Goal: Task Accomplishment & Management: Manage account settings

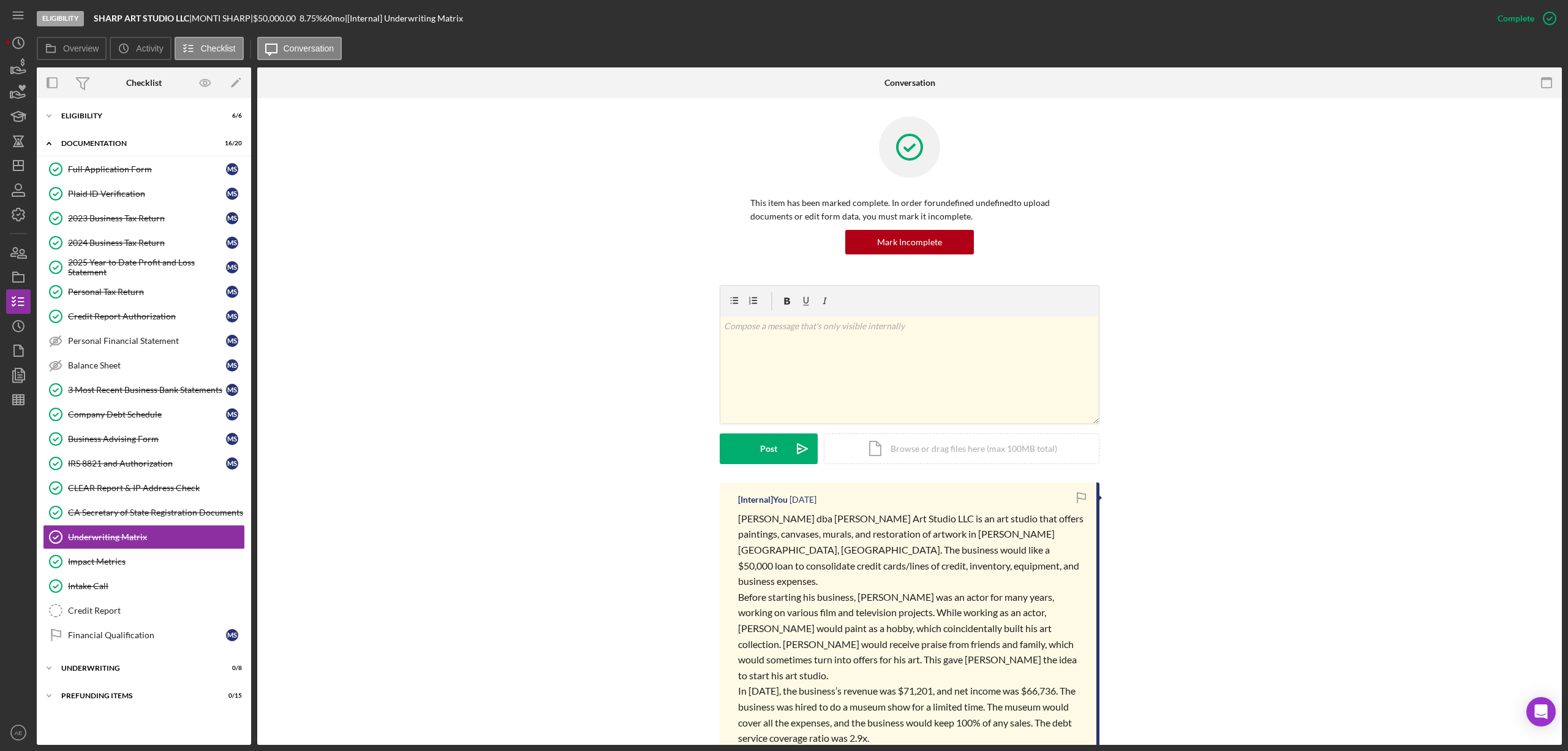
scroll to position [263, 0]
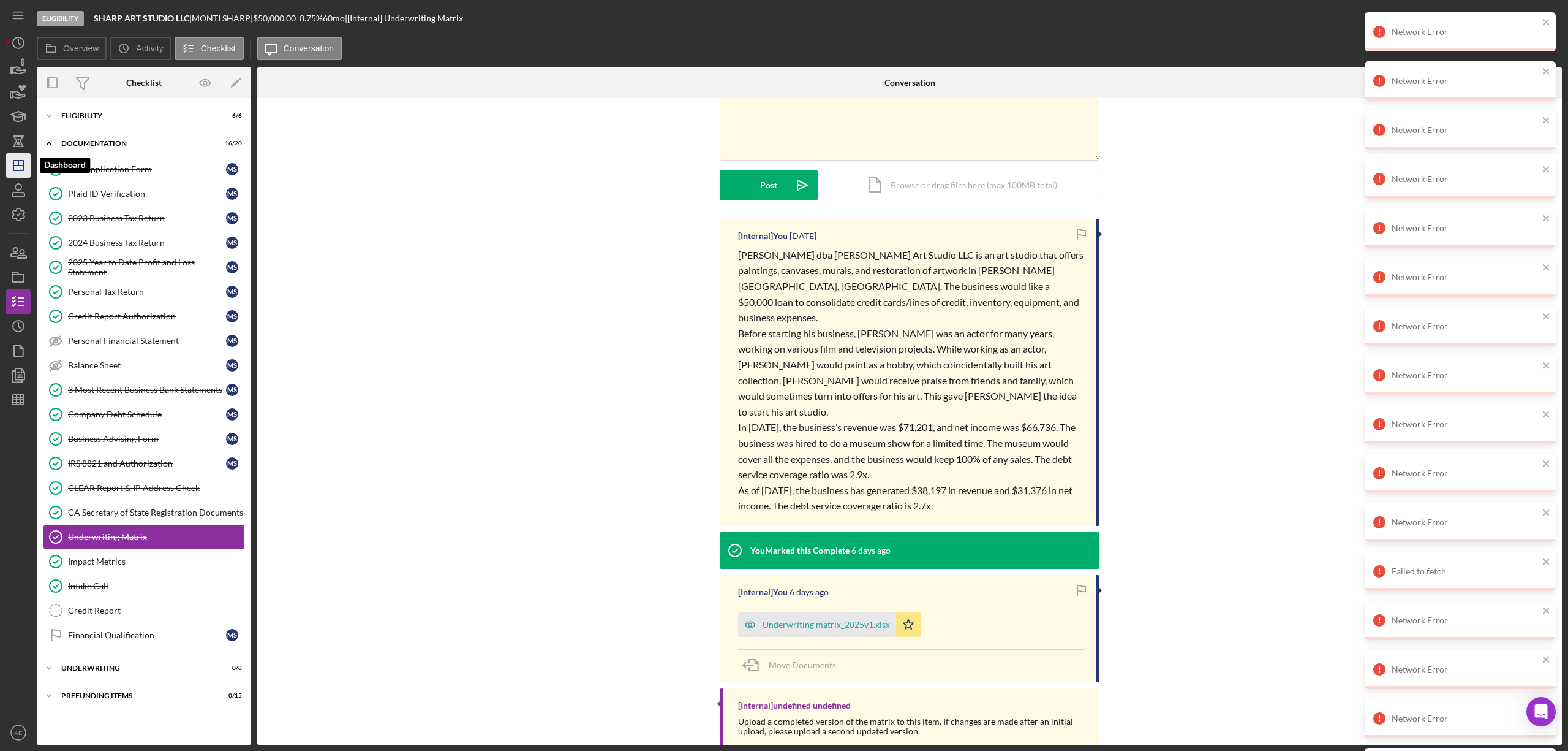
click at [27, 158] on icon "Icon/Dashboard" at bounding box center [18, 166] width 30 height 30
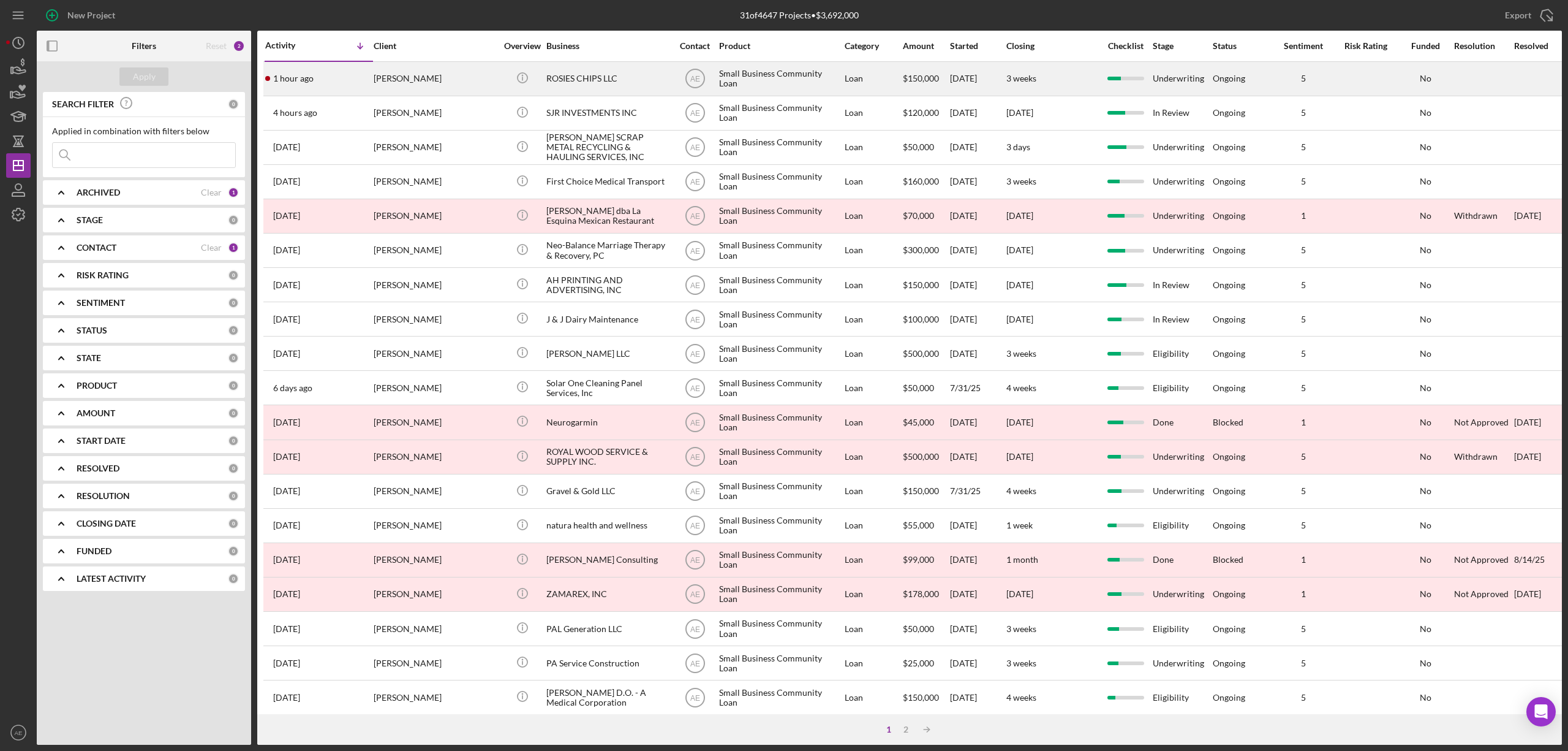
click at [461, 83] on div "[PERSON_NAME]" at bounding box center [435, 79] width 123 height 32
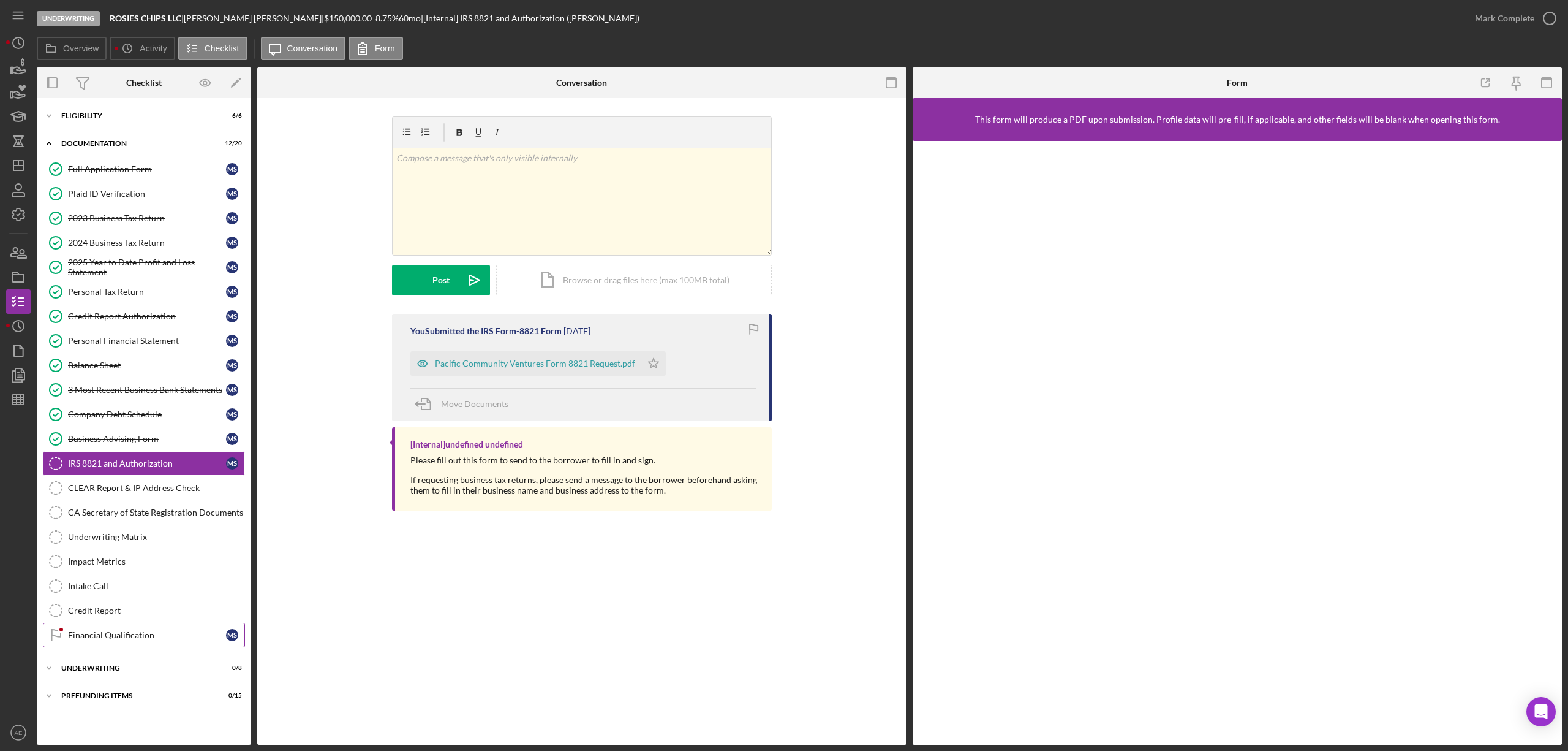
click at [108, 640] on div "Financial Qualification" at bounding box center [147, 635] width 158 height 10
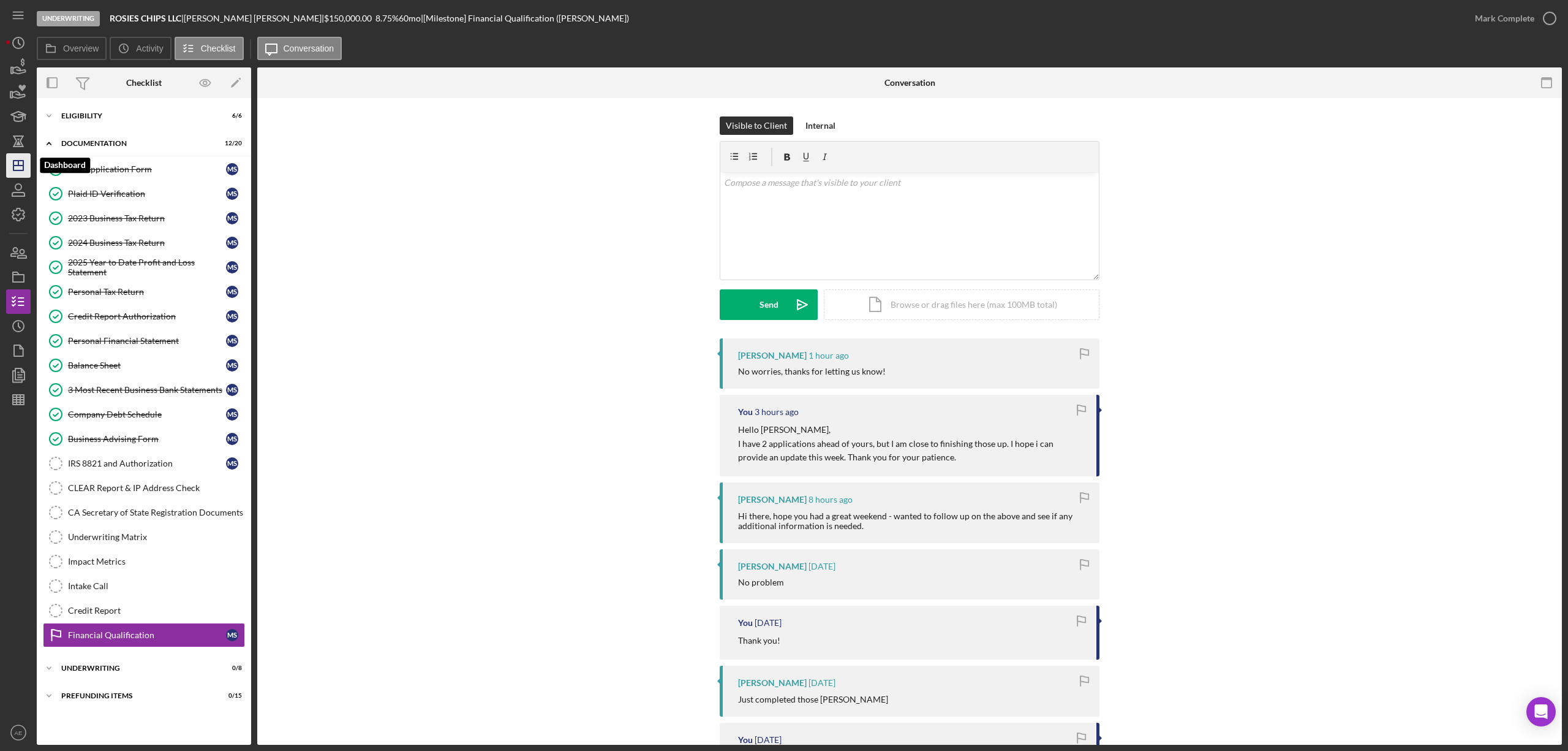
click at [19, 162] on line "button" at bounding box center [19, 163] width 0 height 5
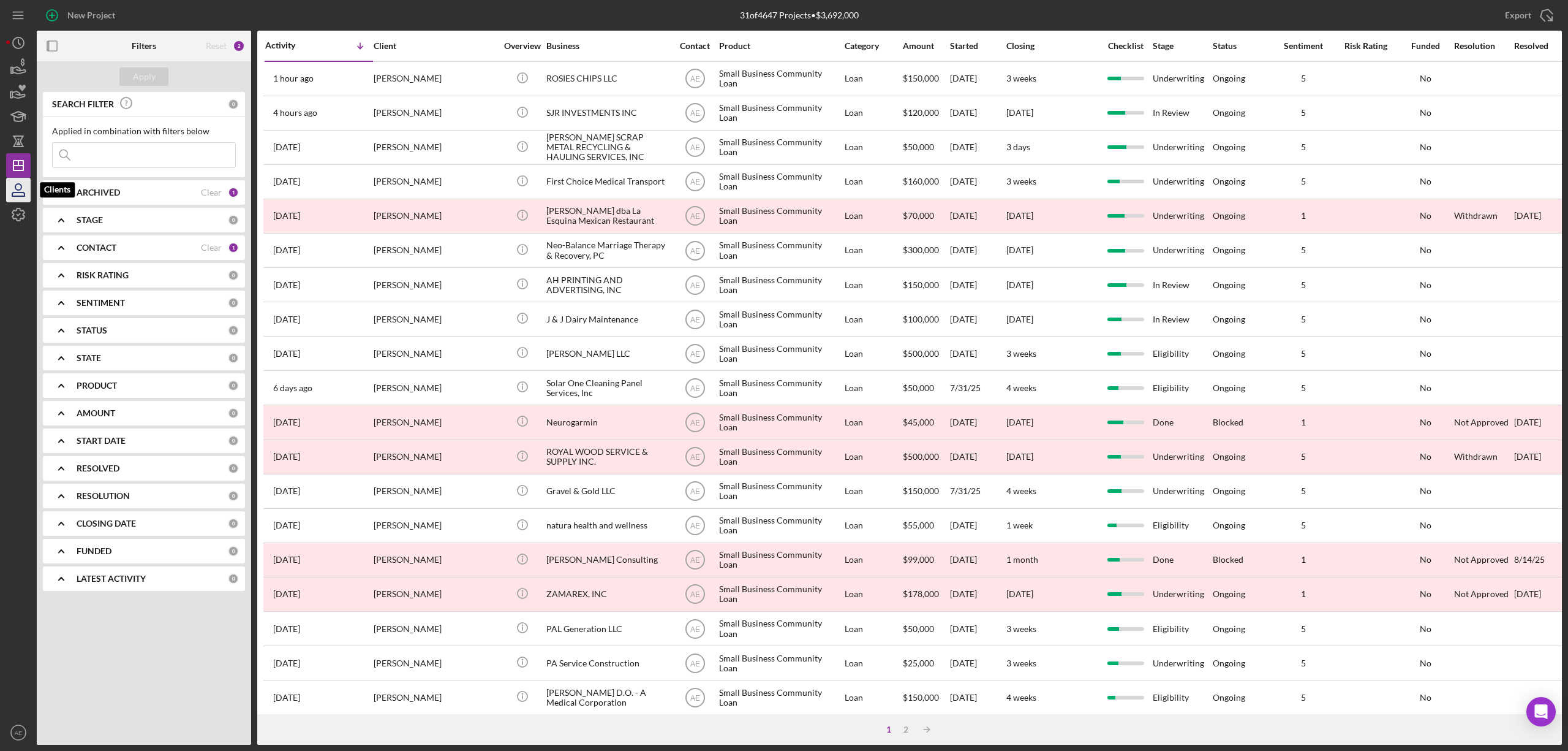
drag, startPoint x: 15, startPoint y: 194, endPoint x: 19, endPoint y: 190, distance: 5.7
click at [14, 194] on icon "button" at bounding box center [18, 190] width 30 height 30
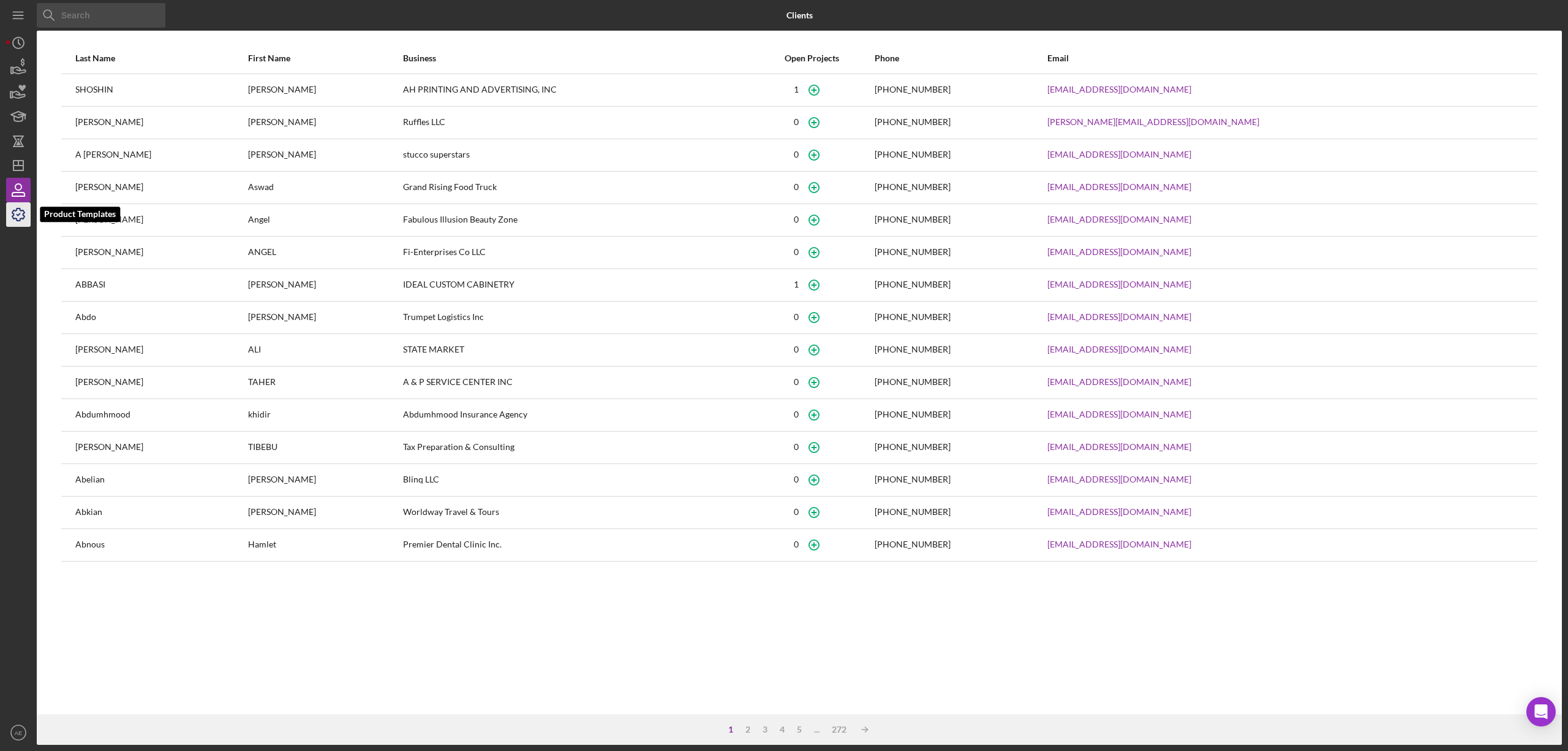
click at [16, 206] on icon "button" at bounding box center [18, 214] width 30 height 30
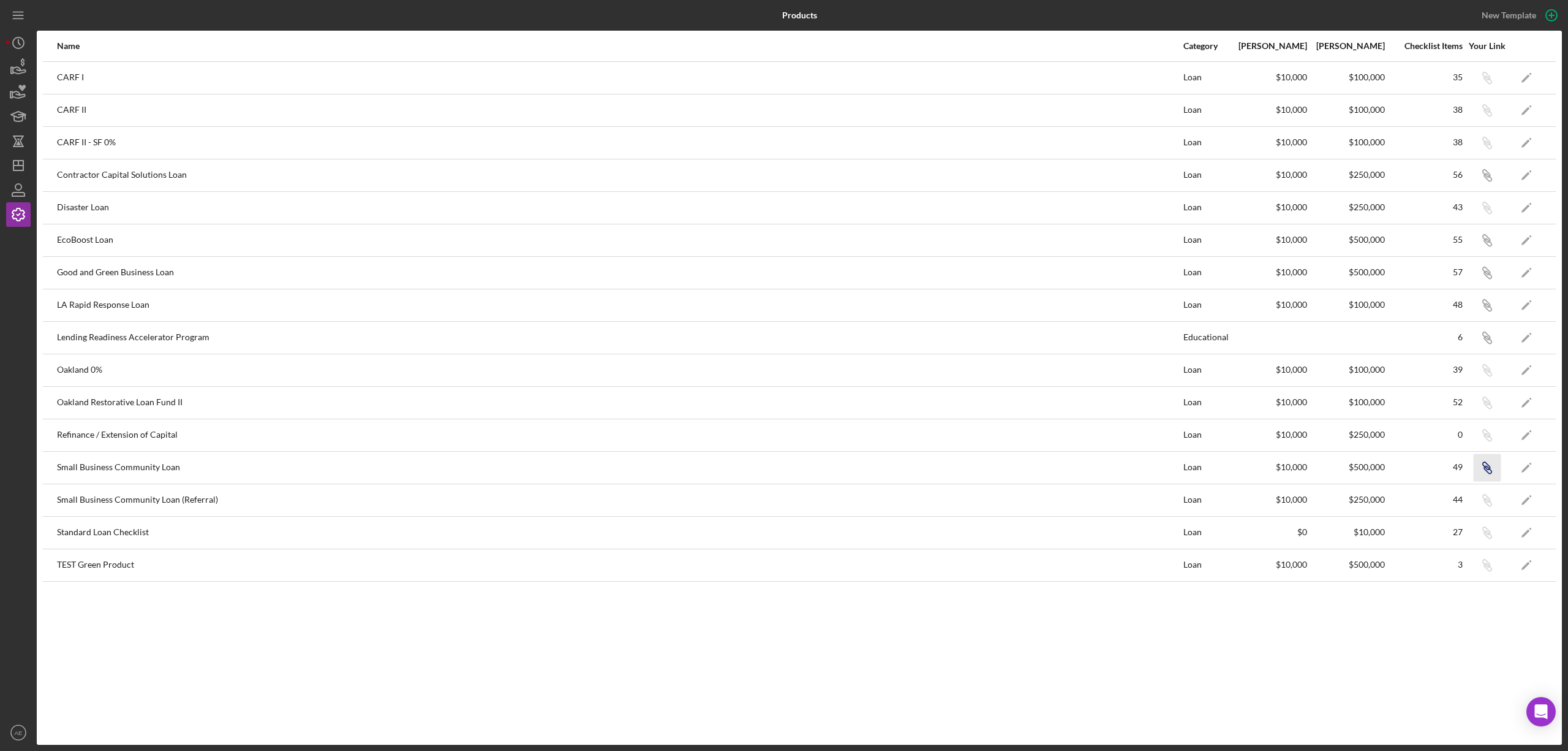
click at [1487, 83] on icon "button" at bounding box center [1487, 79] width 8 height 8
click at [19, 159] on icon "Icon/Dashboard" at bounding box center [18, 166] width 30 height 30
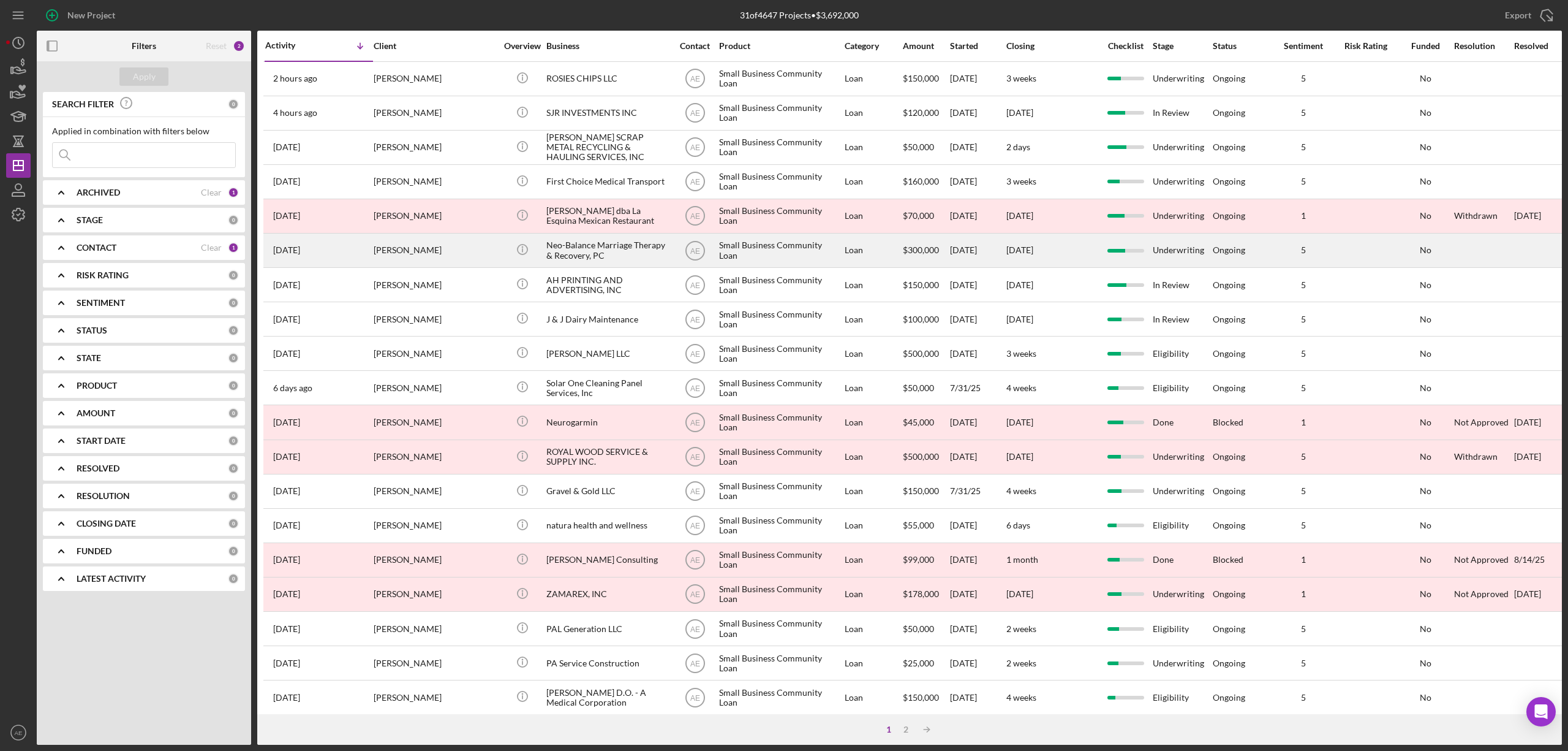
click at [626, 241] on div "Neo-Balance Marriage Therapy & Recovery, PC" at bounding box center [608, 250] width 123 height 32
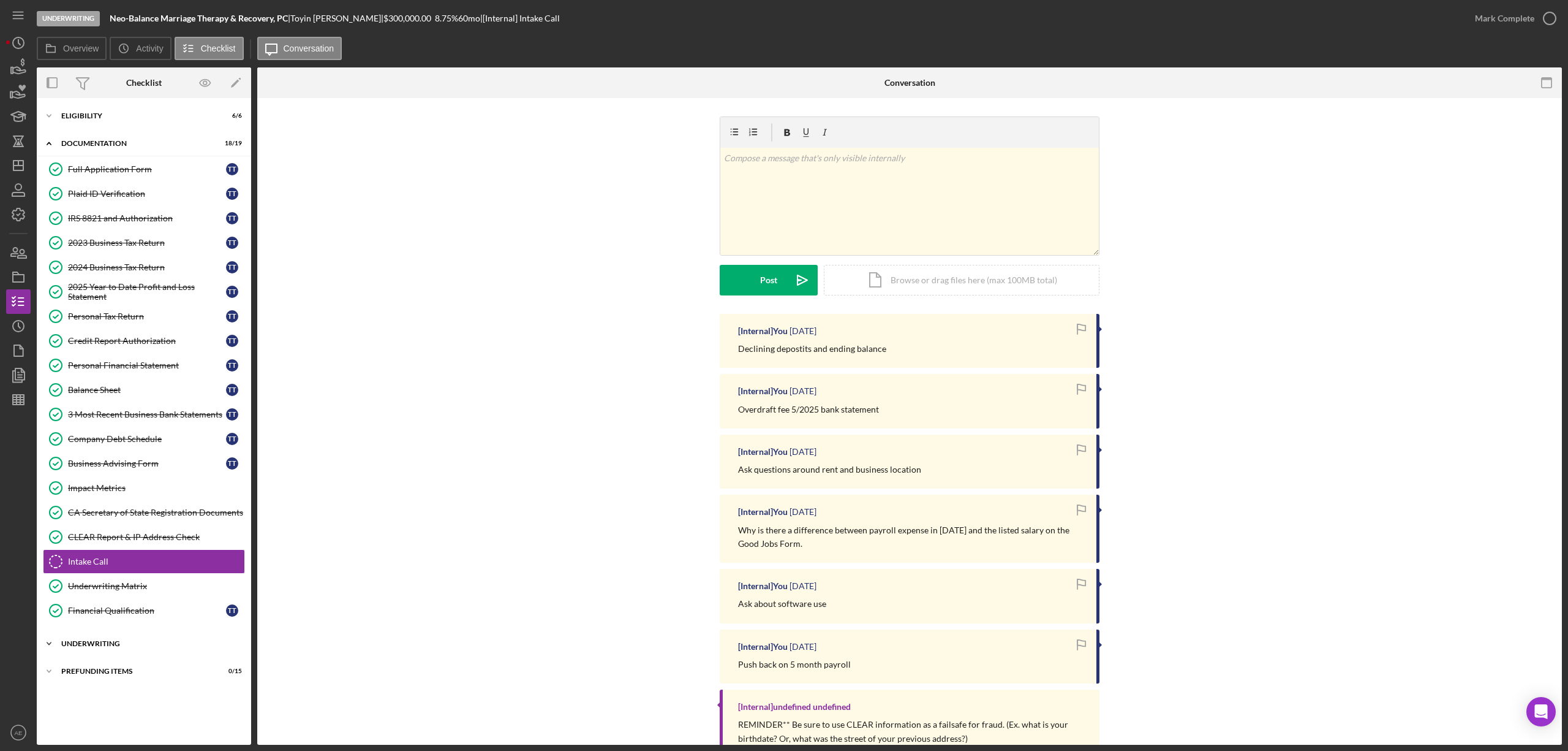
drag, startPoint x: 141, startPoint y: 646, endPoint x: 143, endPoint y: 640, distance: 6.3
click at [141, 645] on div "Icon/Expander Underwriting 0 / 9" at bounding box center [143, 643] width 214 height 25
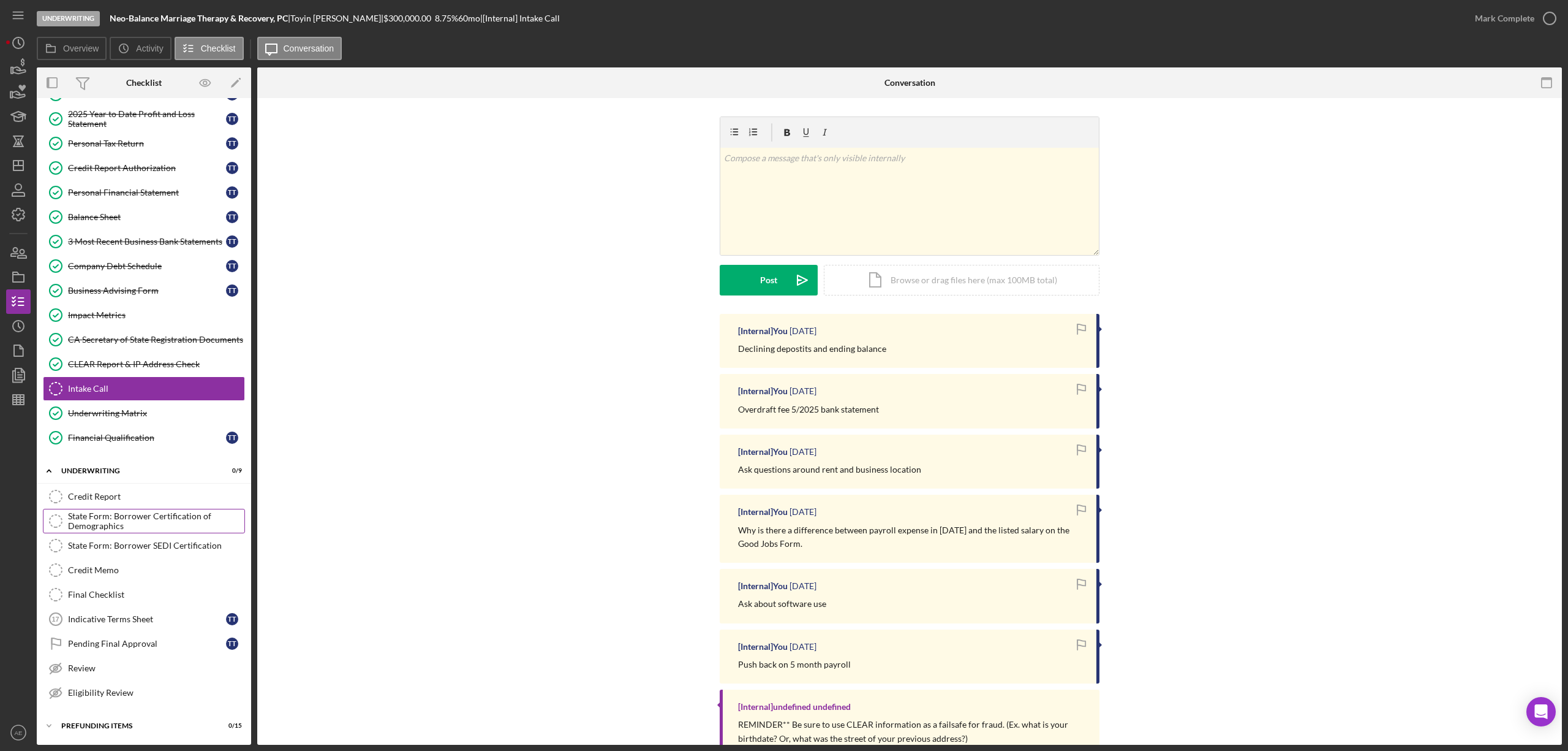
scroll to position [184, 0]
click at [123, 487] on link "Credit Report Credit Report" at bounding box center [143, 497] width 202 height 25
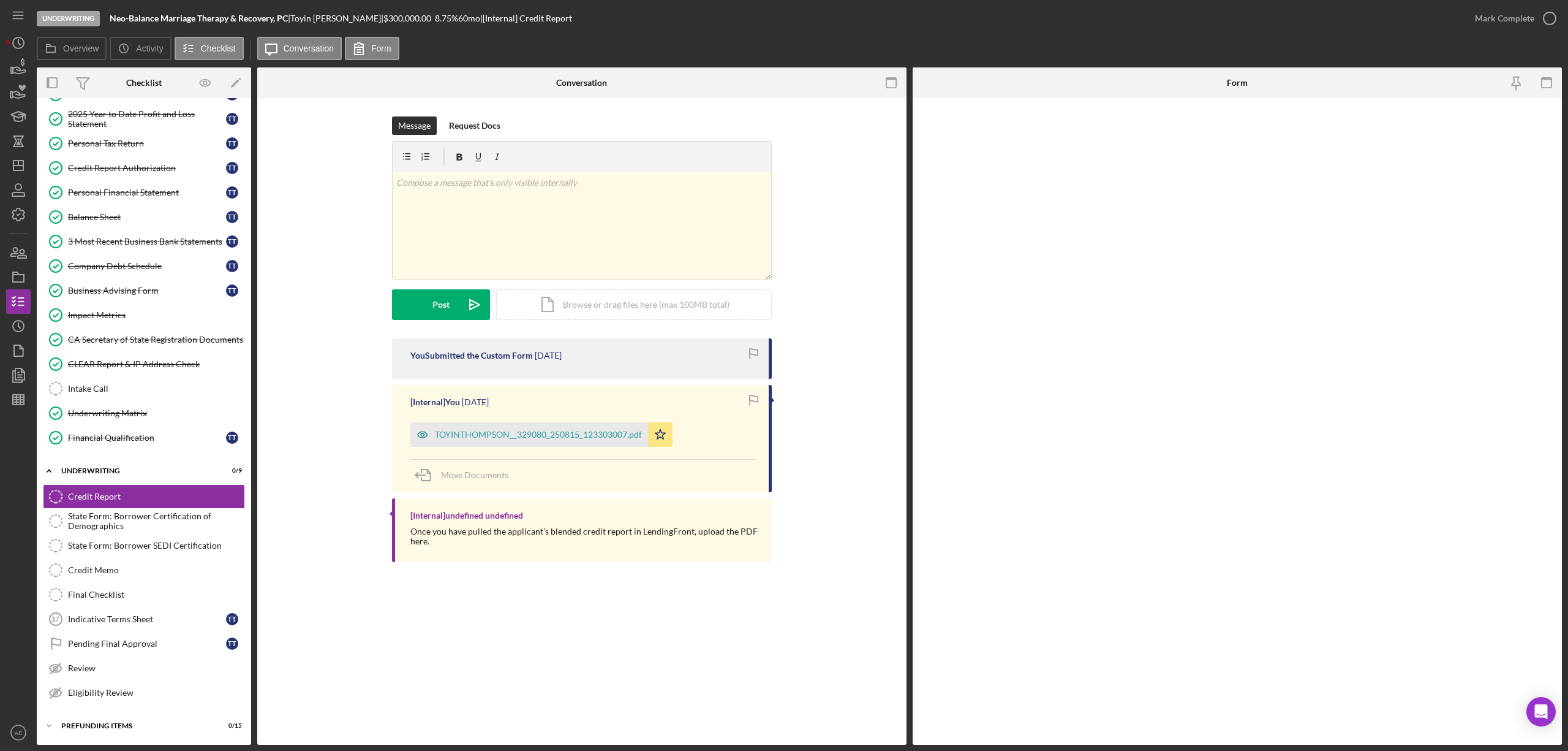
scroll to position [184, 0]
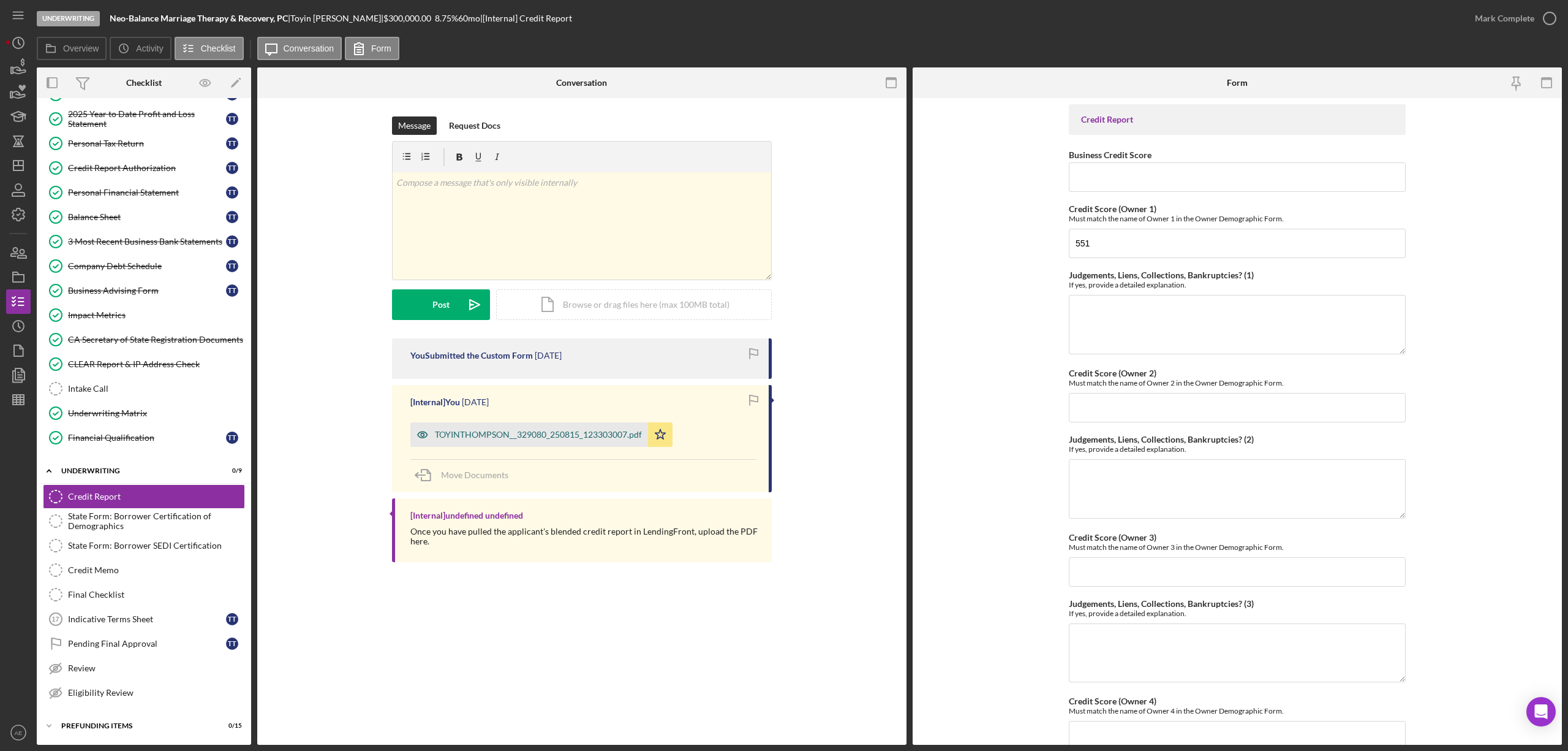
click at [584, 437] on div "TOYINTHOMPSON__329080_250815_123303007.pdf" at bounding box center [538, 434] width 207 height 10
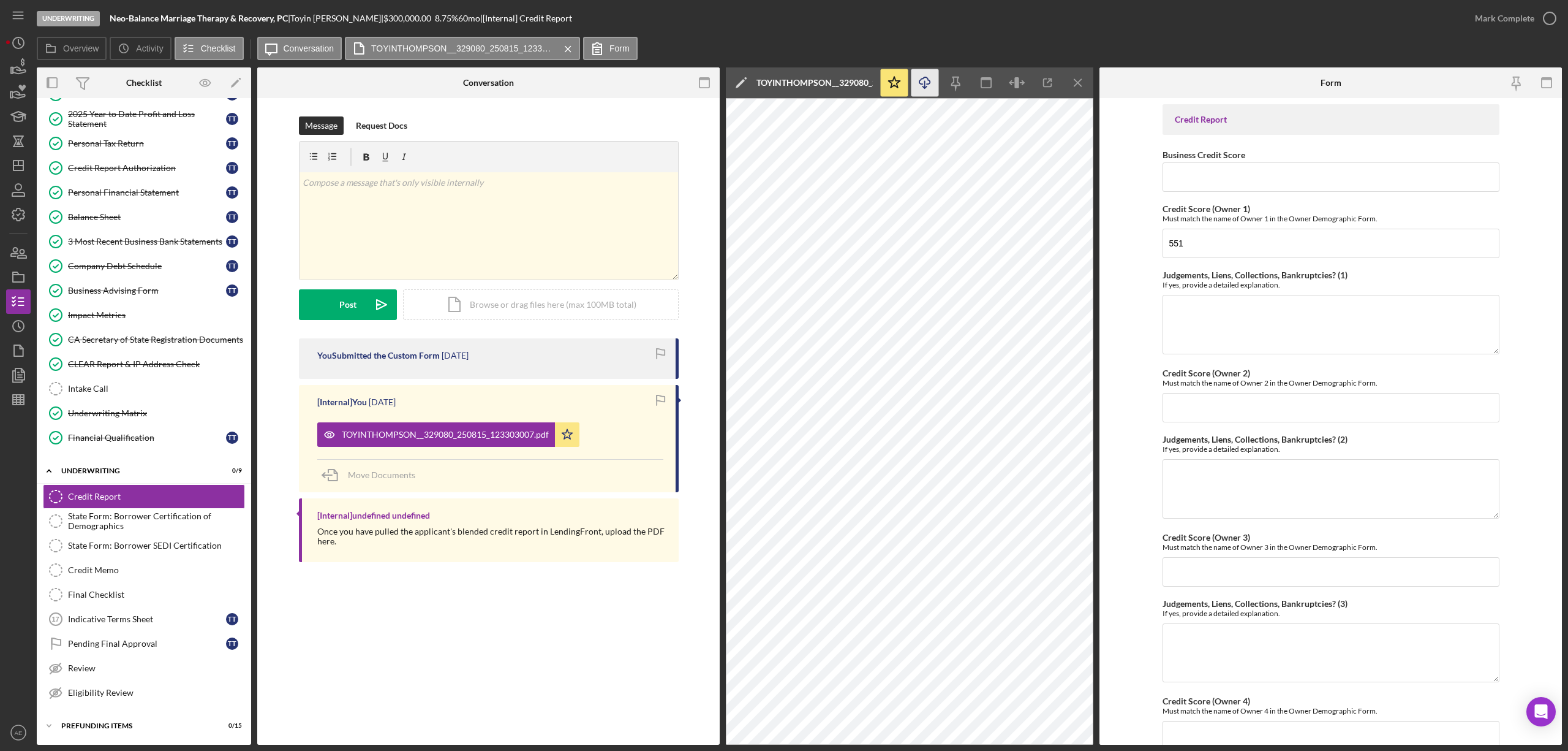
click at [931, 79] on icon "Icon/Download" at bounding box center [925, 83] width 28 height 28
click at [140, 619] on div "Indicative Terms Sheet" at bounding box center [147, 619] width 158 height 10
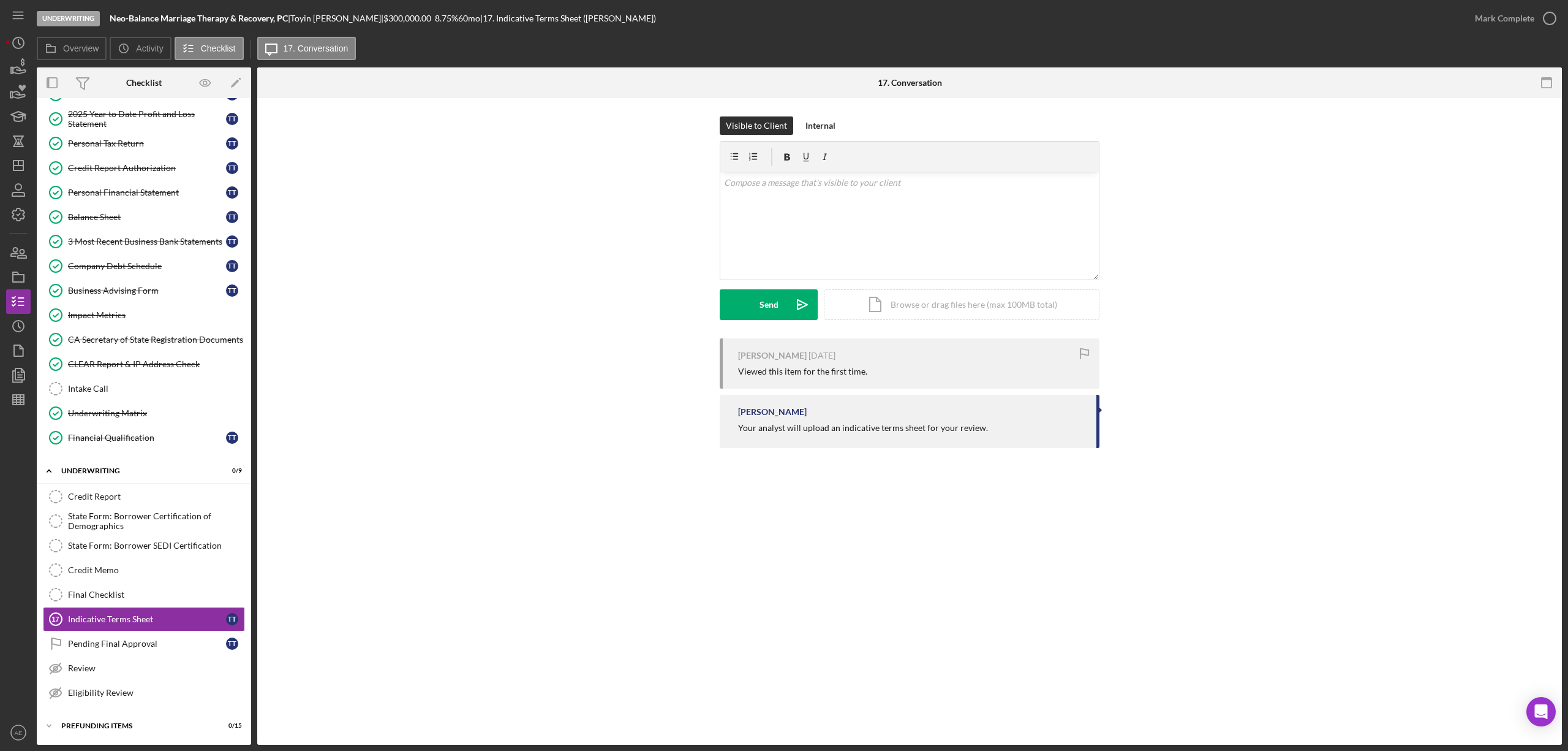
scroll to position [184, 0]
click at [799, 234] on div "v Color teal Color pink Remove color Add row above Add row below Add column bef…" at bounding box center [909, 226] width 378 height 108
click at [799, 229] on p "Happy [DATE]! I pulled your personal credit and I noticed a handful of delinque…" at bounding box center [909, 224] width 371 height 28
click at [839, 230] on p "Happy [DATE]! I pulled your personal credit and I noticed a handful of delinque…" at bounding box center [909, 224] width 371 height 28
click at [841, 217] on p "Happy [DATE]! I pulled your personal credit and I noticed a handful of delinque…" at bounding box center [909, 224] width 371 height 28
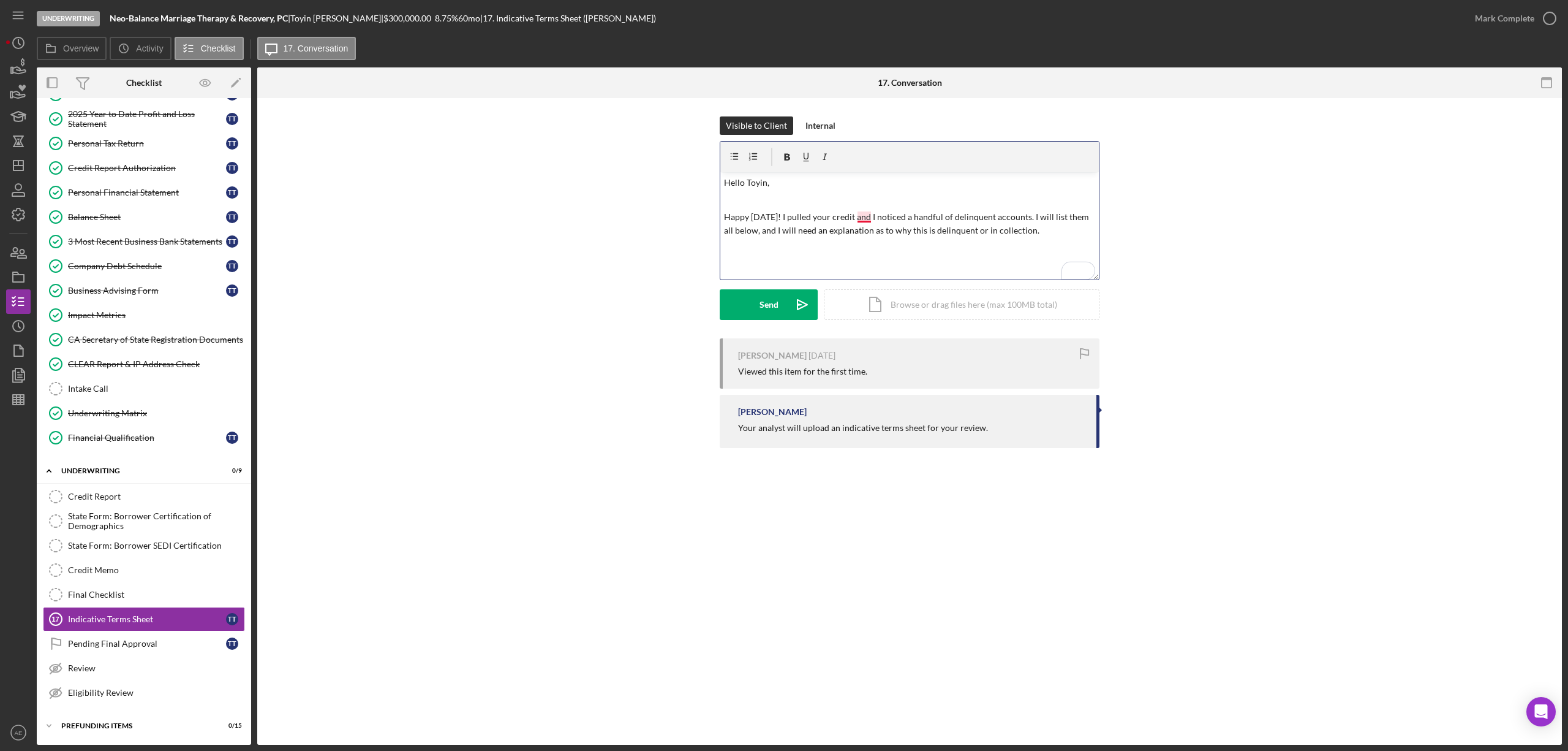
click at [867, 221] on p "Happy [DATE]! I pulled your credit and I noticed a handful of delinquent accoun…" at bounding box center [909, 224] width 371 height 28
click at [1052, 234] on p "Happy [DATE]! I pulled your credit, and I noticed a handful of delinquent accou…" at bounding box center [909, 224] width 371 height 28
click at [731, 152] on icon "button" at bounding box center [735, 157] width 28 height 28
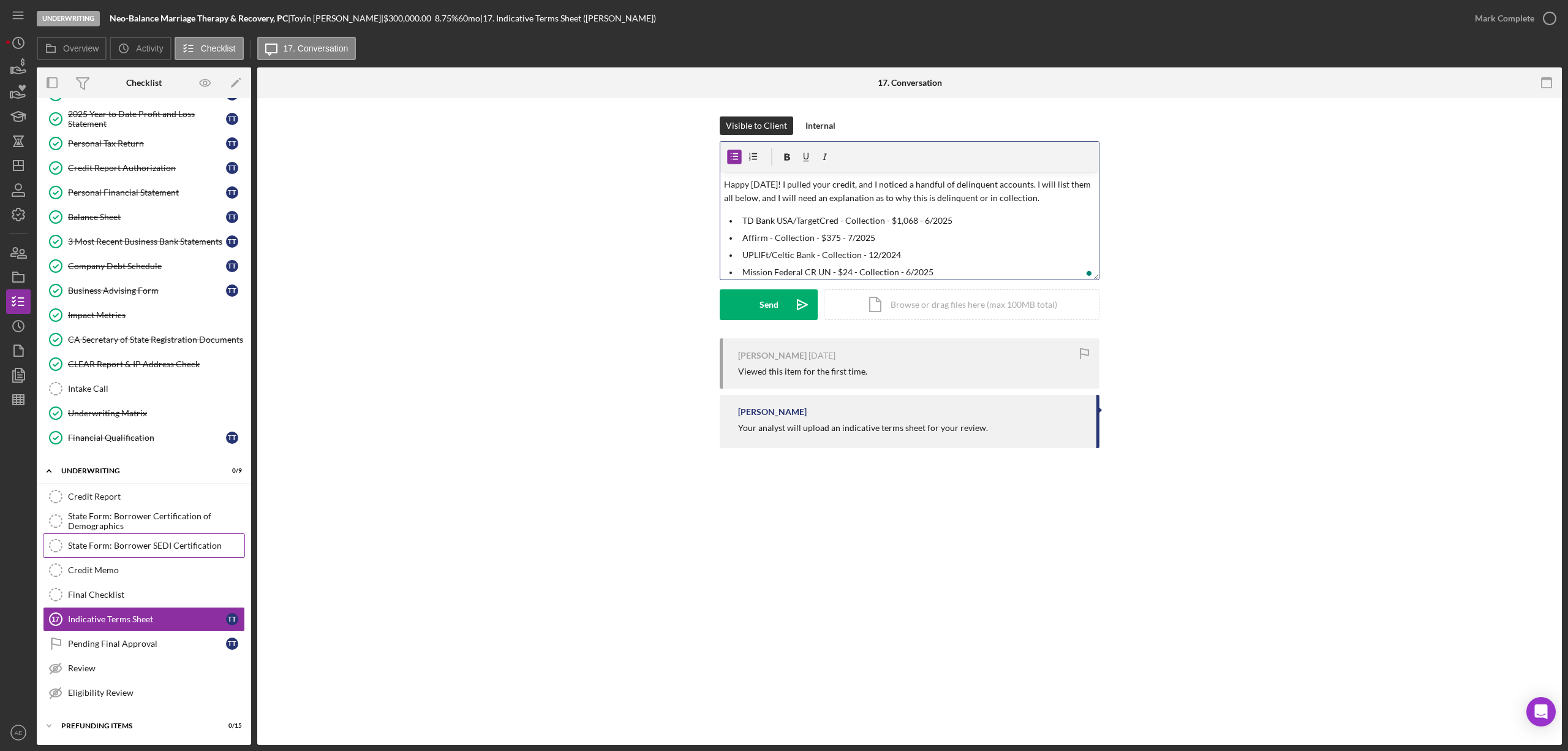
scroll to position [50, 0]
click at [910, 268] on p "IC System Inc - $647 - Collection - 7/2025" at bounding box center [919, 272] width 354 height 14
click at [977, 261] on p "Westlake Portfolio - $2,261 - account delinquent 60 days - 5/2025" at bounding box center [919, 255] width 354 height 14
click at [976, 270] on p "Bridgecrest - $32,457 - account was 60 days past due and 30 day past due" at bounding box center [919, 272] width 354 height 14
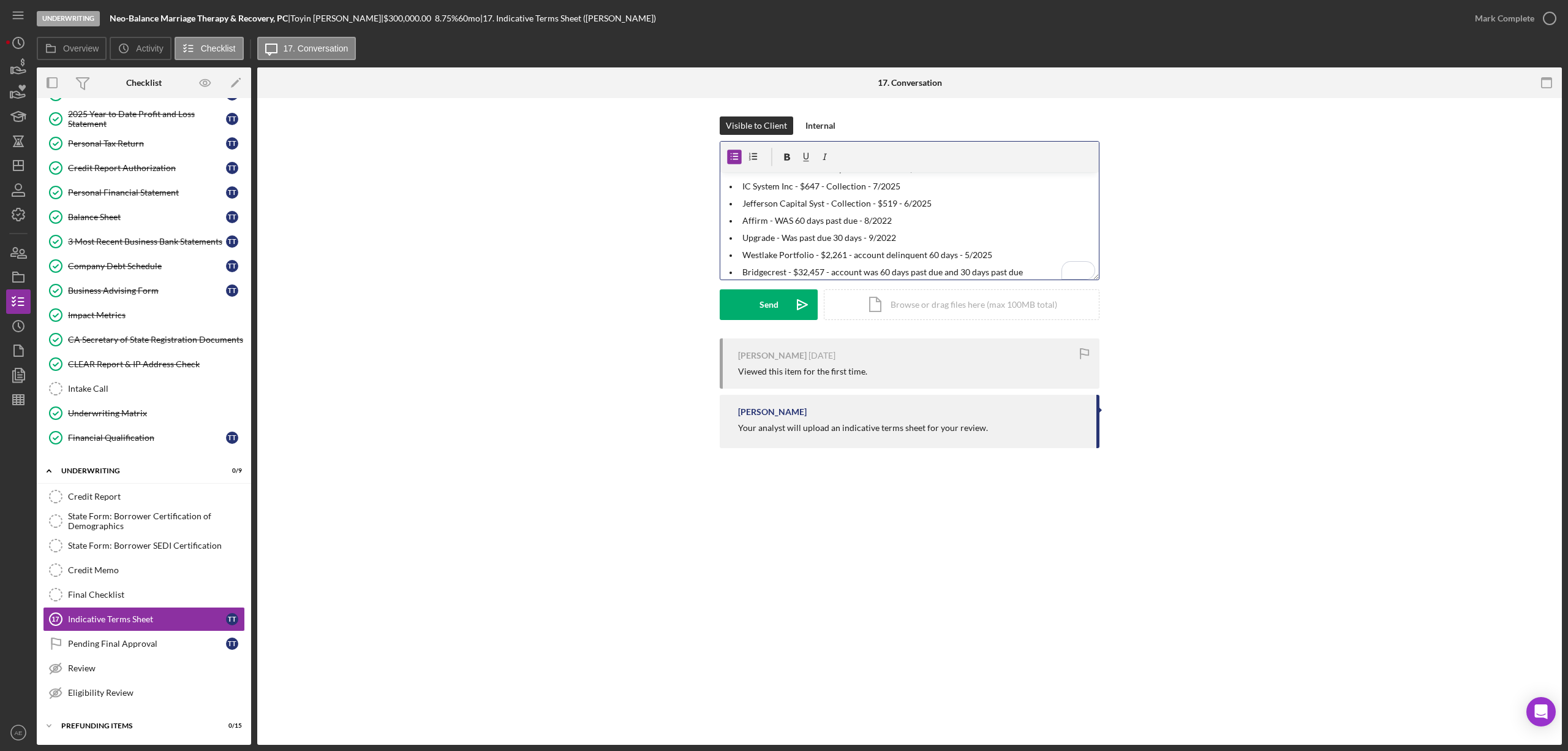
click at [1031, 271] on p "Bridgecrest - $32,457 - account was 60 days past due and 30 days past due" at bounding box center [919, 272] width 354 height 14
click at [850, 273] on p "ComenityBank/Victoria - was delinquent 90 days" at bounding box center [919, 272] width 354 height 14
click at [931, 272] on p "ComenityBank/Victoria - WAS delinquent 90 days" at bounding box center [919, 272] width 354 height 14
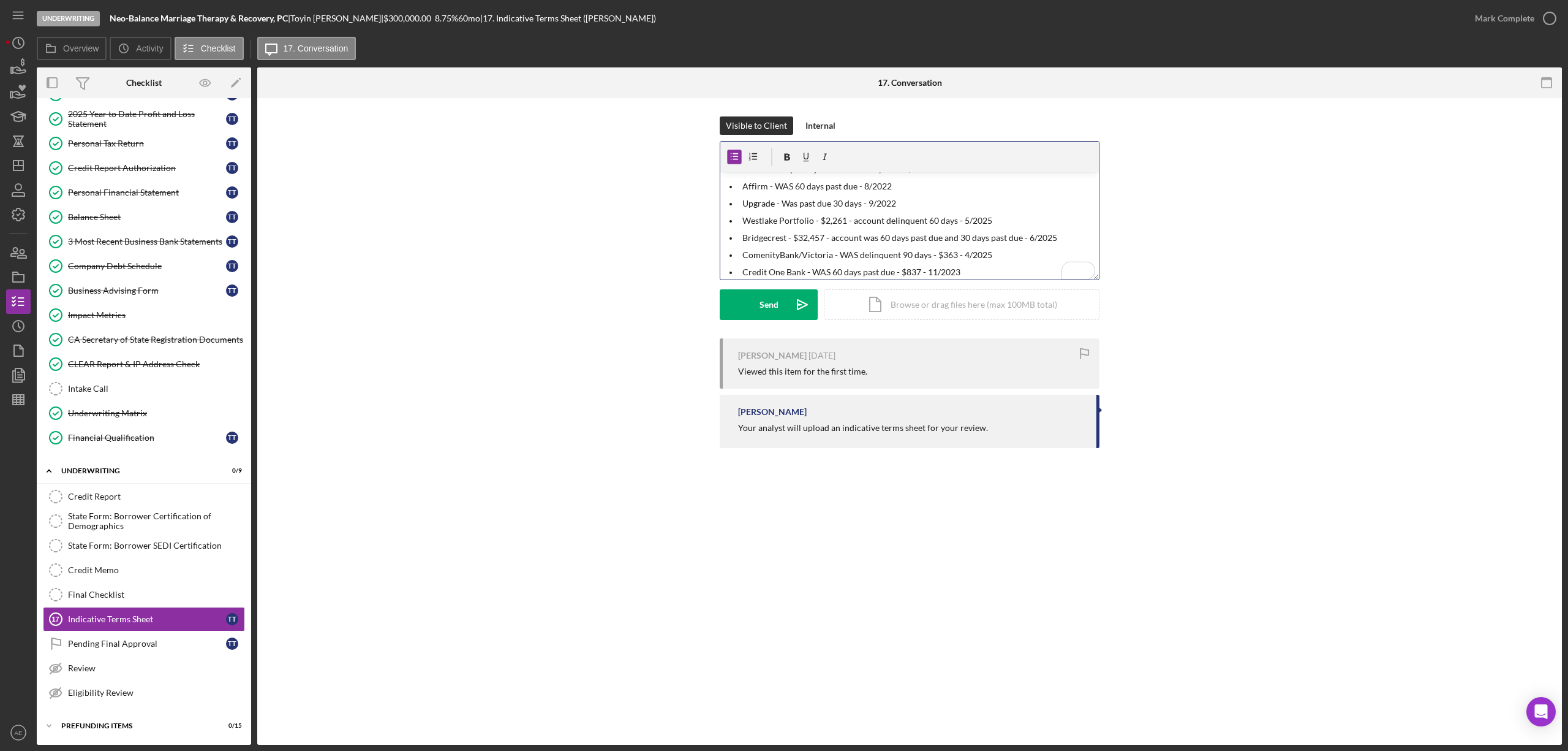
click at [932, 261] on p "ComenityBank/Victoria - WAS delinquent 90 days - $363 - 4/2025" at bounding box center [919, 255] width 354 height 14
click at [977, 268] on p "Credit One Bank - WAS 60 days past due - $837 - 11/2023" at bounding box center [919, 272] width 354 height 14
click at [942, 256] on p "ComenityBank/Victoria - WAS delinquent 90 days pas due - $363 - 4/2025" at bounding box center [919, 255] width 354 height 14
click at [982, 272] on p "Credit One Bank - WAS 60 days past due - $837 - 11/2023" at bounding box center [919, 272] width 354 height 14
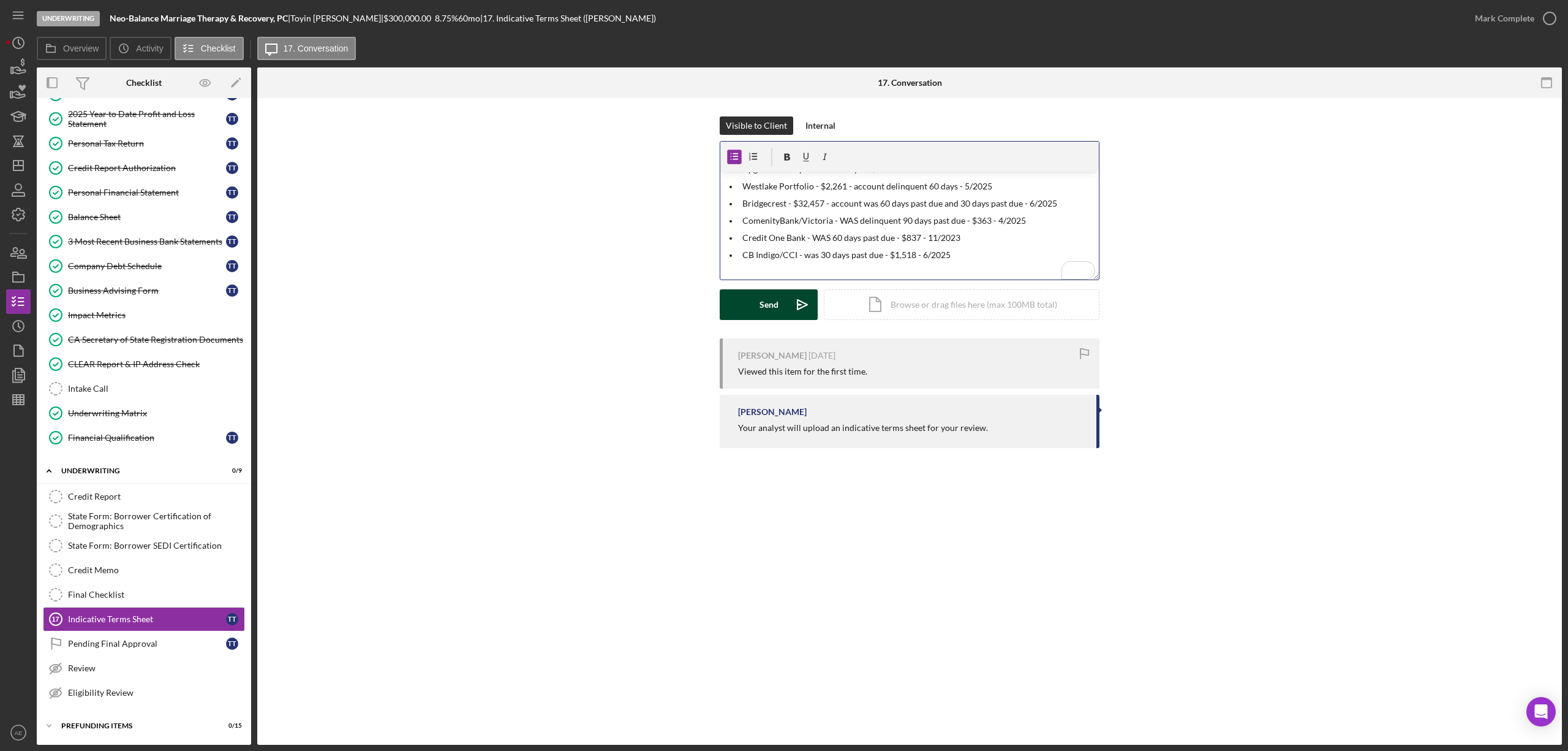
click at [782, 303] on button "Send Icon/icon-invite-send" at bounding box center [768, 304] width 98 height 30
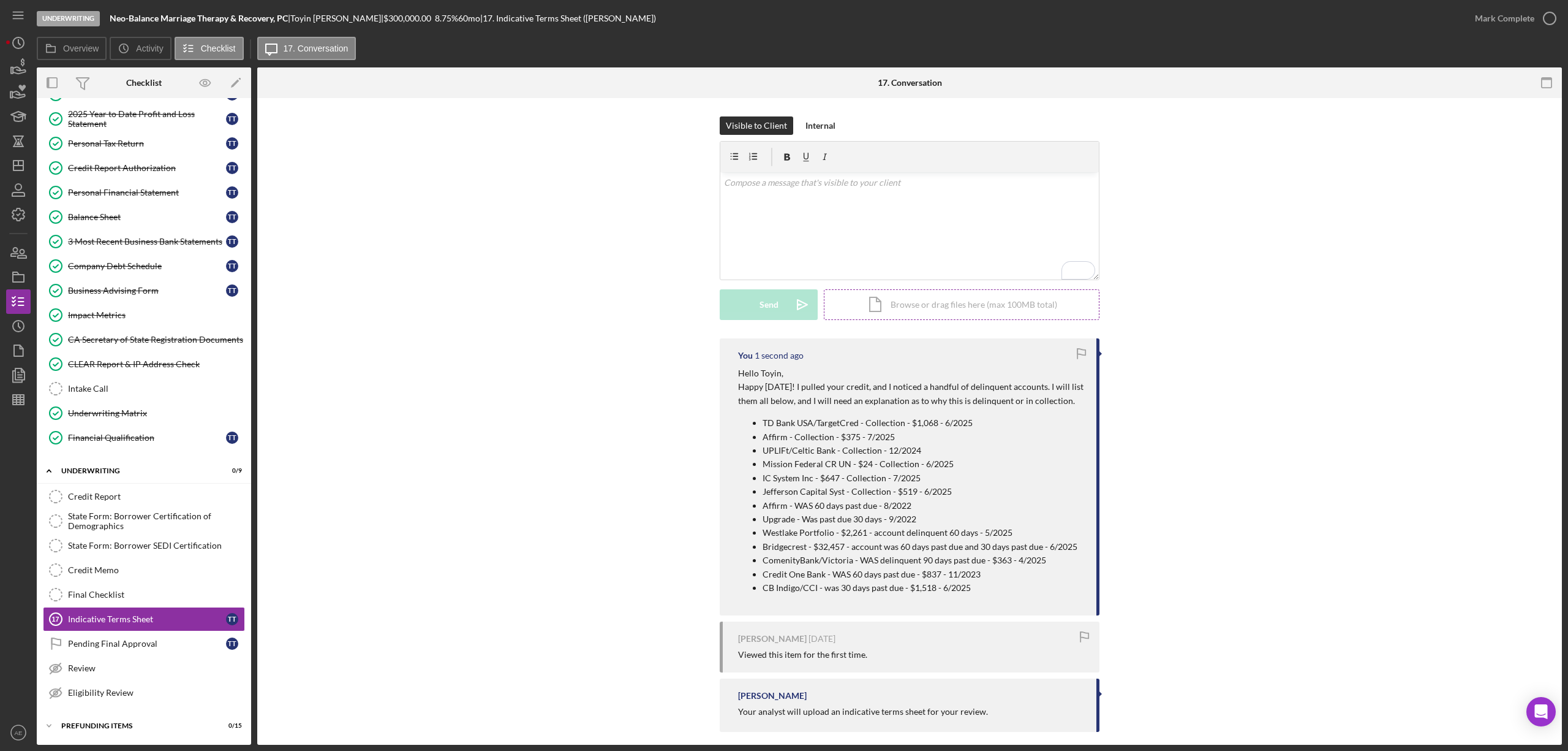
scroll to position [0, 0]
click at [19, 159] on icon "Icon/Dashboard" at bounding box center [18, 166] width 30 height 30
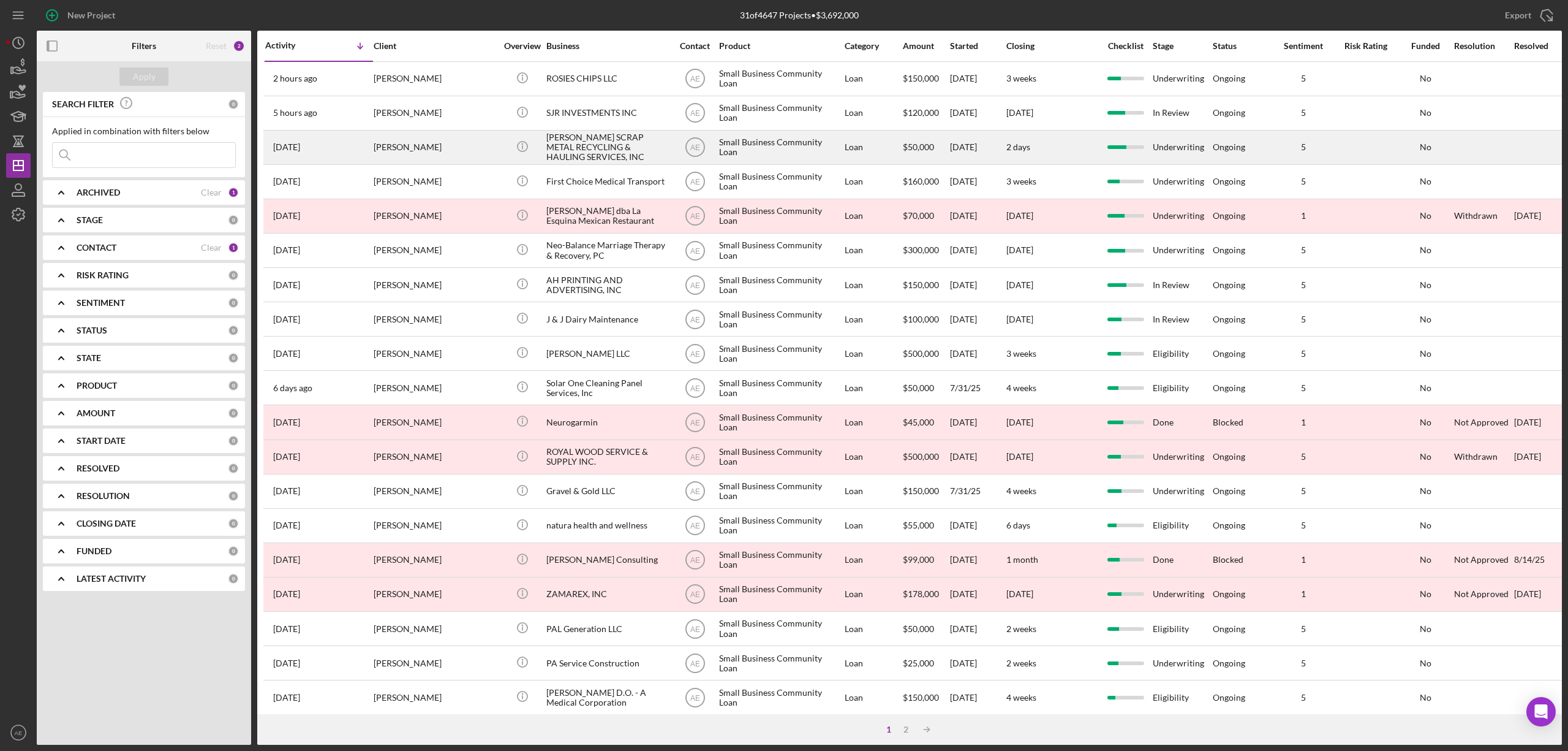
click at [613, 140] on div "[PERSON_NAME] SCRAP METAL RECYCLING & HAULING SERVICES, INC" at bounding box center [608, 147] width 123 height 32
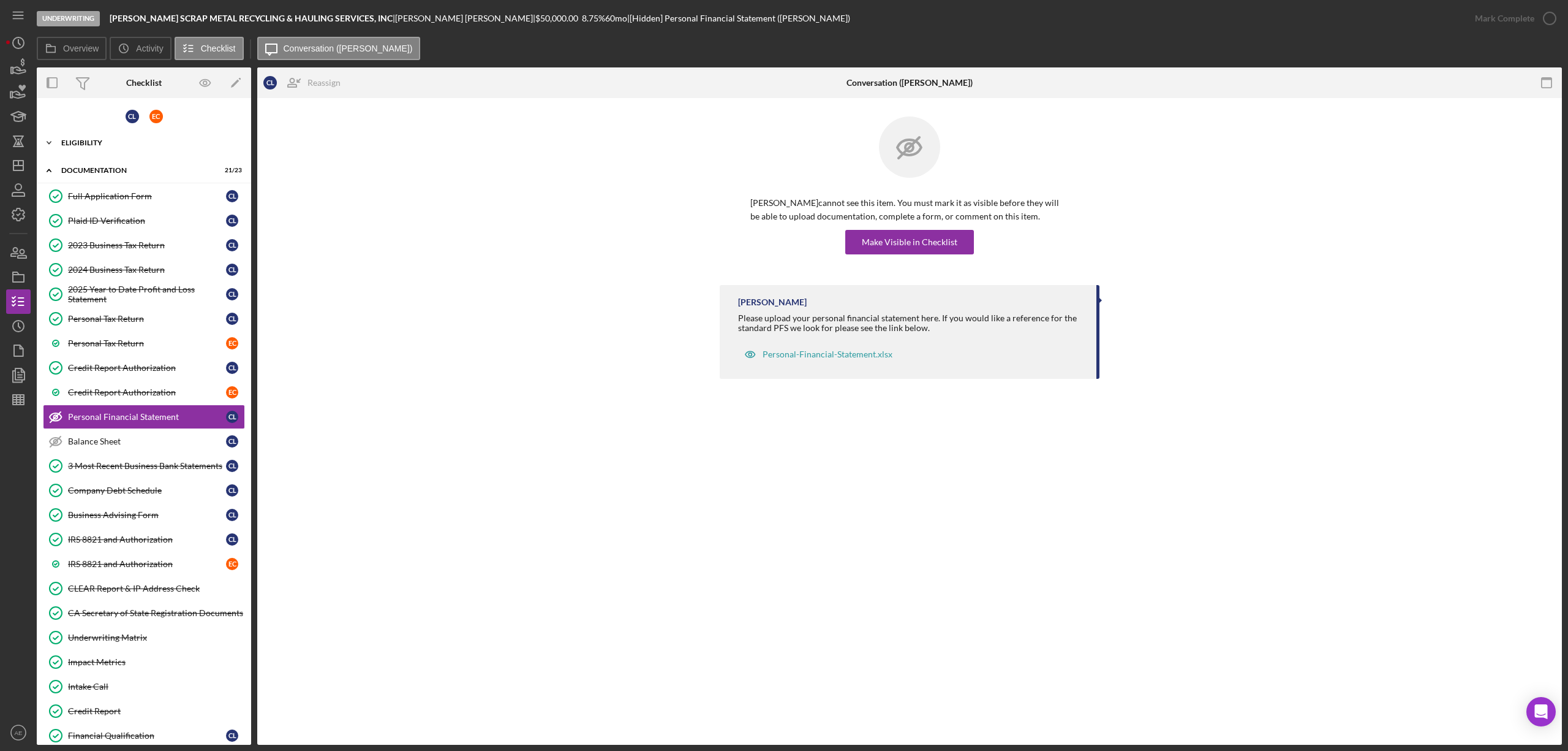
click at [109, 145] on div "Eligibility" at bounding box center [148, 143] width 174 height 8
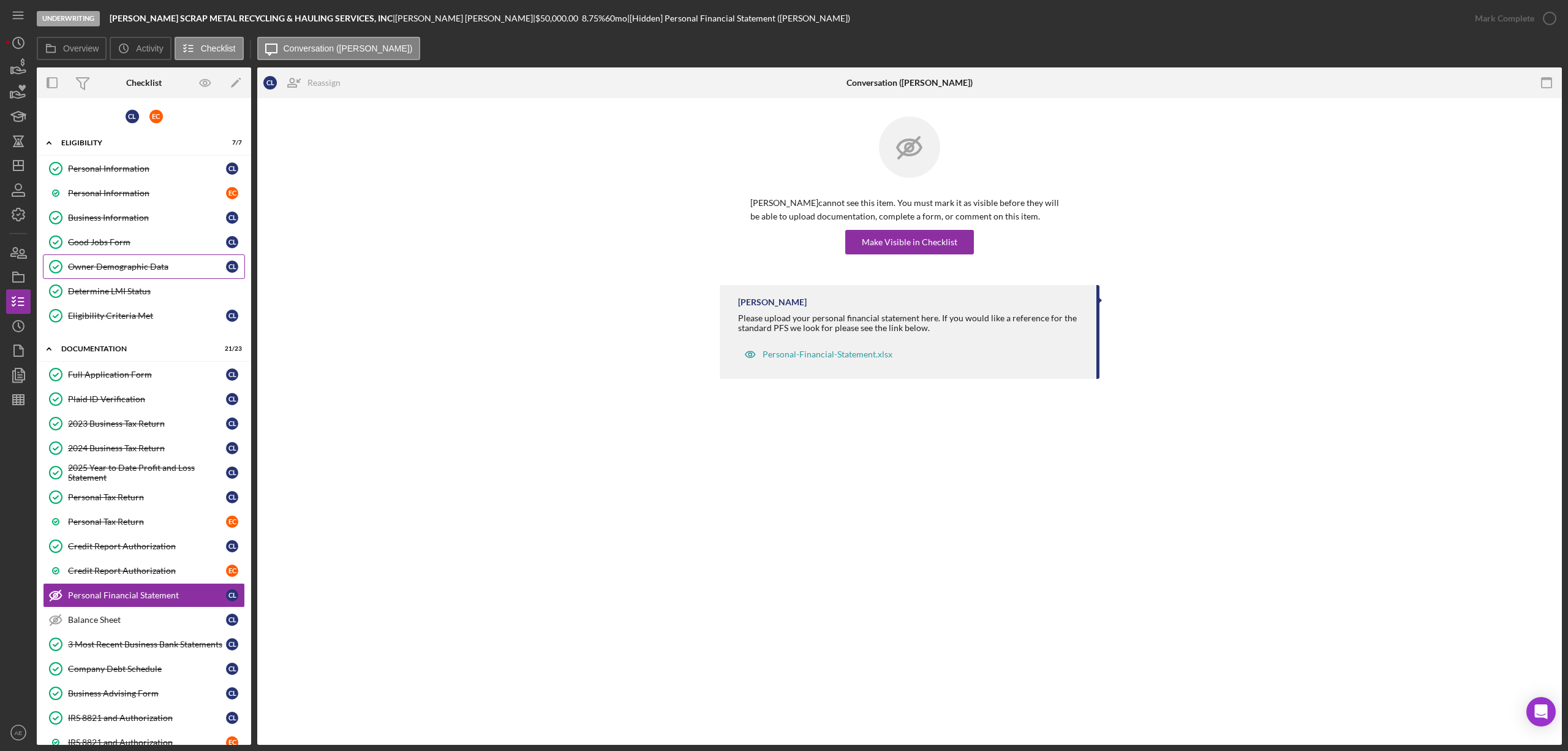
click at [140, 263] on div "Owner Demographic Data" at bounding box center [147, 266] width 158 height 10
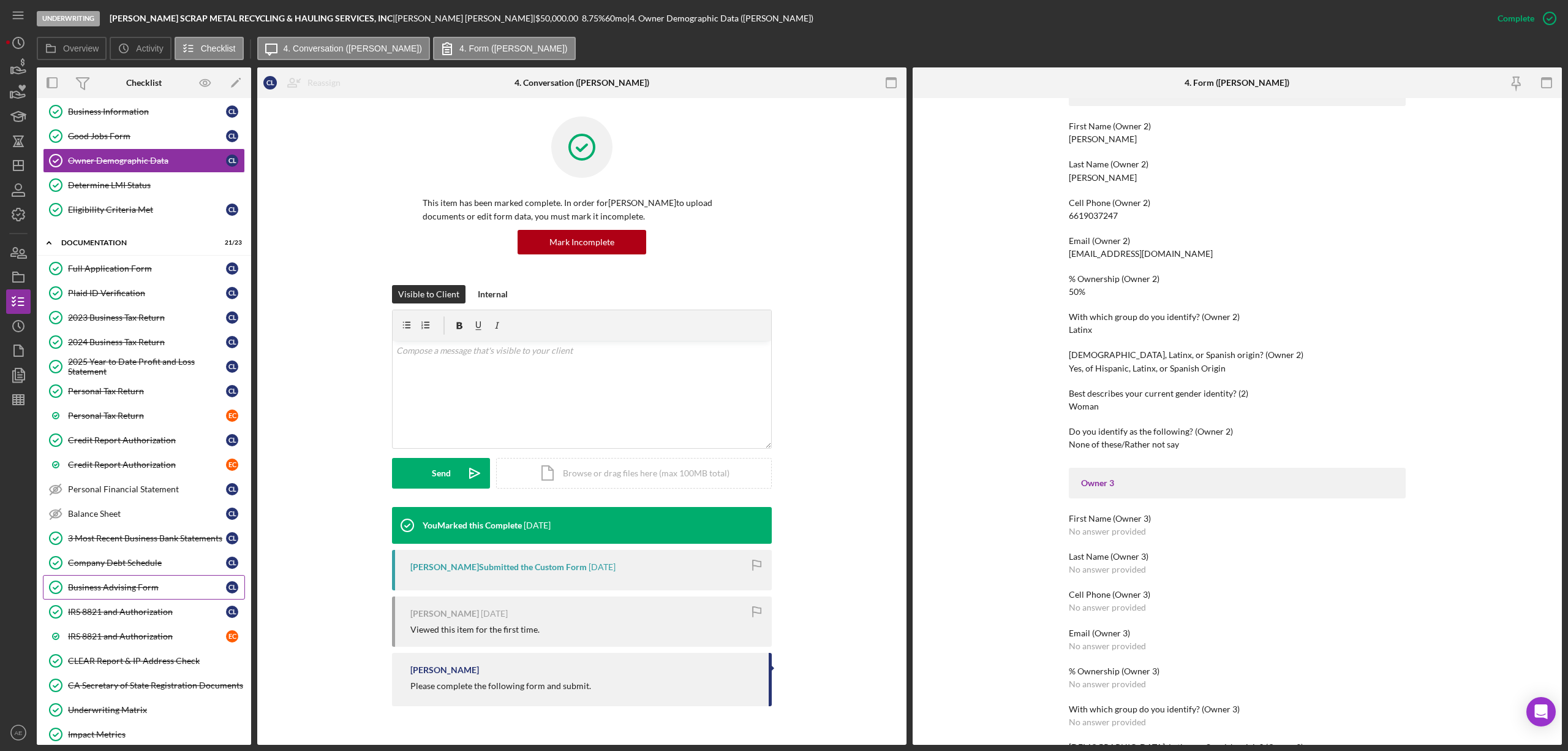
scroll to position [261, 0]
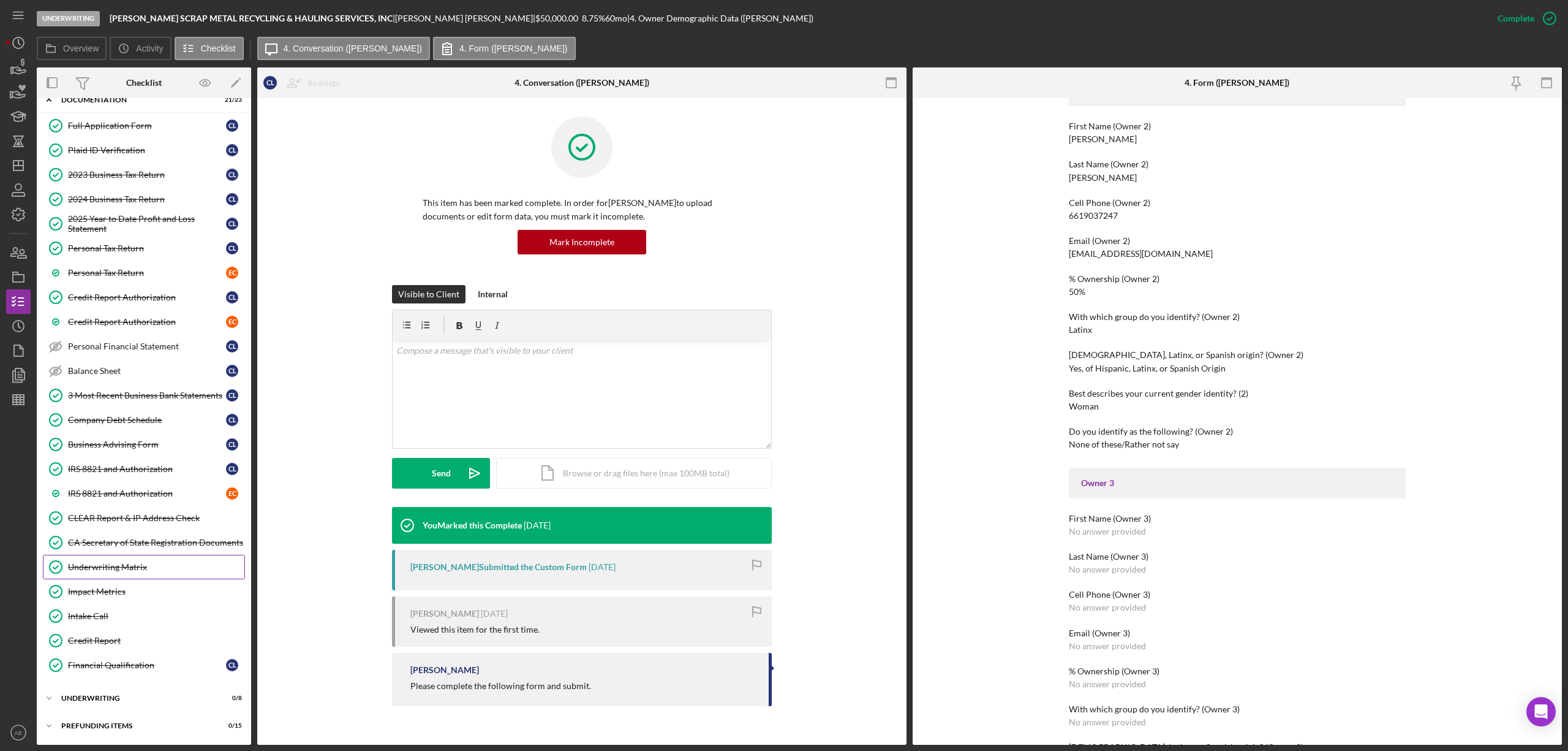
click at [140, 568] on div "Underwriting Matrix" at bounding box center [156, 567] width 176 height 10
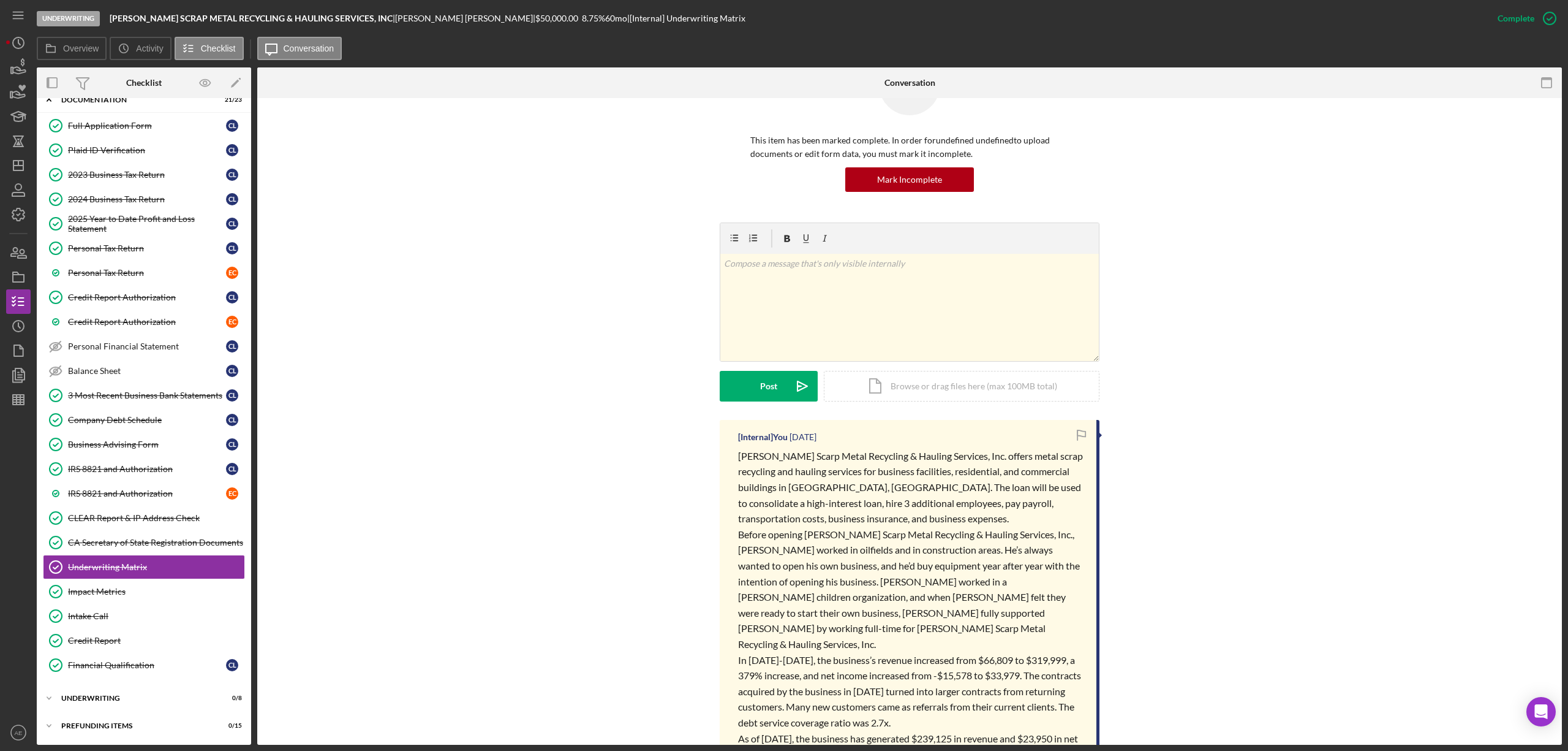
scroll to position [163, 0]
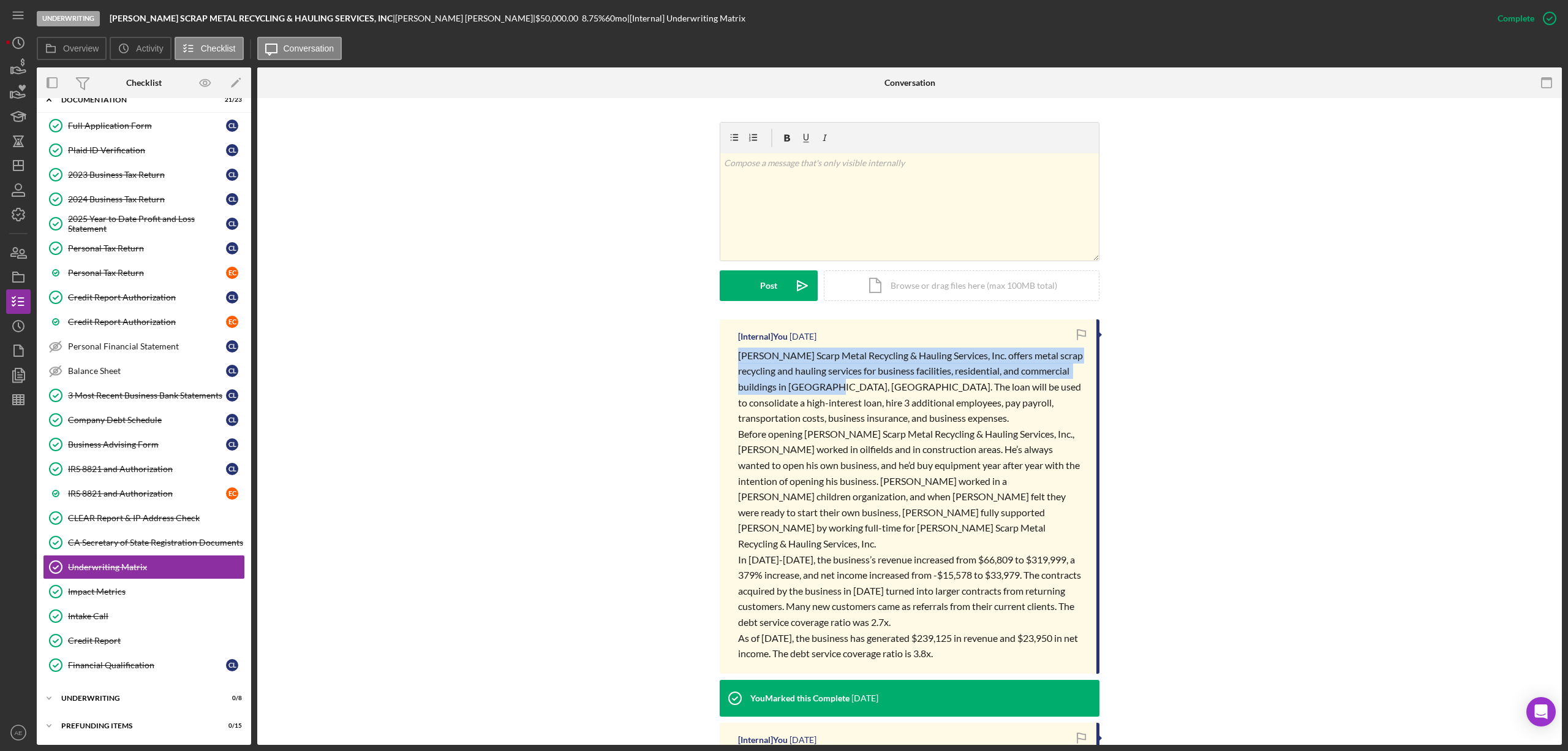
drag, startPoint x: 737, startPoint y: 356, endPoint x: 815, endPoint y: 391, distance: 85.5
click at [815, 391] on span "[PERSON_NAME] Scarp Metal Recycling & Hauling Services, Inc. offers metal scrap…" at bounding box center [911, 387] width 347 height 74
copy span "[PERSON_NAME] Scarp Metal Recycling & Hauling Services, Inc. offers metal scrap…"
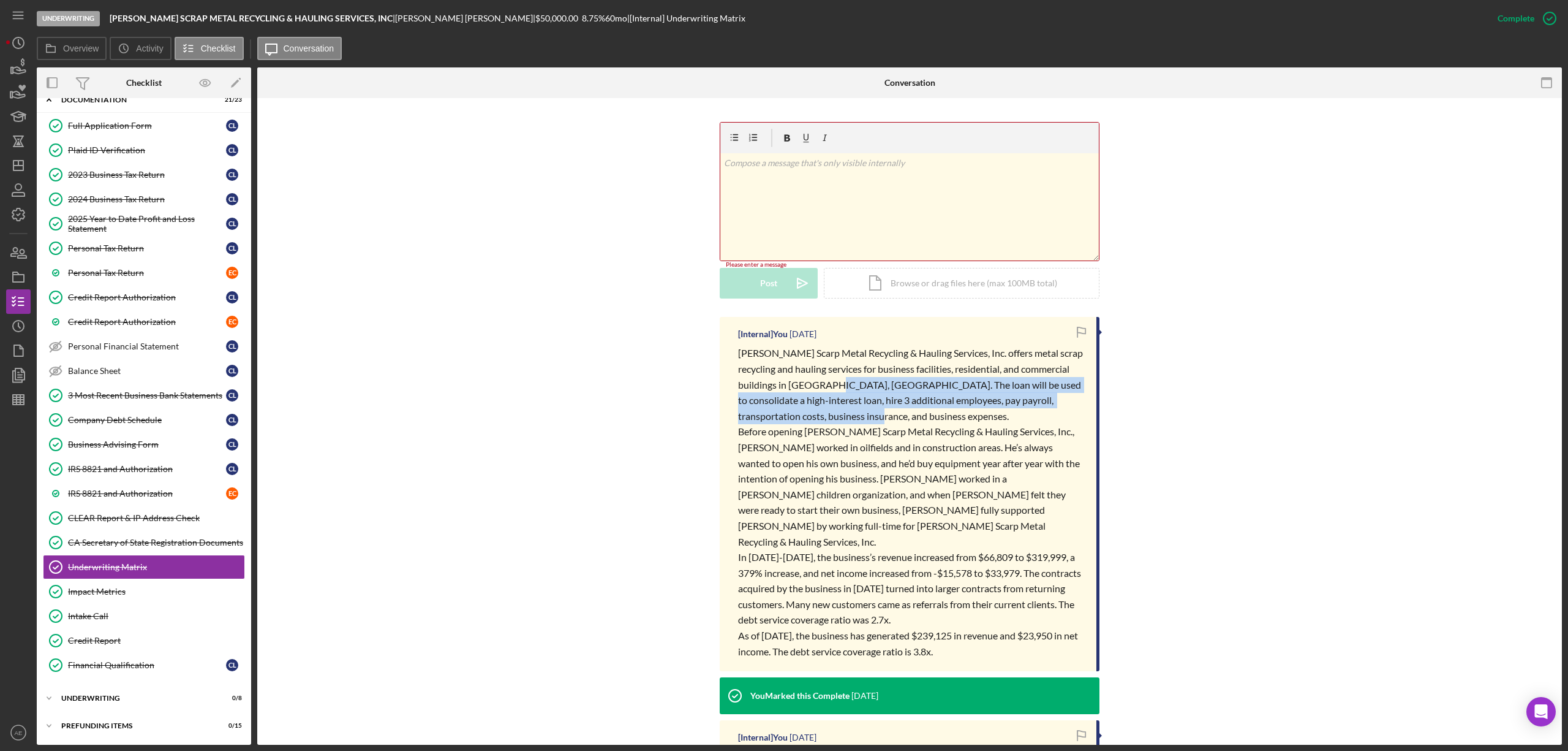
drag, startPoint x: 833, startPoint y: 415, endPoint x: 817, endPoint y: 383, distance: 35.8
click at [817, 383] on p "[PERSON_NAME] Scarp Metal Recycling & Hauling Services, Inc. offers metal scrap…" at bounding box center [911, 384] width 346 height 79
copy span "The loan will be used to consolidate a high-interest loan, hire 3 additional em…"
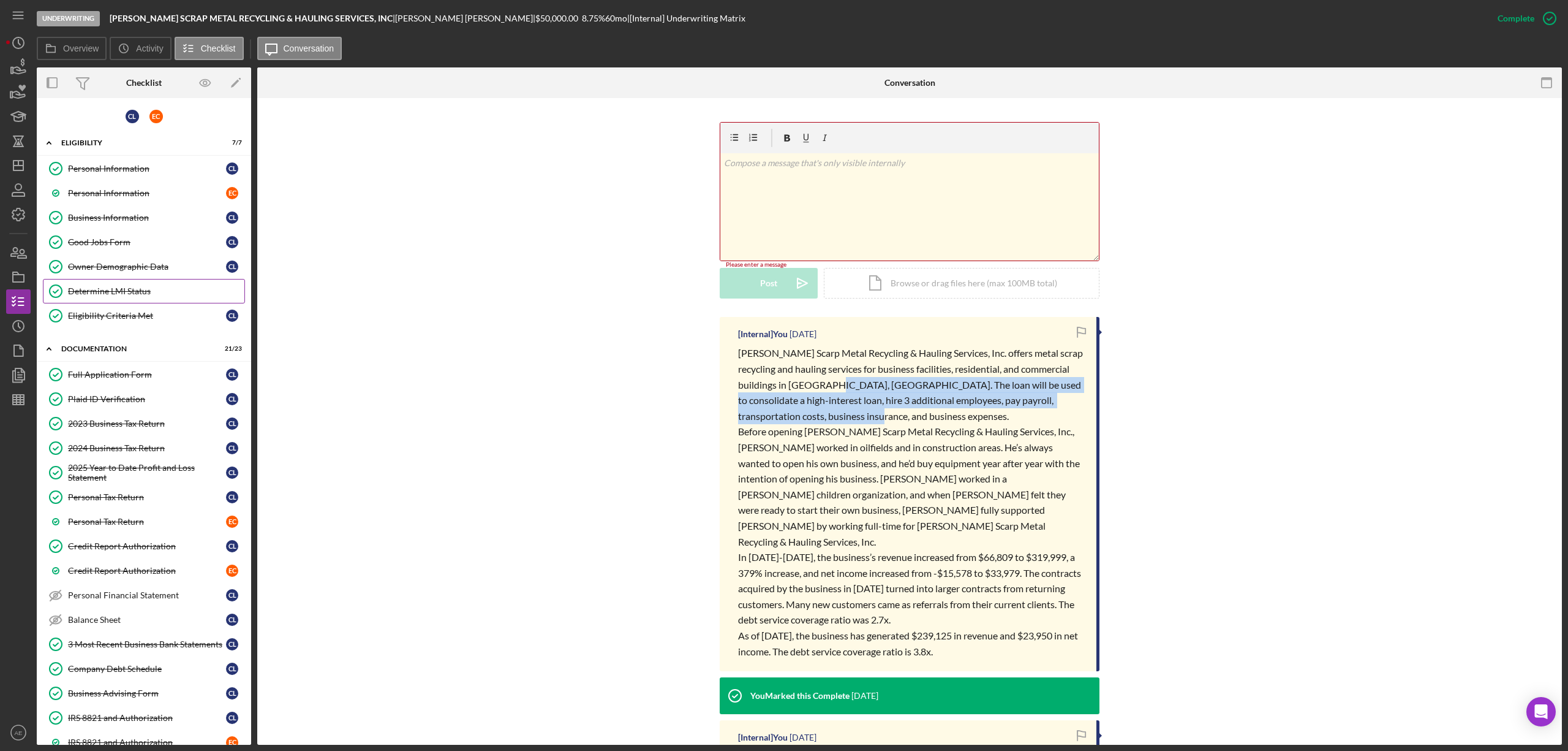
click at [147, 290] on div "Determine LMI Status" at bounding box center [156, 291] width 176 height 10
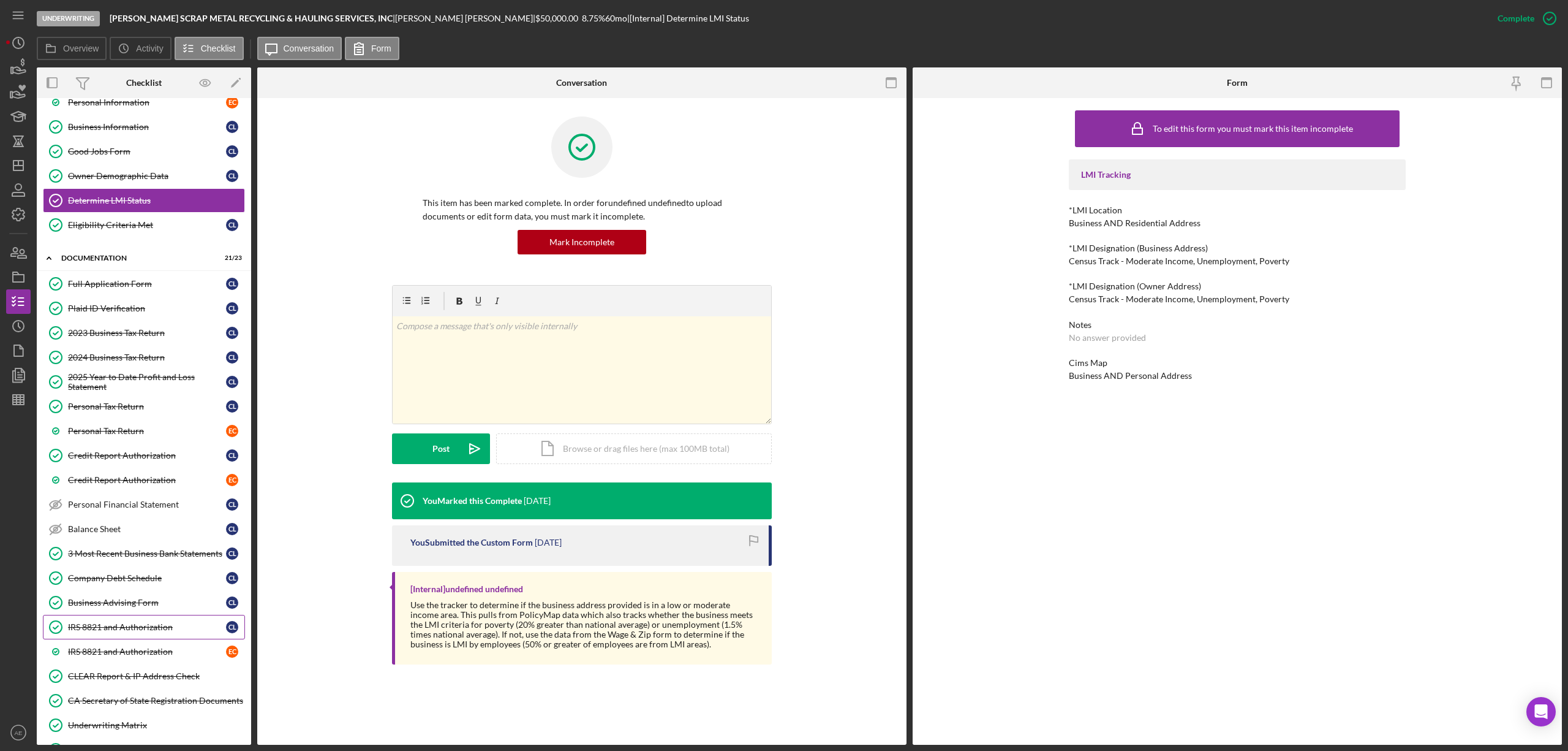
scroll to position [245, 0]
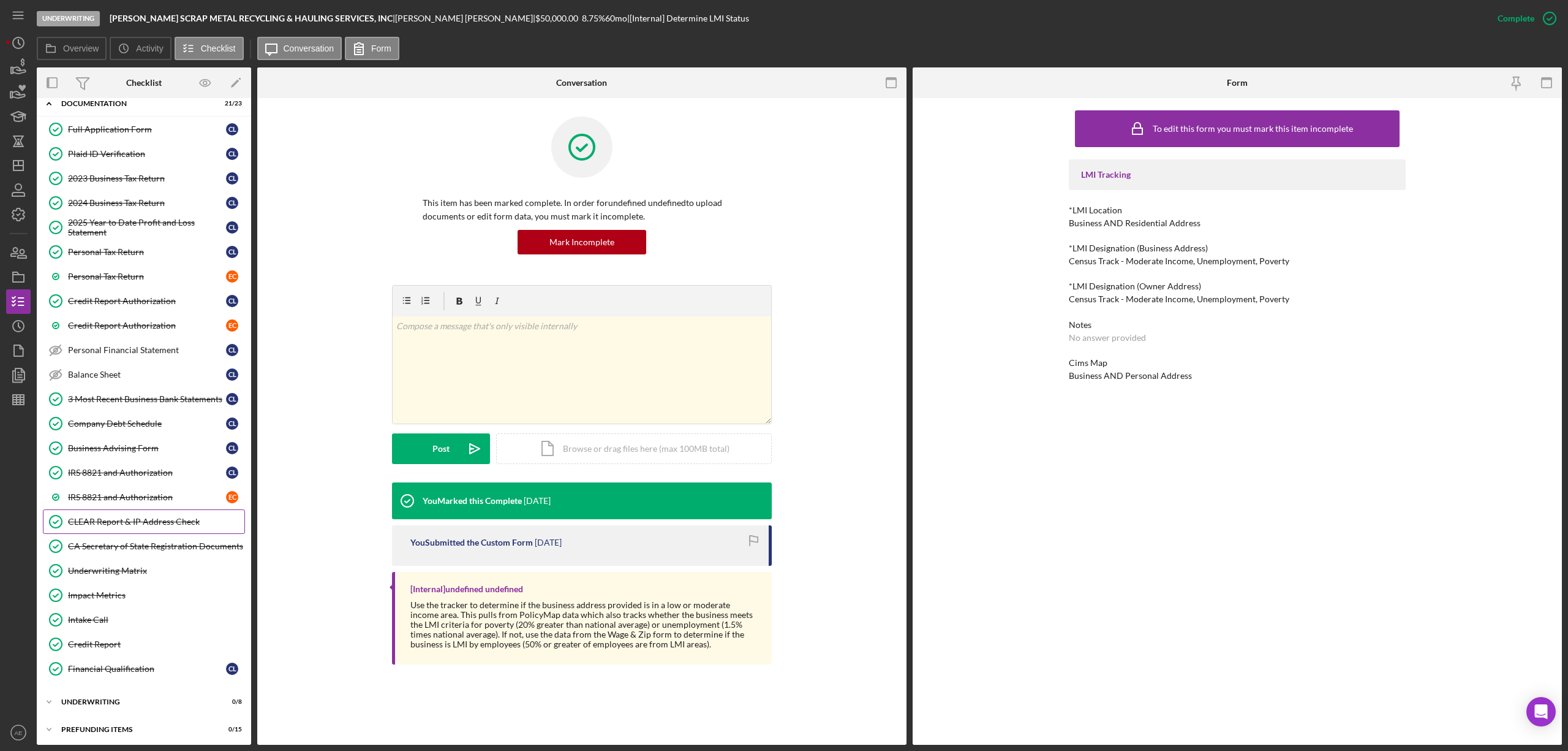
click at [154, 526] on div "CLEAR Report & IP Address Check" at bounding box center [156, 521] width 176 height 10
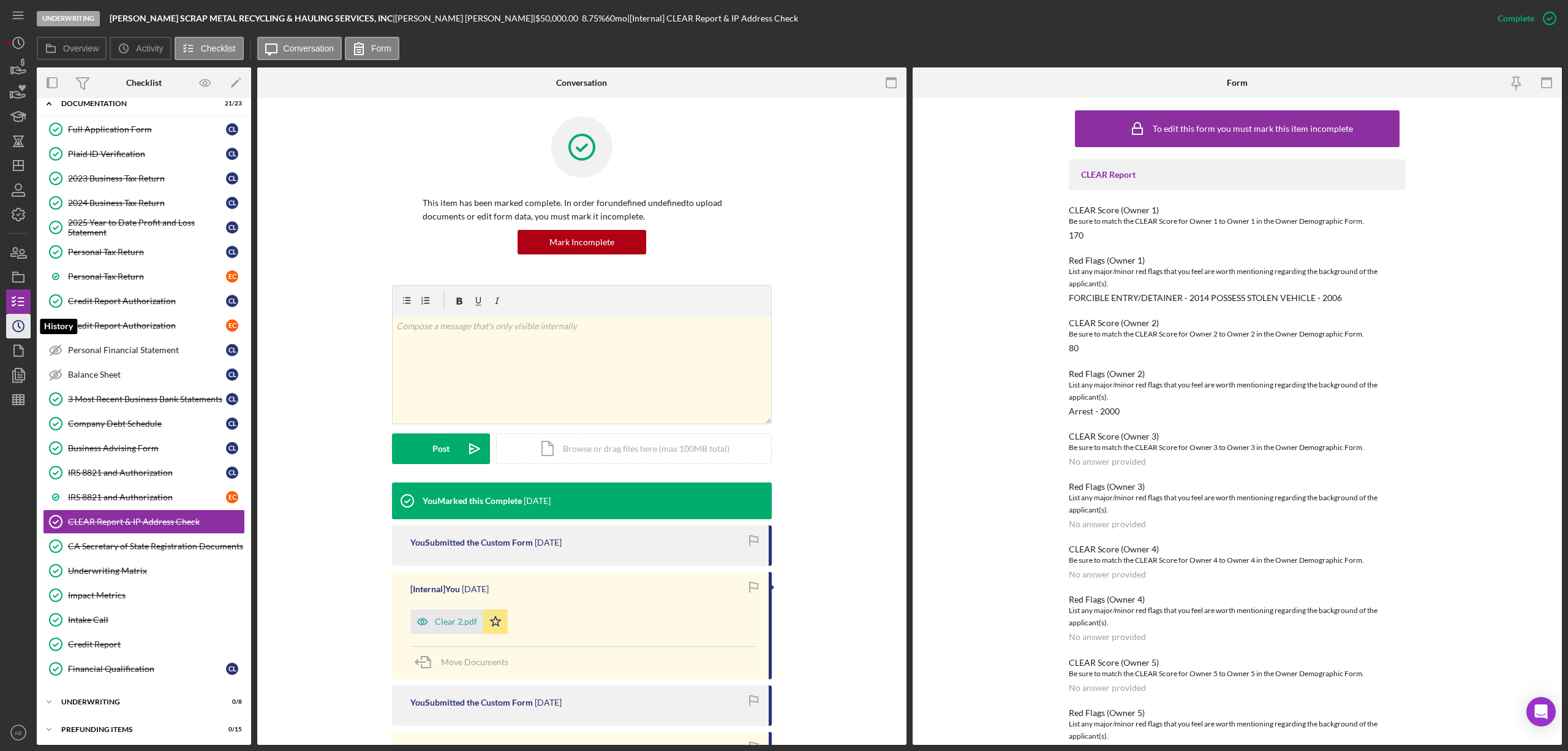
click at [23, 320] on icon "Icon/History" at bounding box center [18, 326] width 30 height 30
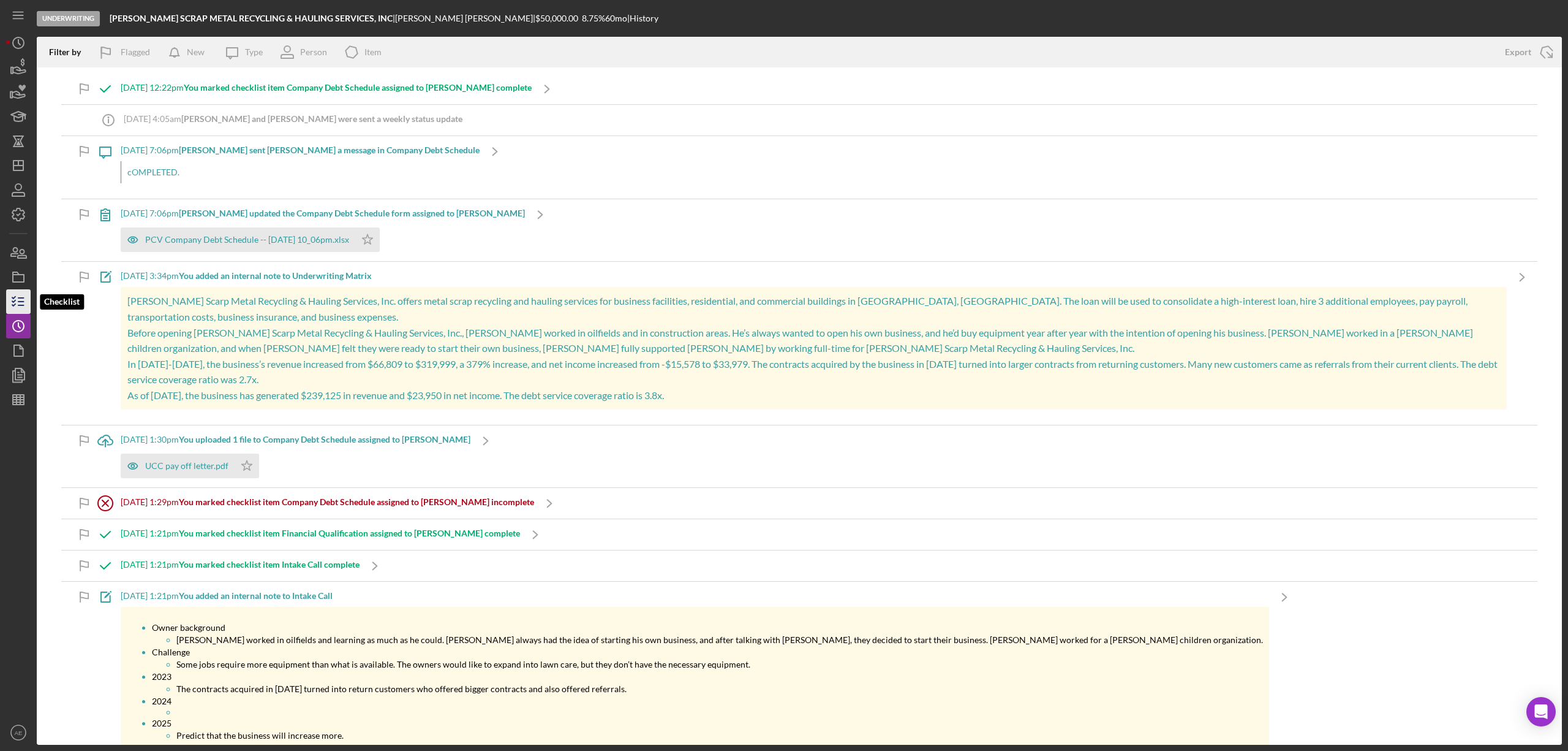
click at [10, 303] on icon "button" at bounding box center [18, 301] width 30 height 30
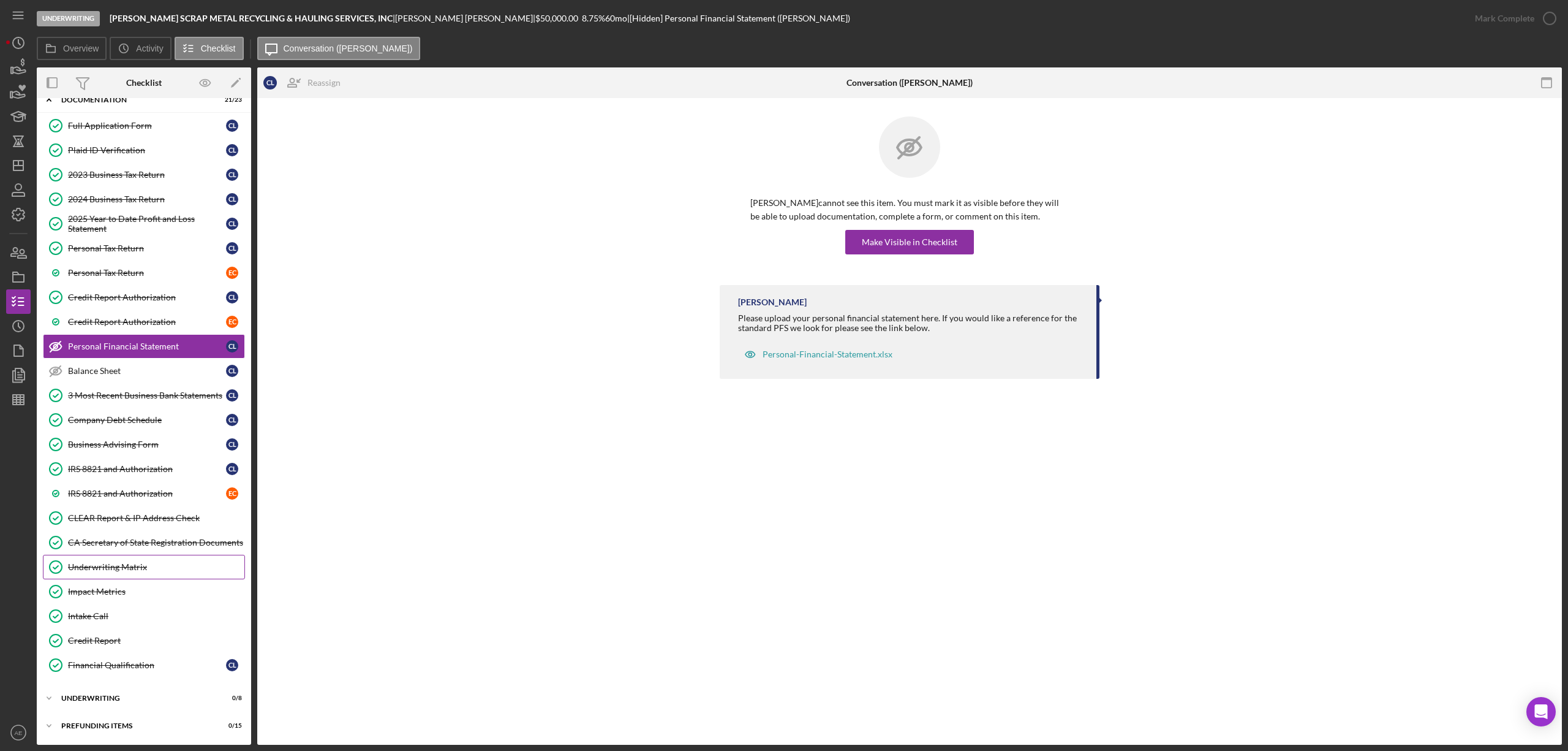
click at [143, 559] on link "Underwriting Matrix Underwriting Matrix" at bounding box center [143, 567] width 202 height 25
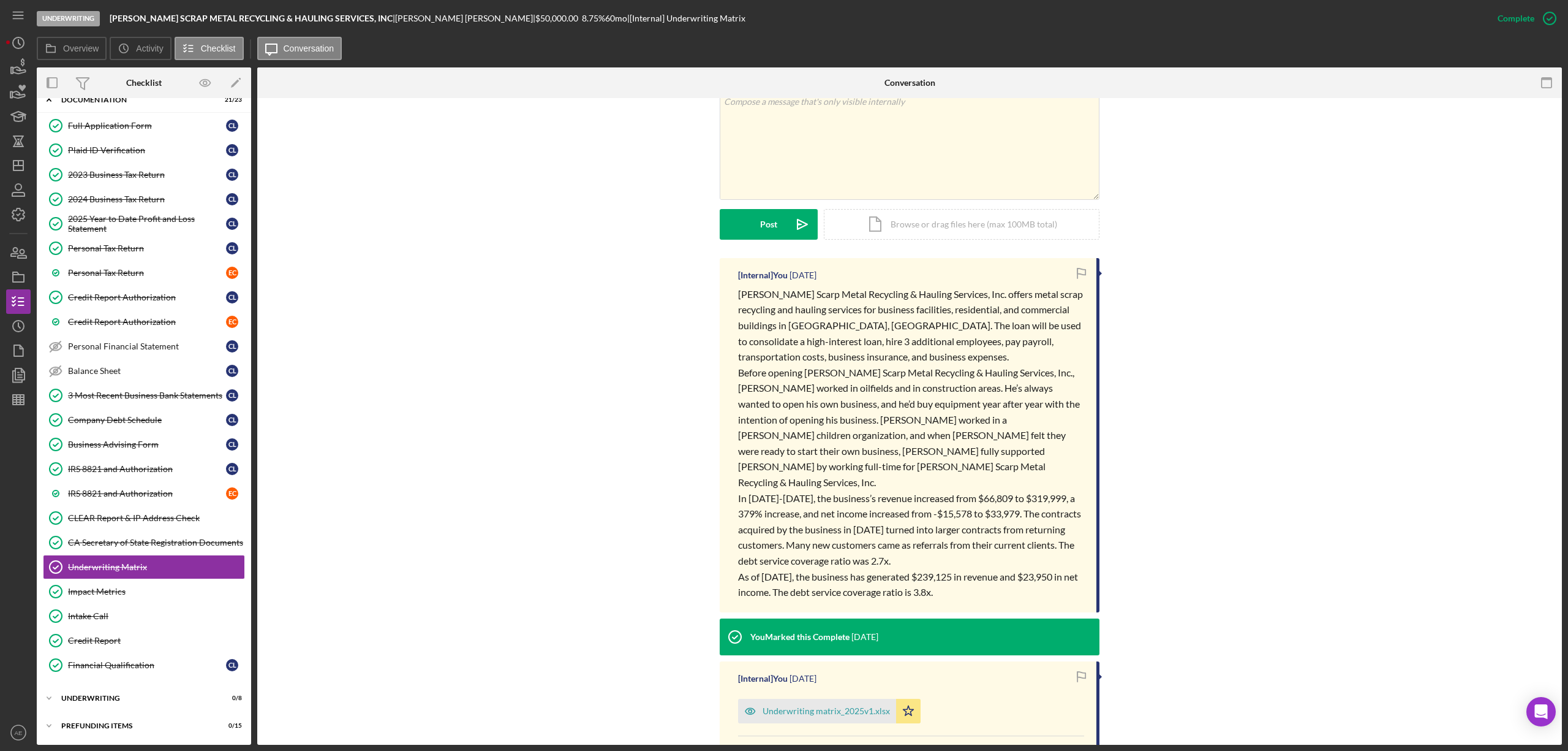
scroll to position [245, 0]
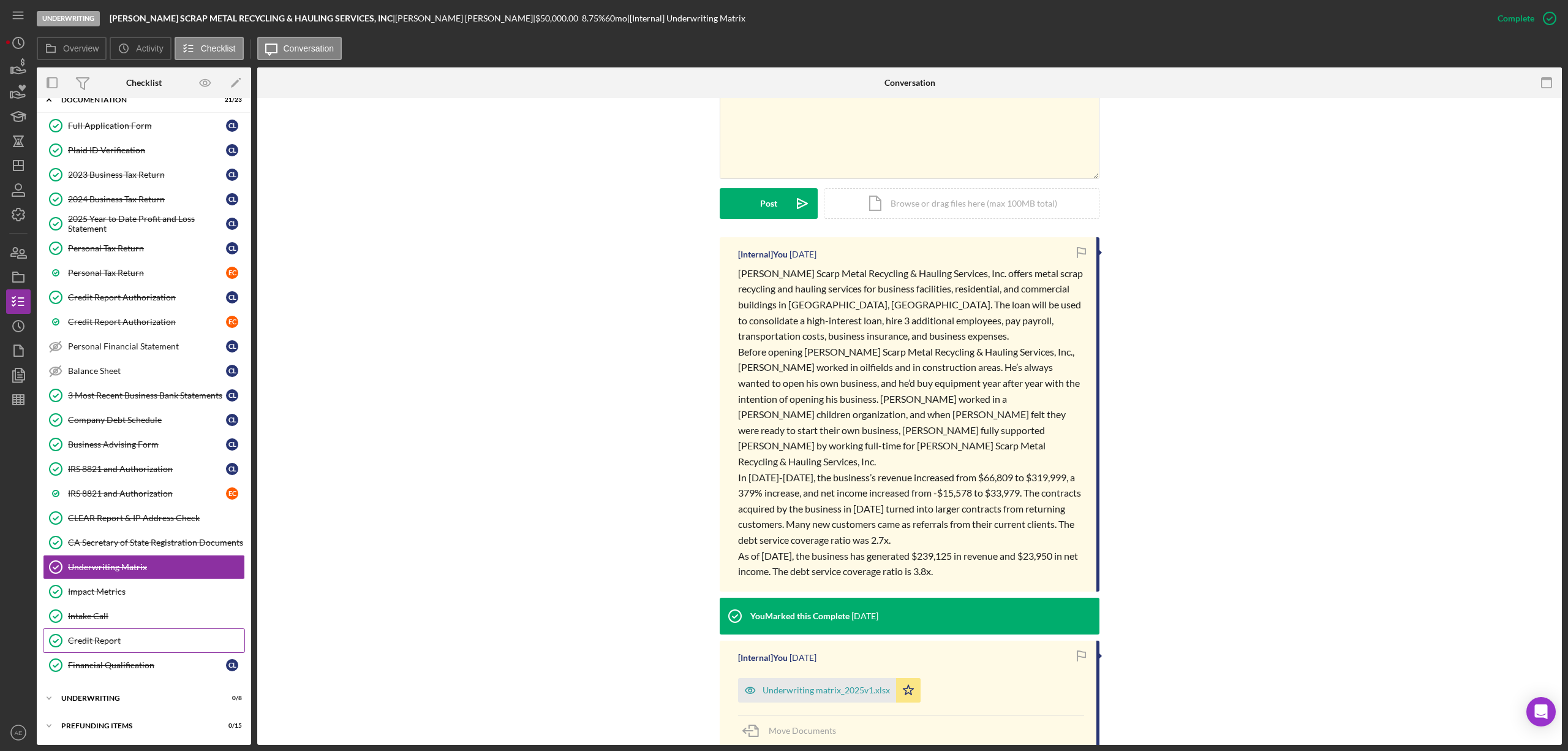
click at [134, 642] on div "Credit Report" at bounding box center [156, 641] width 176 height 10
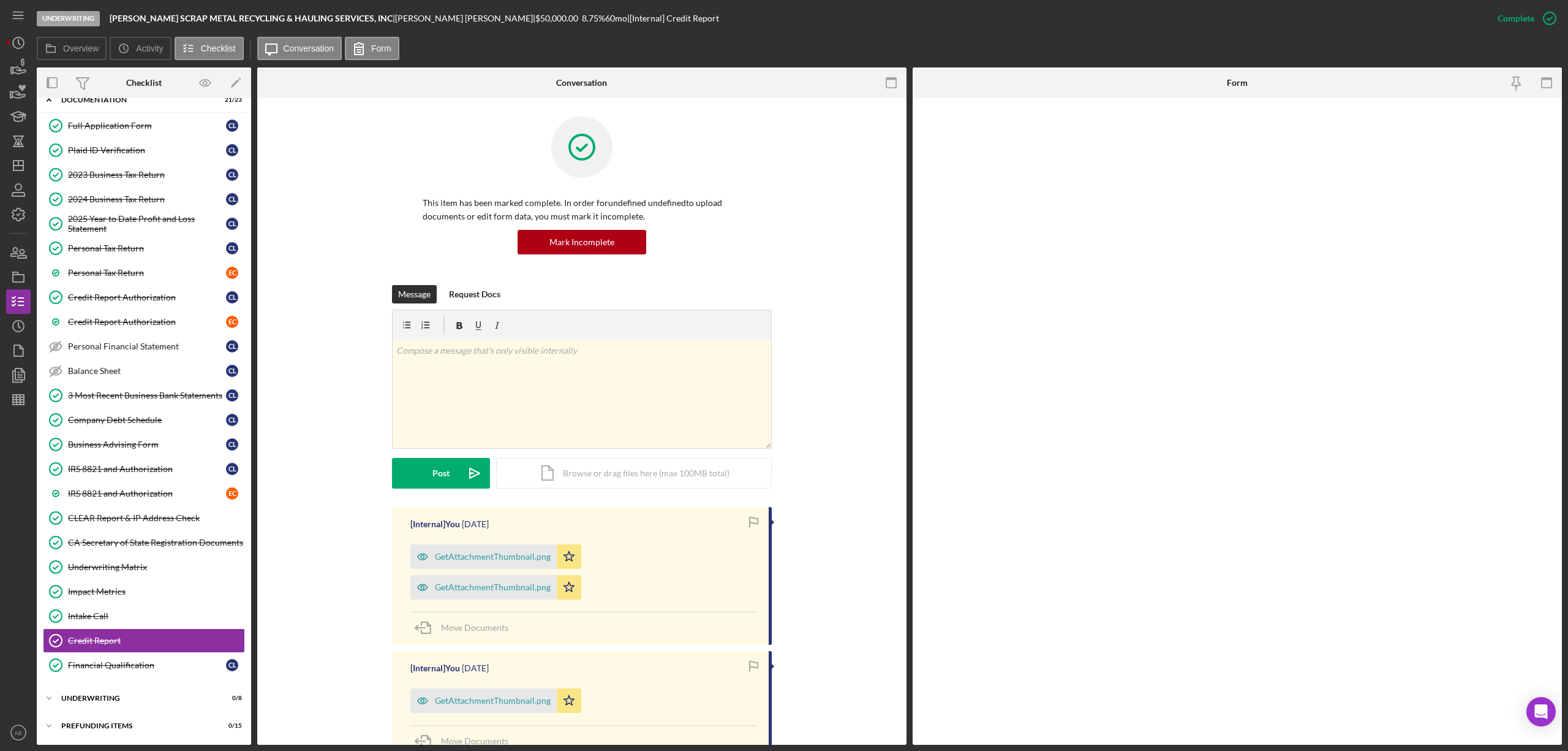
scroll to position [79, 0]
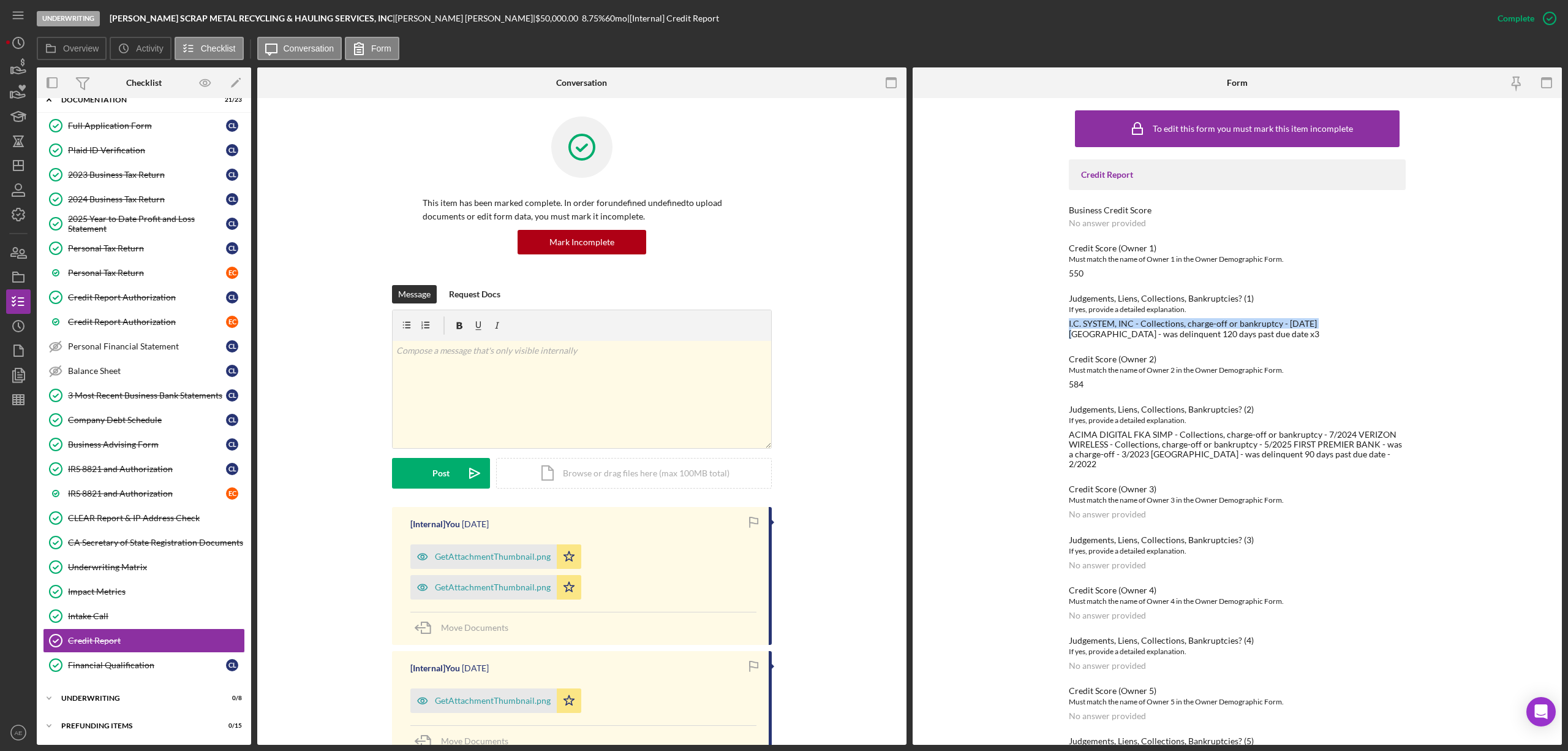
drag, startPoint x: 1064, startPoint y: 325, endPoint x: 1323, endPoint y: 328, distance: 259.0
click at [1323, 328] on div "To edit this form you must mark this item incomplete Credit Report Business Cre…" at bounding box center [1237, 421] width 649 height 647
copy div "I.C. SYSTEM, INC - Collections, charge-off or bankruptcy - [DATE]"
drag, startPoint x: 1326, startPoint y: 323, endPoint x: 1316, endPoint y: 336, distance: 16.4
click at [1316, 336] on div "I.C. SYSTEM, INC - Collections, charge-off or bankruptcy - [DATE] [GEOGRAPHIC_D…" at bounding box center [1237, 328] width 337 height 19
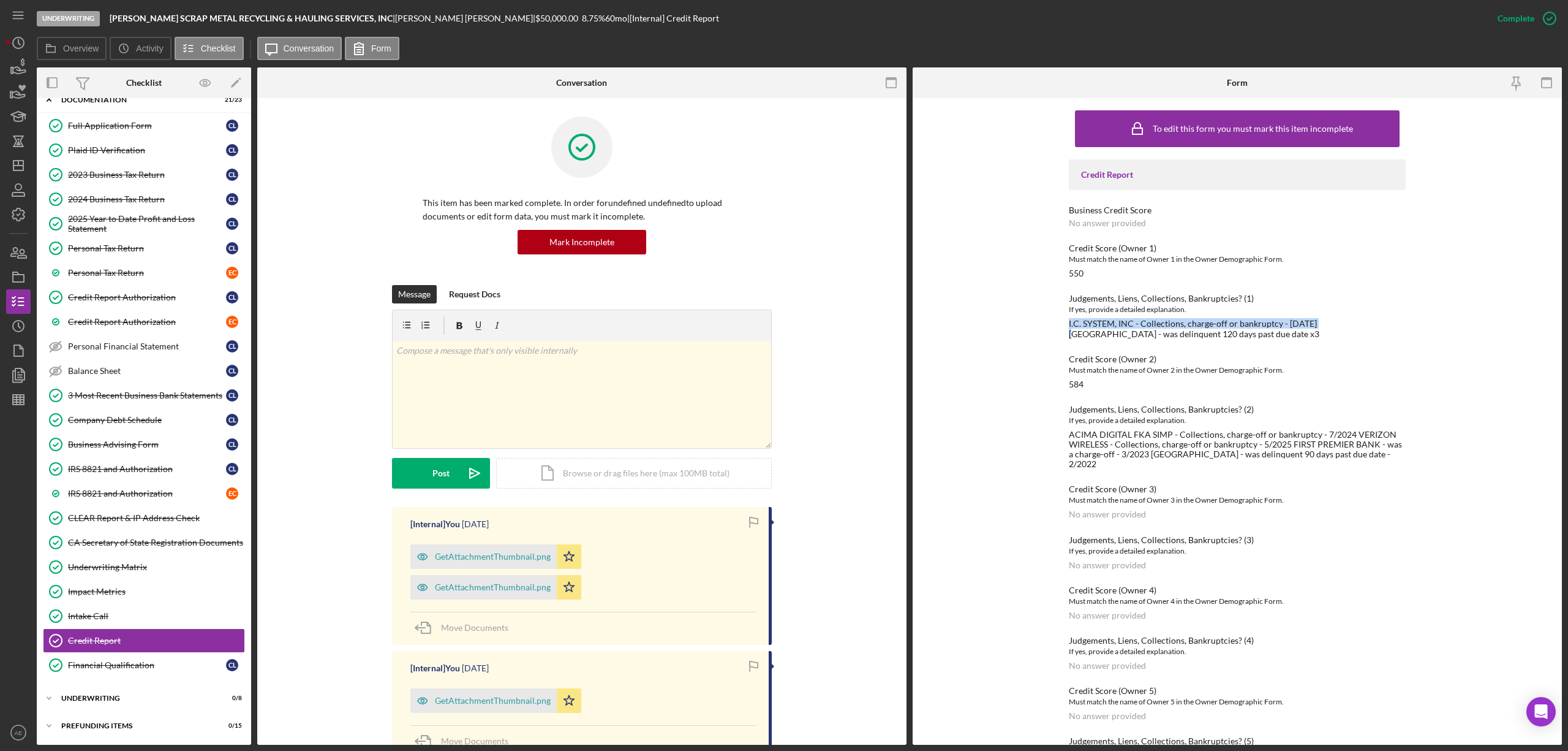
copy div "KERN COUNTY DEPARTMENT - was delinquent 120 days past due date x3"
click at [1297, 393] on div "Credit Report Business Credit Score No answer provided Credit Score (Owner 1) M…" at bounding box center [1237, 465] width 337 height 612
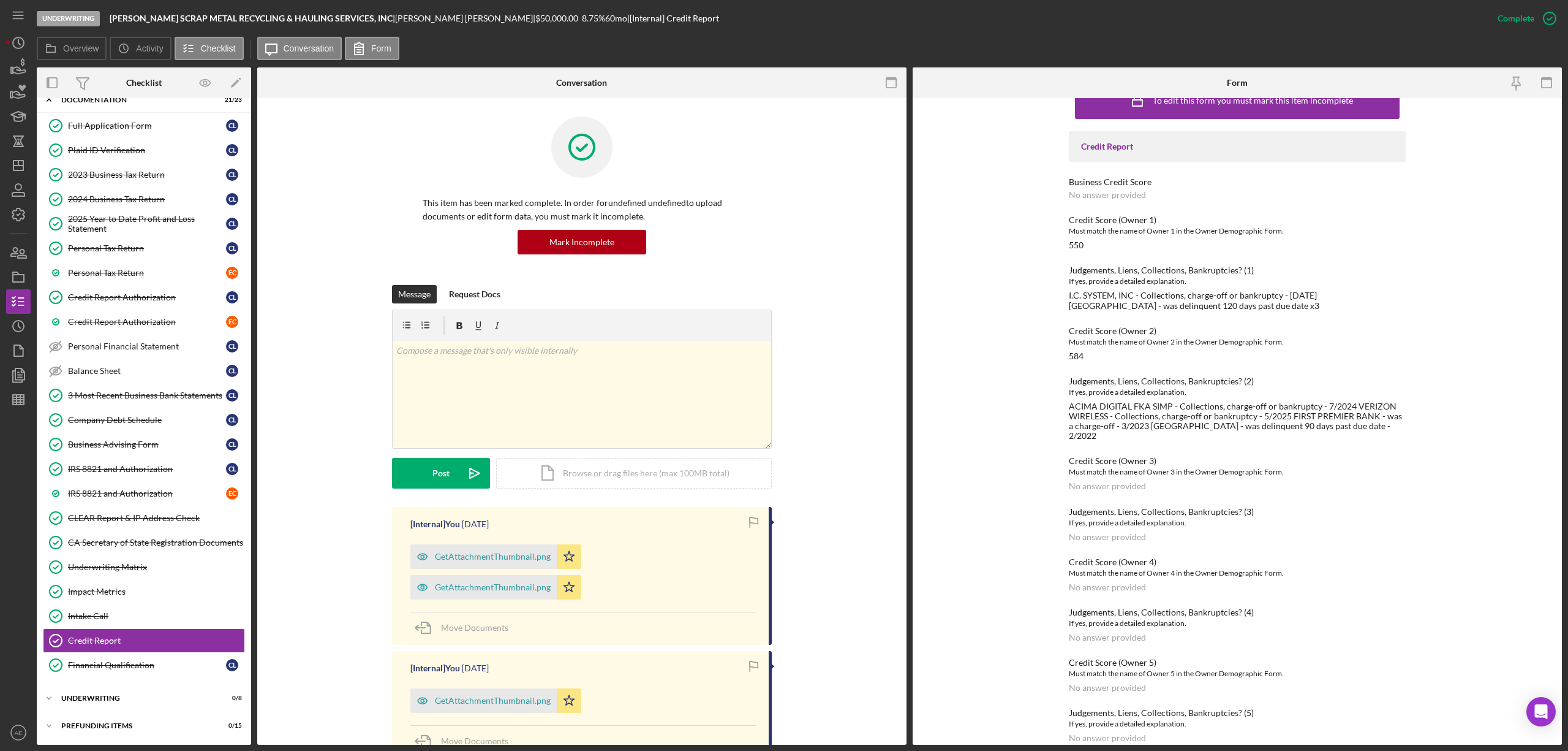
scroll to position [44, 0]
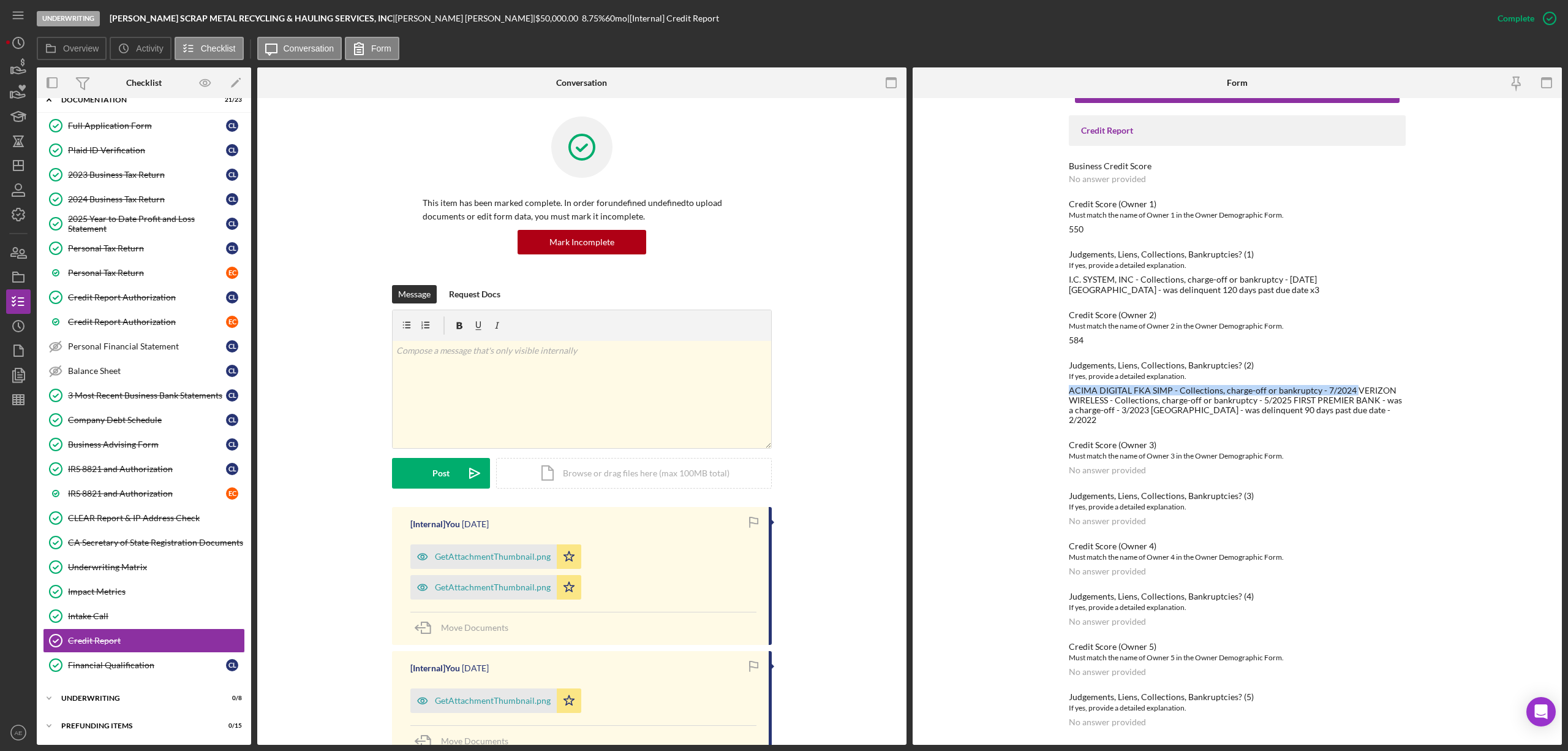
drag, startPoint x: 1068, startPoint y: 390, endPoint x: 1353, endPoint y: 392, distance: 285.0
click at [1353, 392] on div "ACIMA DIGITAL FKA SIMP - Collections, charge-off or bankruptcy - 7/2024 VERIZON…" at bounding box center [1237, 405] width 337 height 39
copy div "ACIMA DIGITAL FKA SIMP - Collections, charge-off or bankruptcy - 7/2024"
drag, startPoint x: 1351, startPoint y: 388, endPoint x: 1289, endPoint y: 400, distance: 63.2
click at [1289, 400] on div "ACIMA DIGITAL FKA SIMP - Collections, charge-off or bankruptcy - 7/2024 VERIZON…" at bounding box center [1237, 405] width 337 height 39
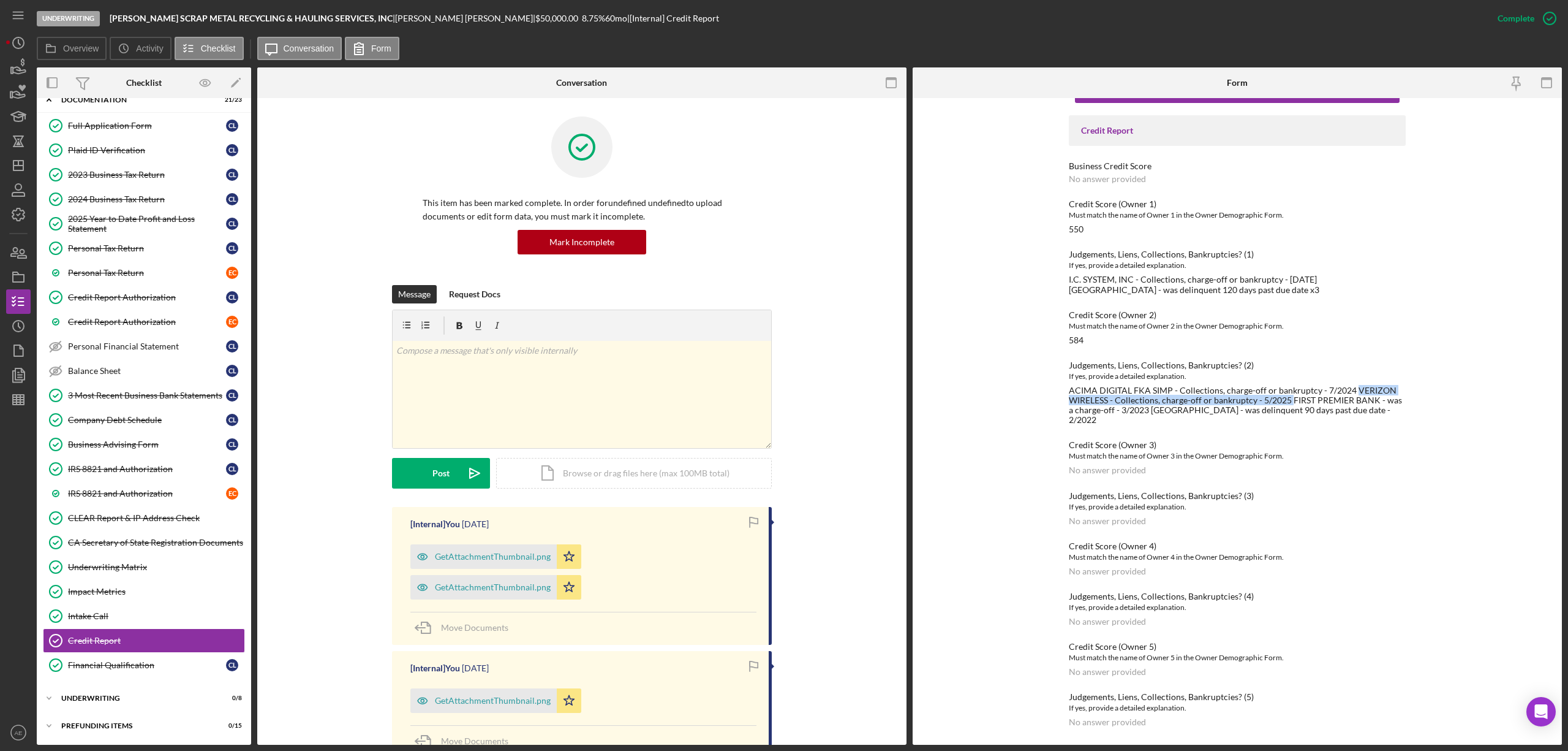
copy div "VERIZON WIRELESS - Collections, charge-off or bankruptcy - 5/2025"
drag, startPoint x: 1289, startPoint y: 399, endPoint x: 1139, endPoint y: 412, distance: 150.6
click at [1139, 412] on div "ACIMA DIGITAL FKA SIMP - Collections, charge-off or bankruptcy - 7/2024 VERIZON…" at bounding box center [1237, 405] width 337 height 39
copy div "FIRST PREMIER BANK - was a charge-off - 3/2023"
click at [1144, 415] on div "ACIMA DIGITAL FKA SIMP - Collections, charge-off or bankruptcy - 7/2024 VERIZON…" at bounding box center [1237, 405] width 337 height 39
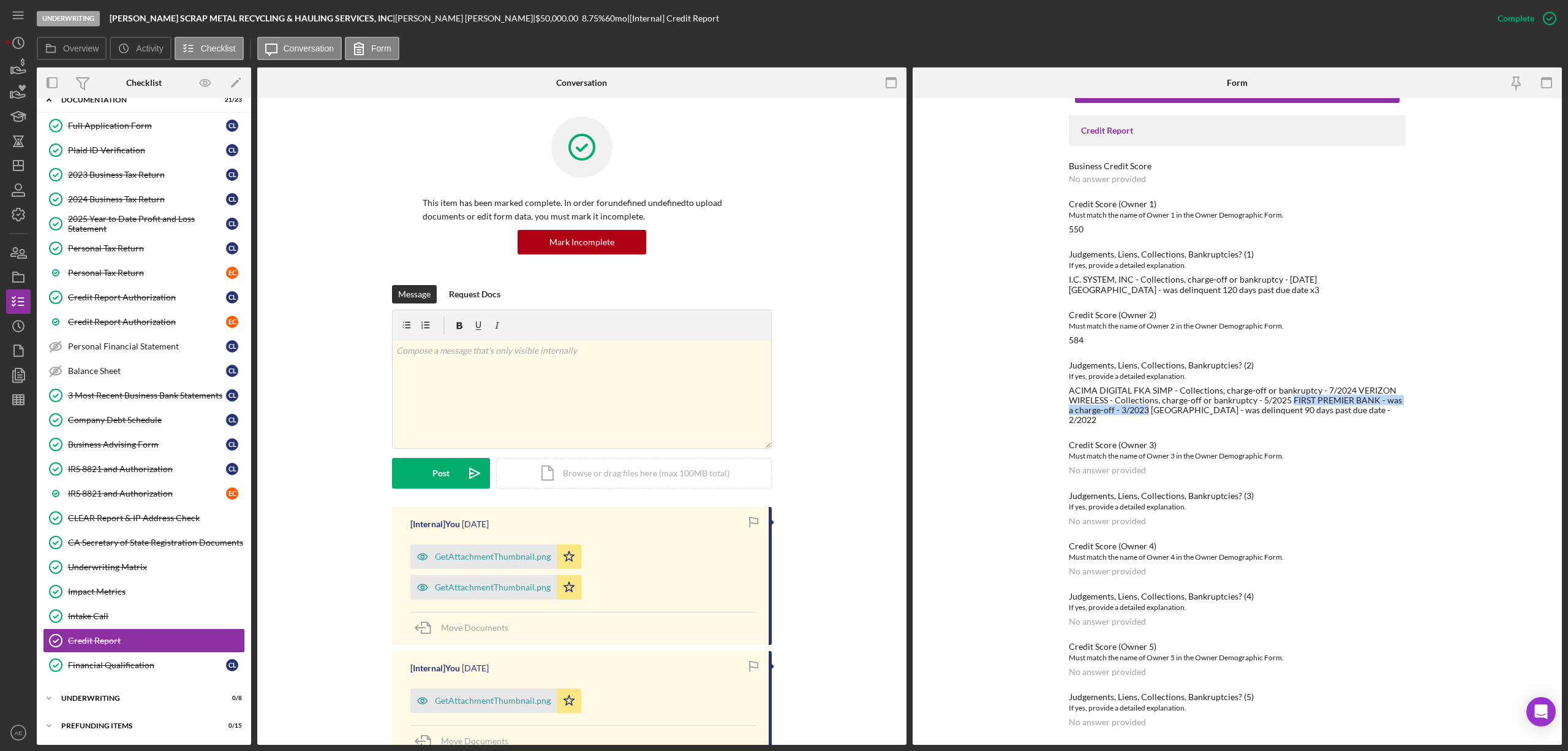
copy div "KERN COUNTY DEPARTMENT - was delinquent 90 days past due date - 2/2022"
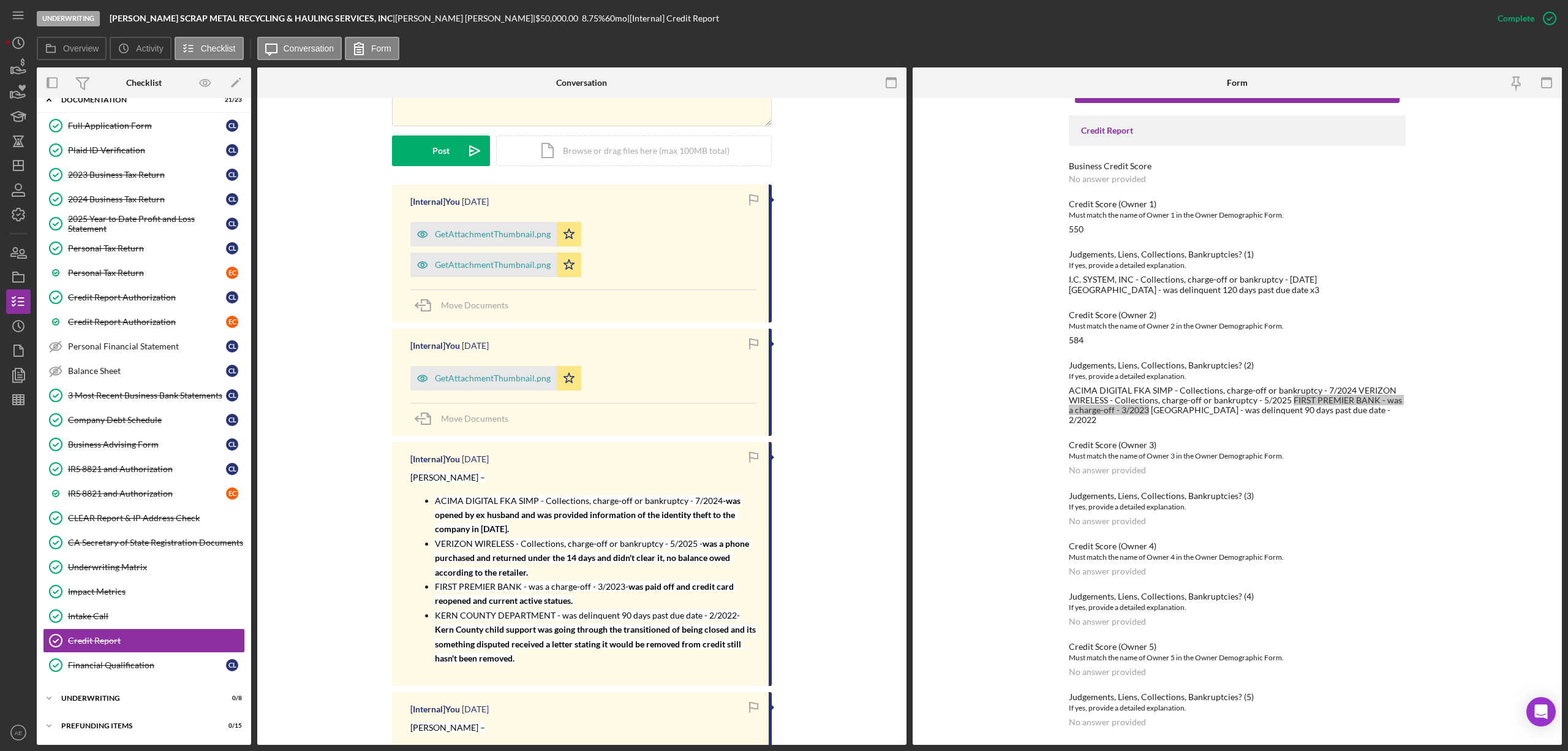
scroll to position [327, 0]
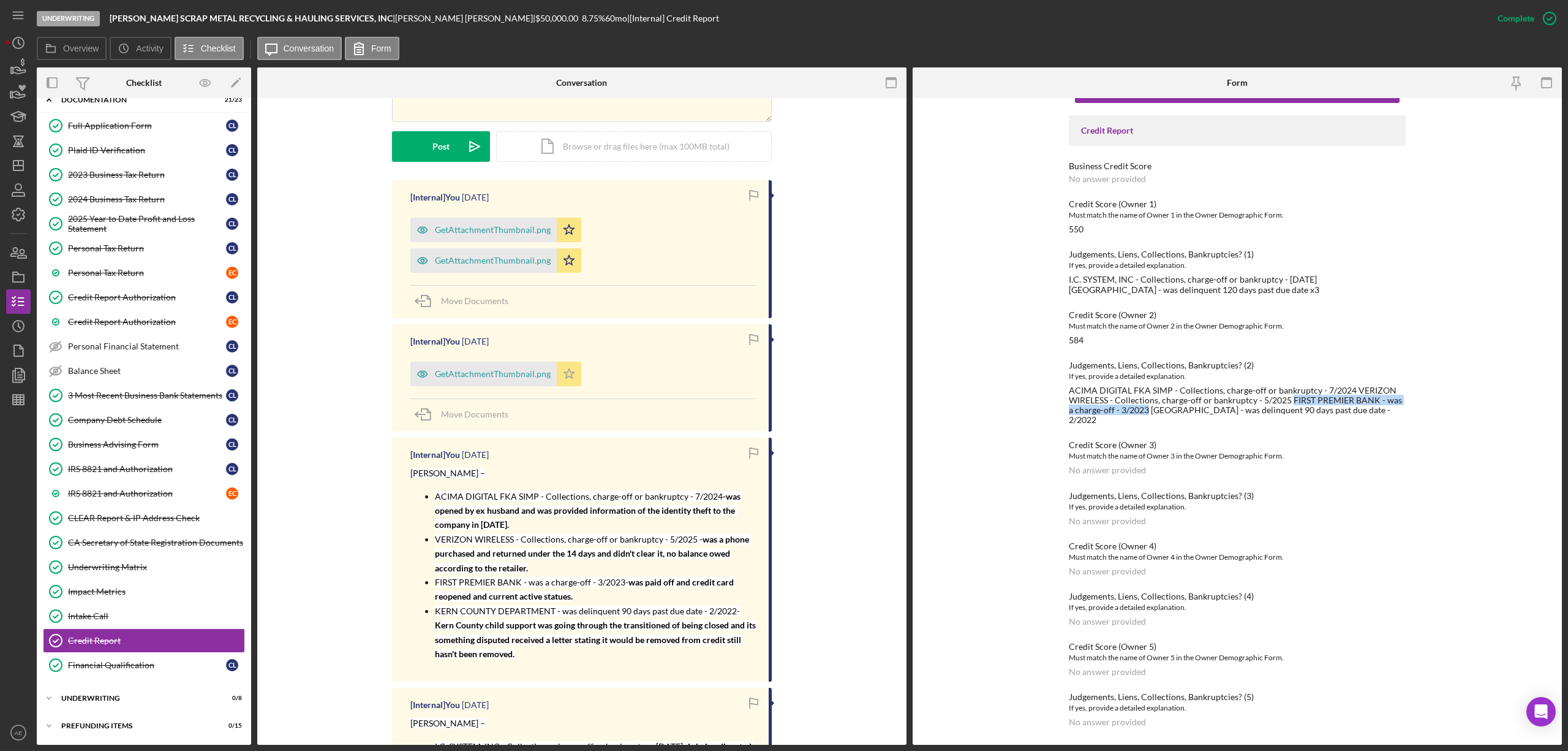
drag, startPoint x: 465, startPoint y: 377, endPoint x: 478, endPoint y: 377, distance: 13.0
click at [465, 377] on div "GetAttachmentThumbnail.png" at bounding box center [493, 374] width 116 height 10
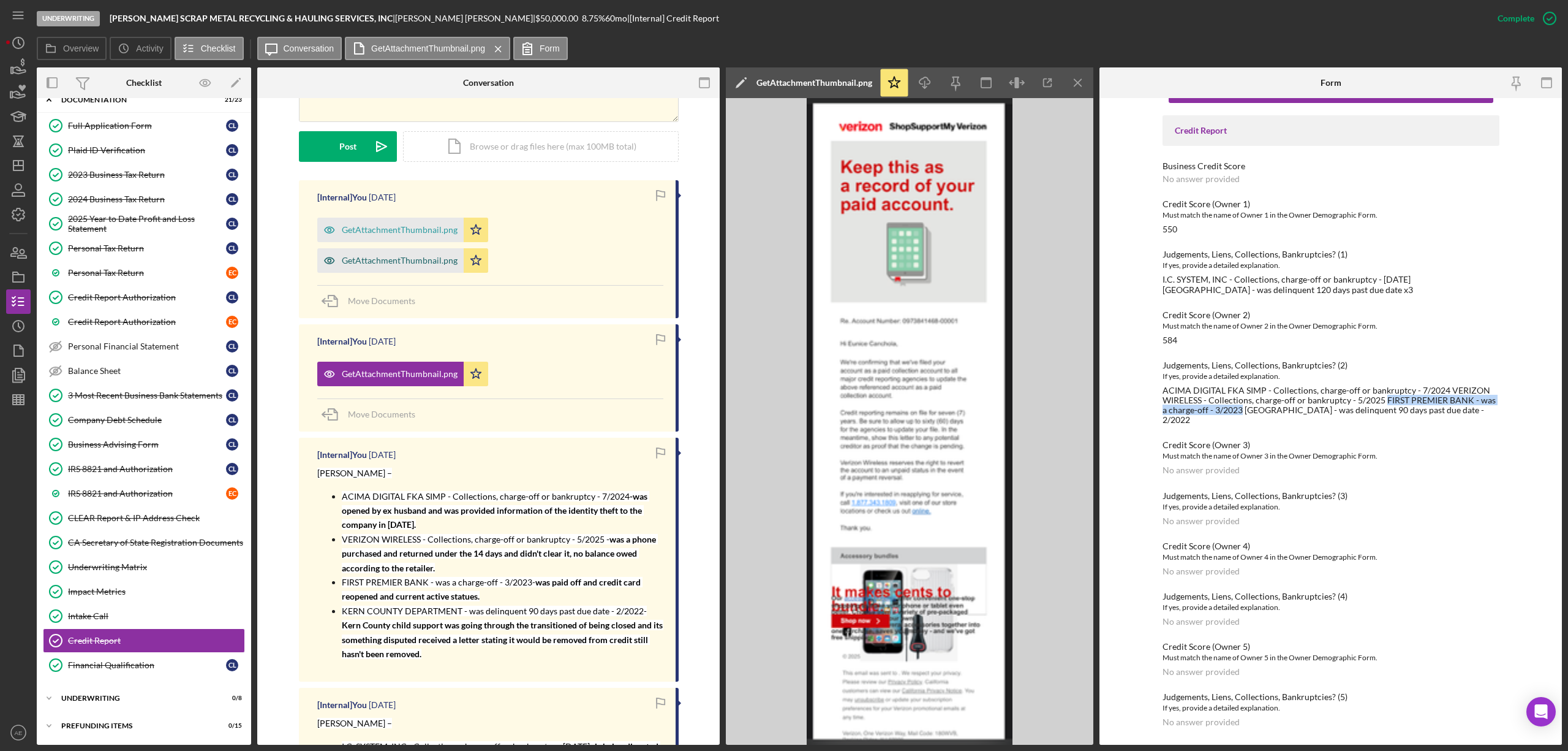
click at [410, 250] on div "GetAttachmentThumbnail.png" at bounding box center [390, 261] width 146 height 25
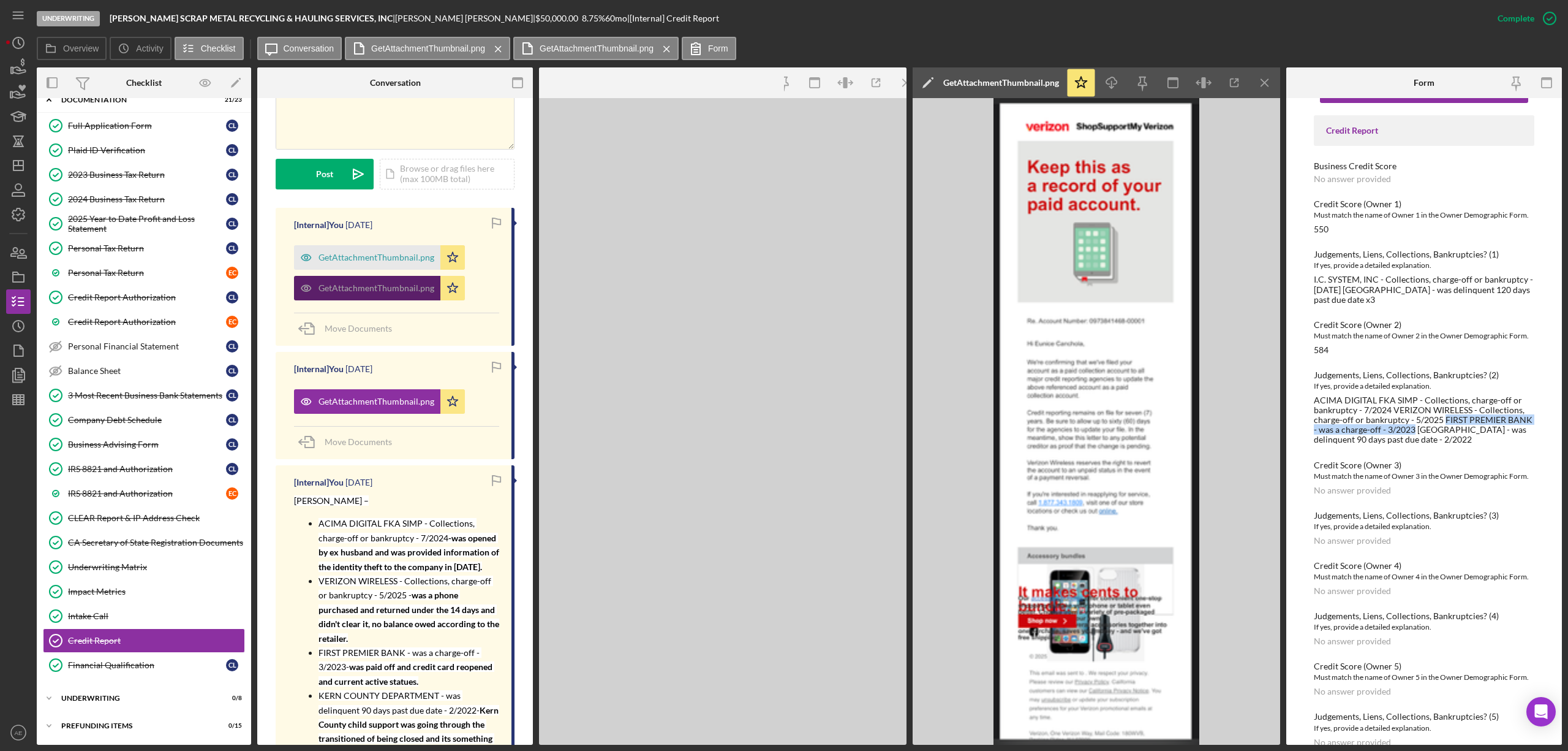
scroll to position [341, 0]
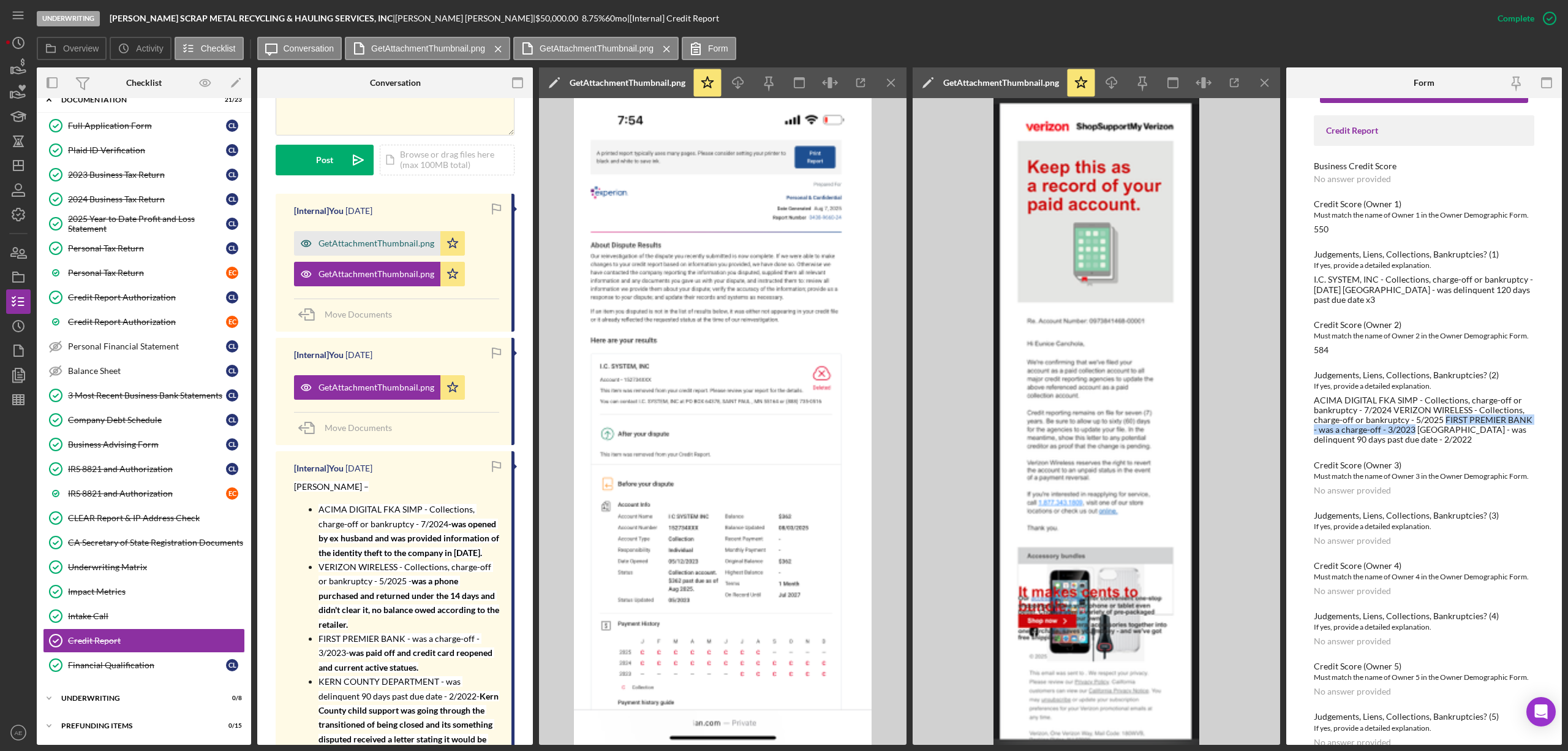
click at [370, 239] on div "GetAttachmentThumbnail.png" at bounding box center [376, 243] width 116 height 10
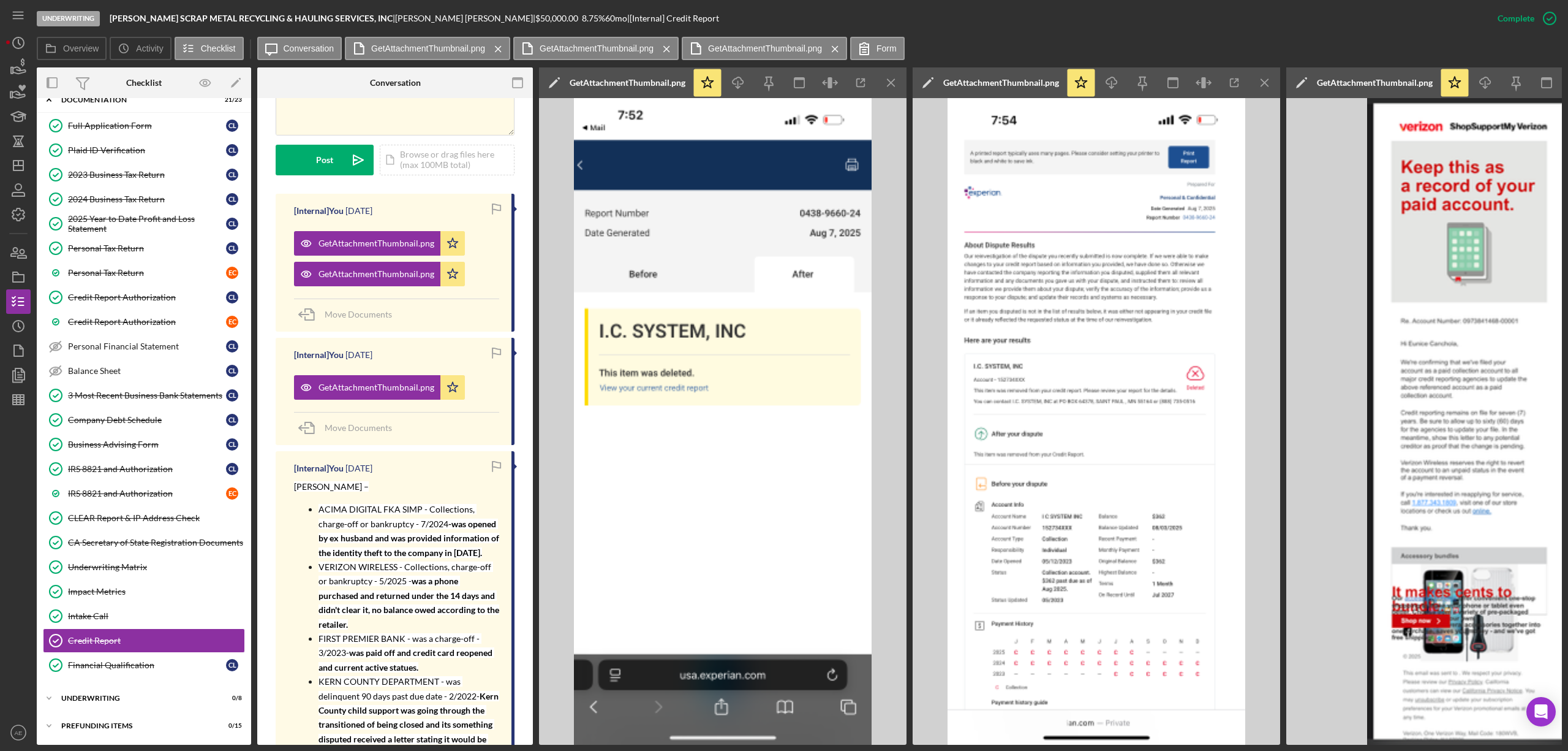
click at [1255, 81] on icon "Icon/Menu Close" at bounding box center [1265, 83] width 28 height 28
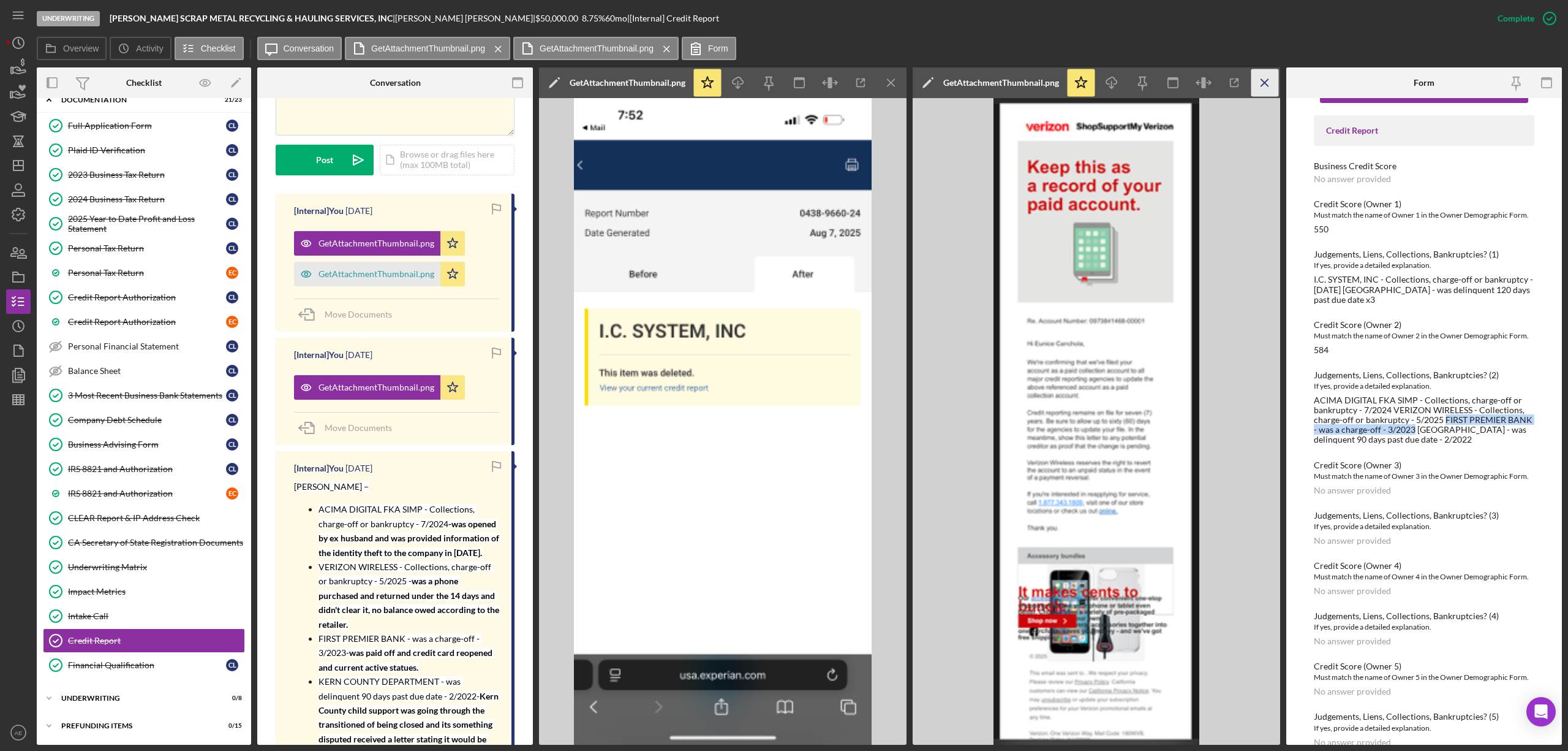
click at [1269, 81] on icon "Icon/Menu Close" at bounding box center [1265, 83] width 28 height 28
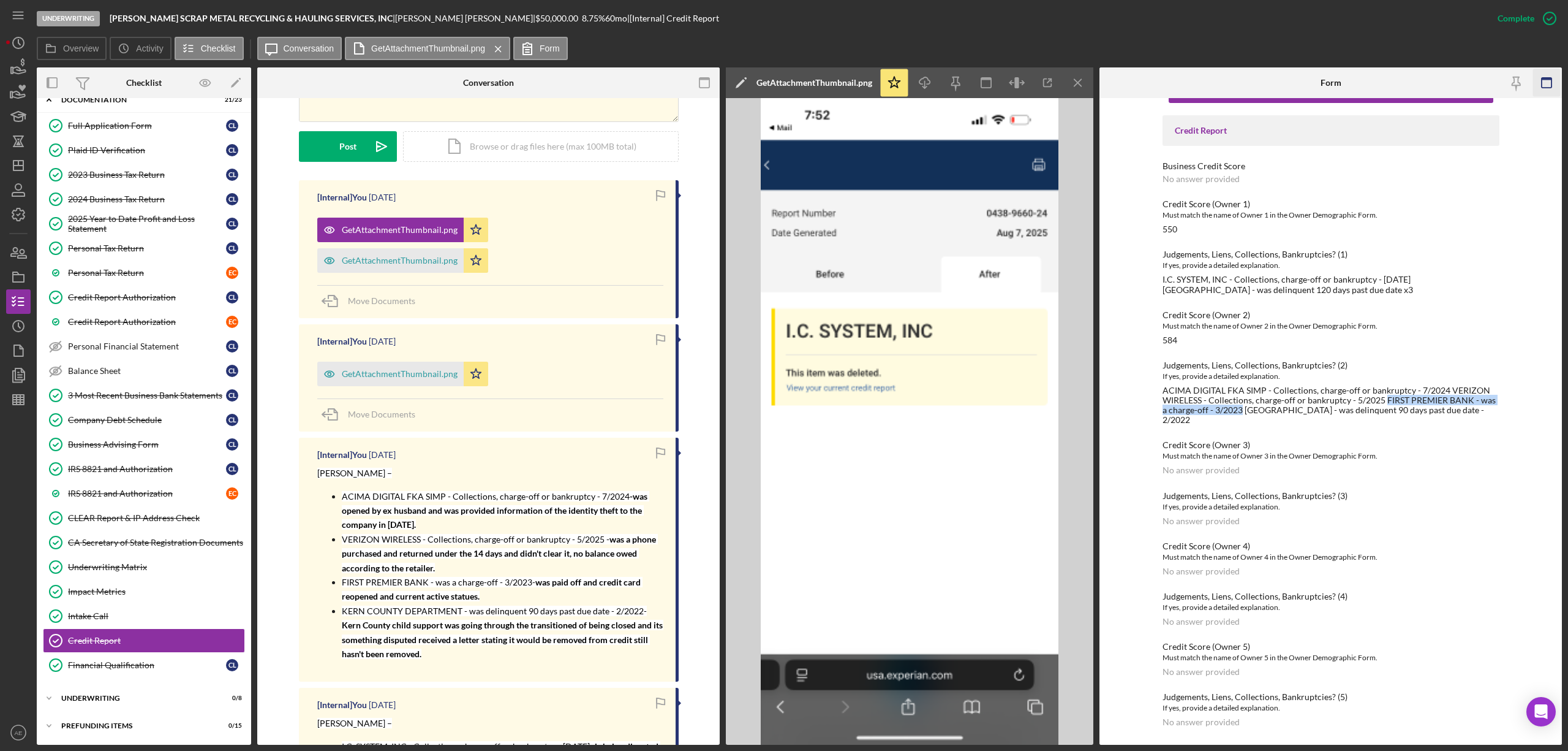
click at [1542, 86] on rect "button" at bounding box center [1547, 83] width 10 height 10
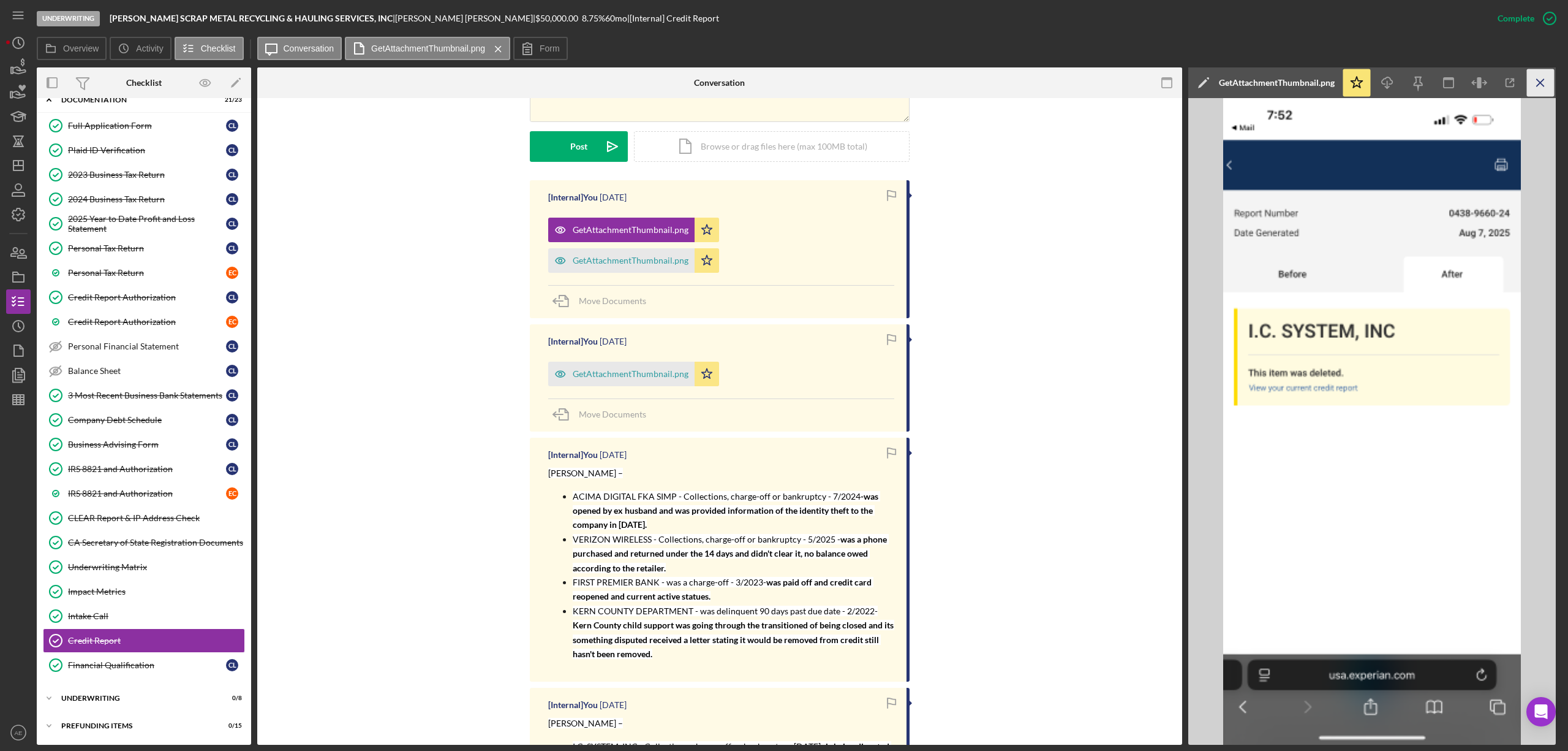
click at [1540, 81] on icon "Icon/Menu Close" at bounding box center [1540, 83] width 28 height 28
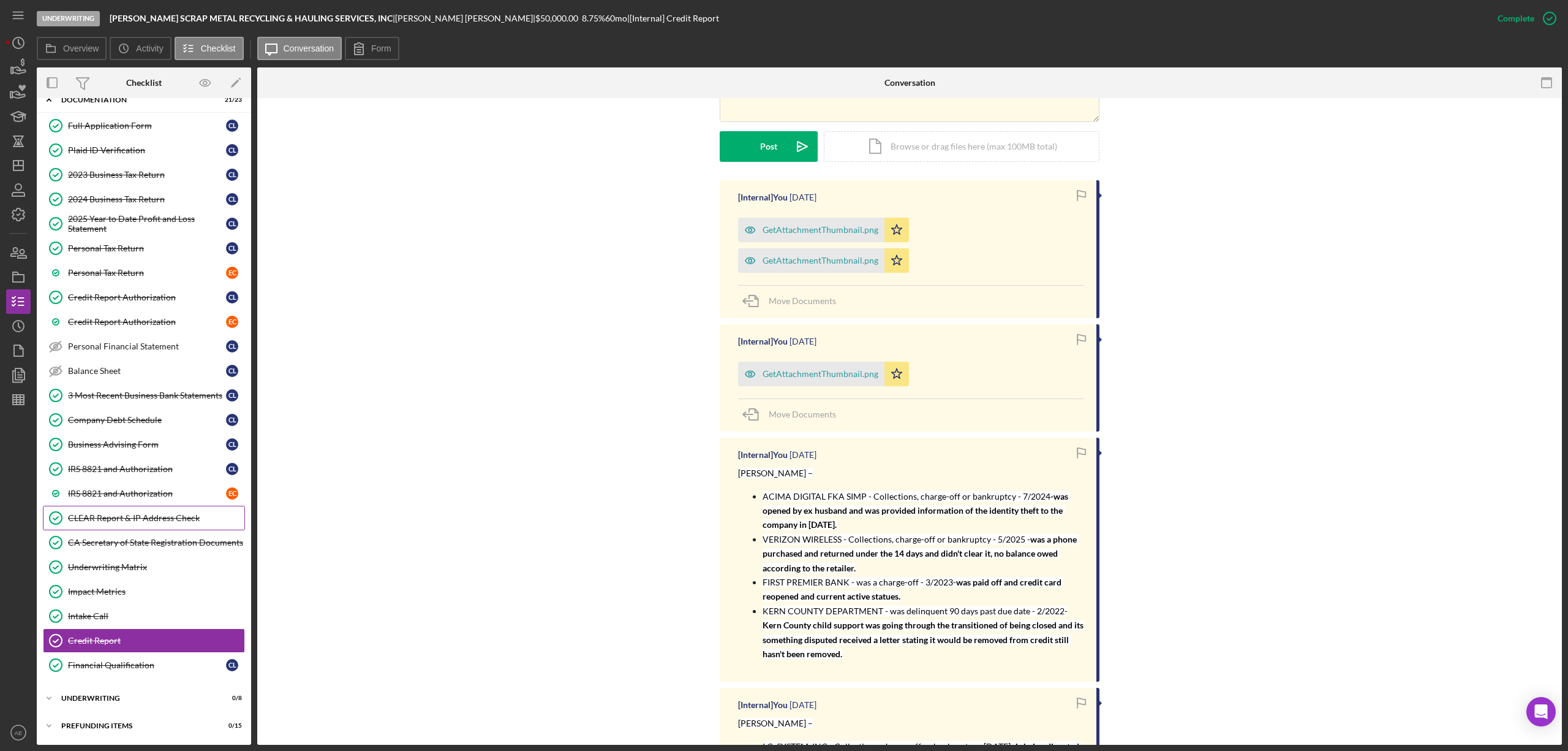
click at [133, 520] on div "CLEAR Report & IP Address Check" at bounding box center [156, 518] width 176 height 10
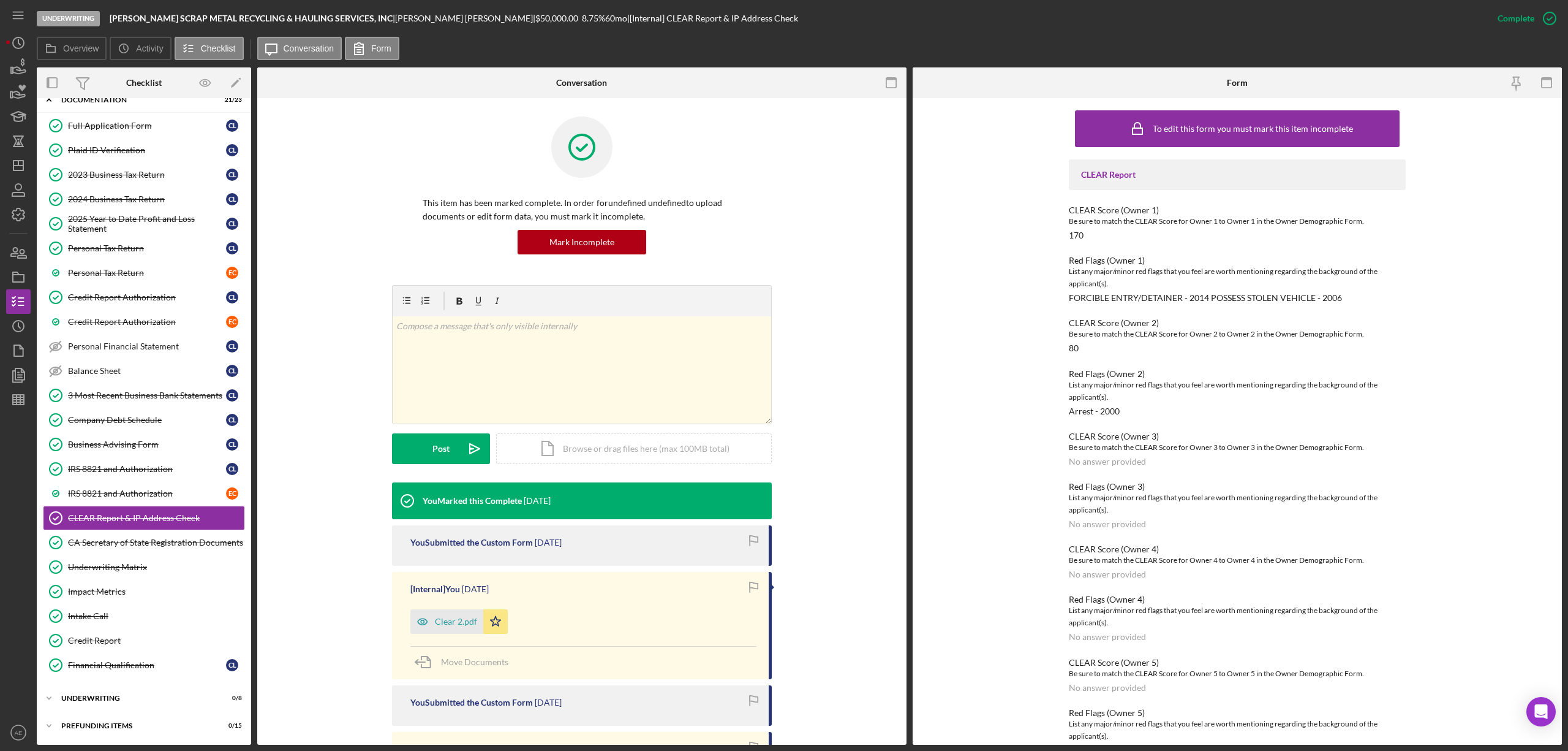
scroll to position [28, 0]
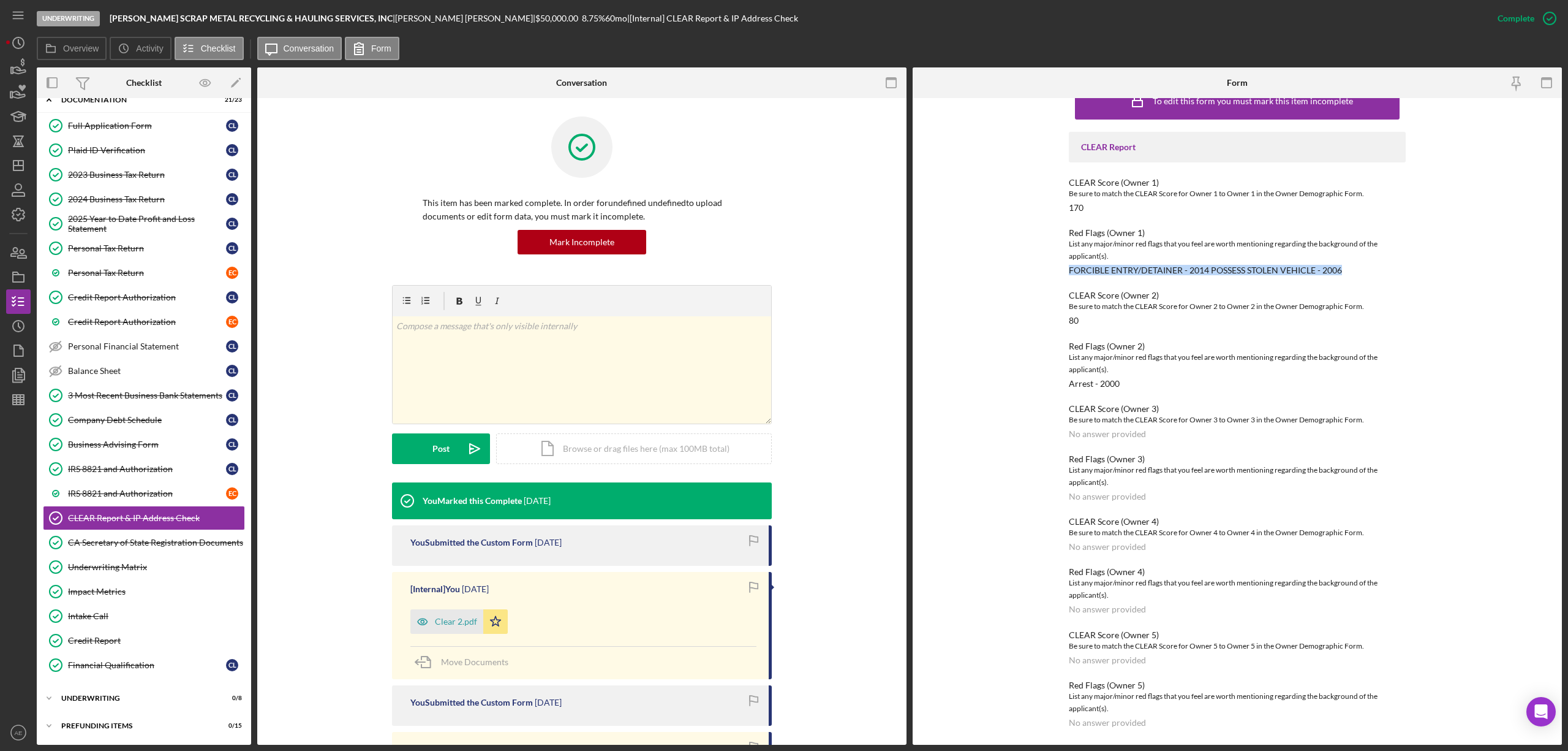
drag, startPoint x: 1066, startPoint y: 270, endPoint x: 1345, endPoint y: 270, distance: 279.0
click at [1345, 270] on div "Red Flags (Owner 1) List any major/minor red flags that you feel are worth ment…" at bounding box center [1237, 252] width 337 height 47
copy div "FORCIBLE ENTRY/DETAINER - 2014 POSSESS STOLEN VEHICLE - 2006"
click at [1211, 278] on div "CLEAR Report CLEAR Score (Owner 1) Be sure to match the CLEAR Score for Owner 1…" at bounding box center [1237, 430] width 337 height 596
drag, startPoint x: 1067, startPoint y: 271, endPoint x: 1206, endPoint y: 272, distance: 139.0
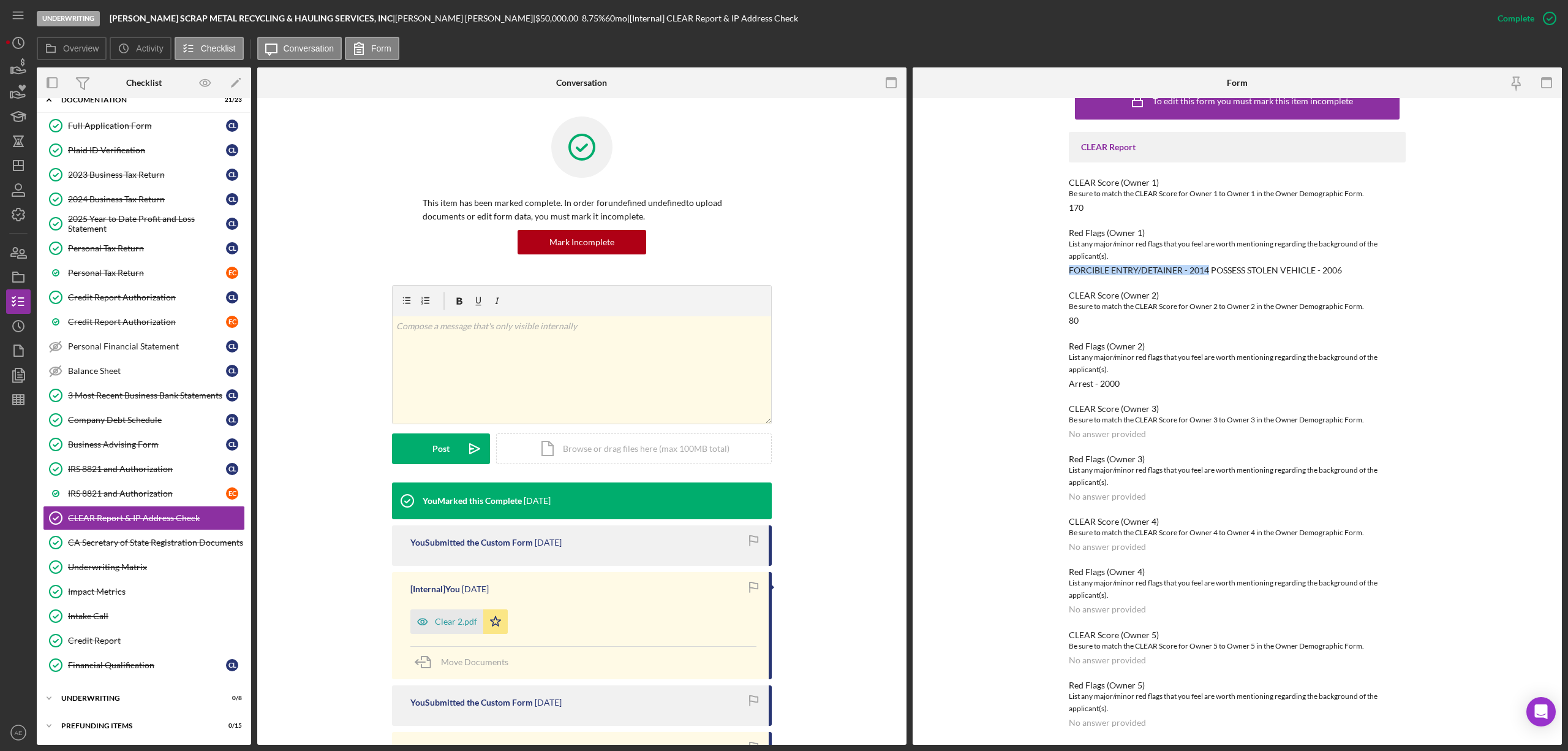
click at [1206, 272] on div "FORCIBLE ENTRY/DETAINER - 2014 POSSESS STOLEN VEHICLE - 2006" at bounding box center [1205, 270] width 273 height 10
copy div "FORCIBLE ENTRY/DETAINER - 2014"
drag, startPoint x: 1209, startPoint y: 270, endPoint x: 1179, endPoint y: 334, distance: 70.7
click at [1341, 271] on div "Red Flags (Owner 1) List any major/minor red flags that you feel are worth ment…" at bounding box center [1237, 252] width 337 height 47
drag, startPoint x: 1067, startPoint y: 383, endPoint x: 1119, endPoint y: 383, distance: 52.0
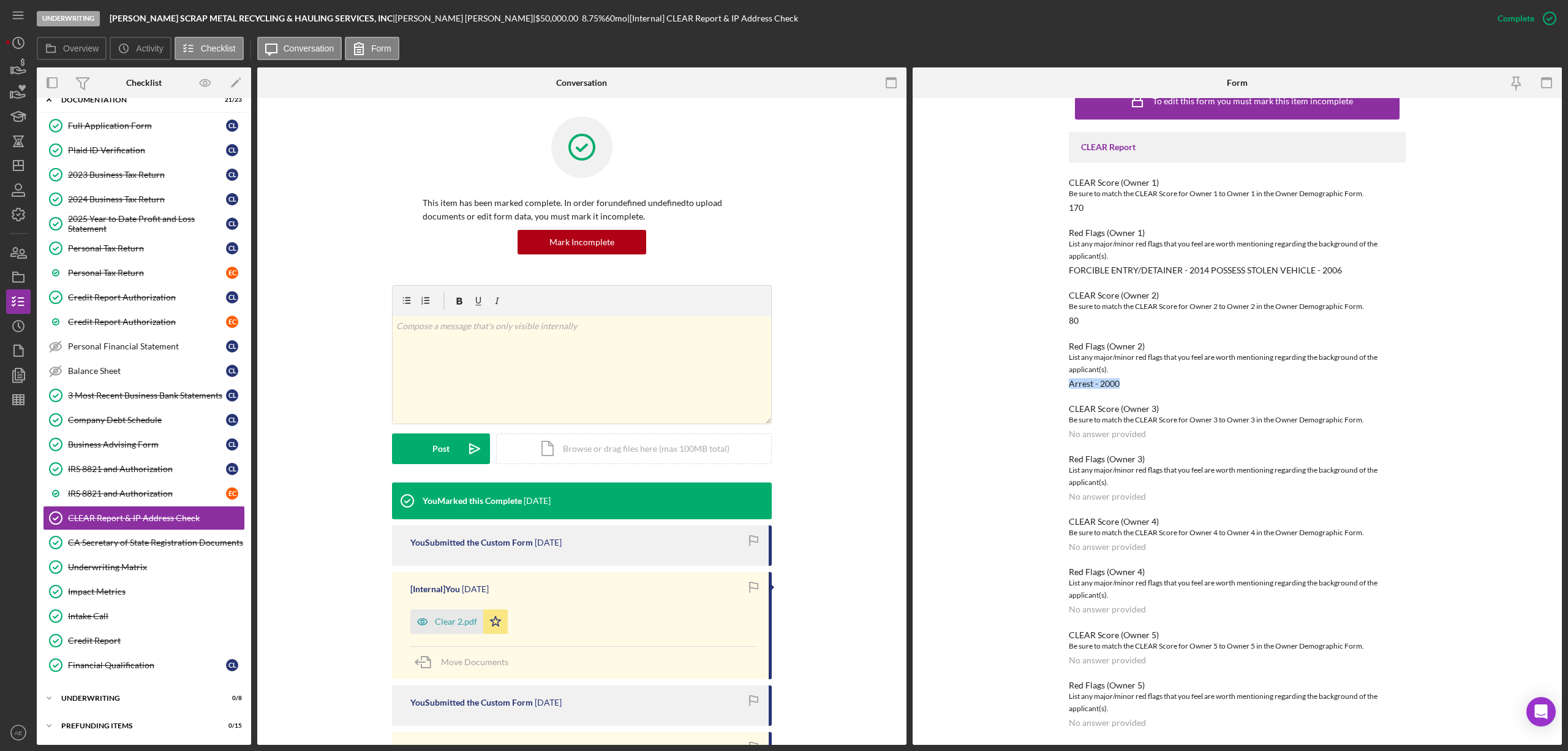
click at [1119, 383] on div "Red Flags (Owner 2) List any major/minor red flags that you feel are worth ment…" at bounding box center [1237, 365] width 337 height 47
click at [23, 168] on polygon "button" at bounding box center [19, 166] width 10 height 10
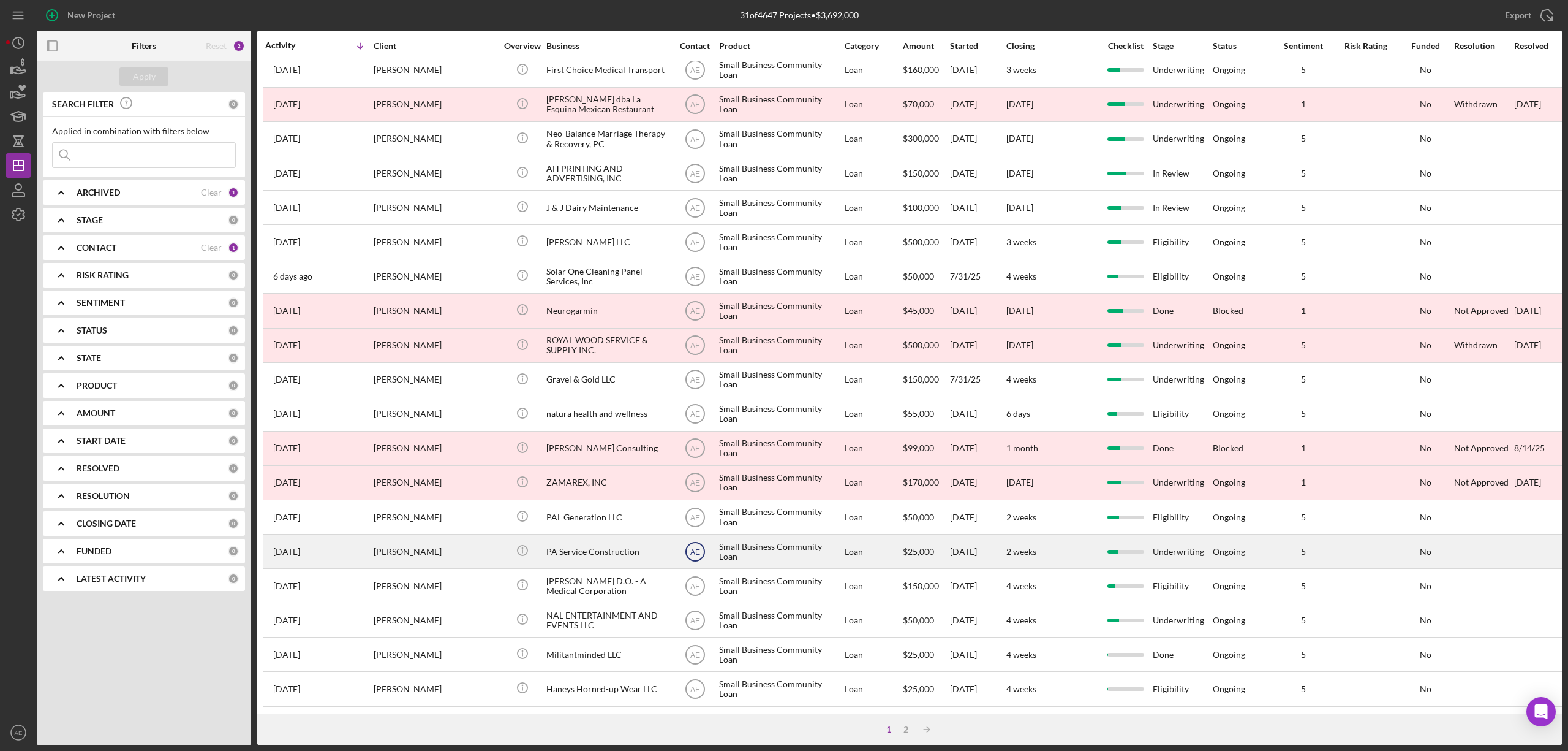
scroll to position [224, 0]
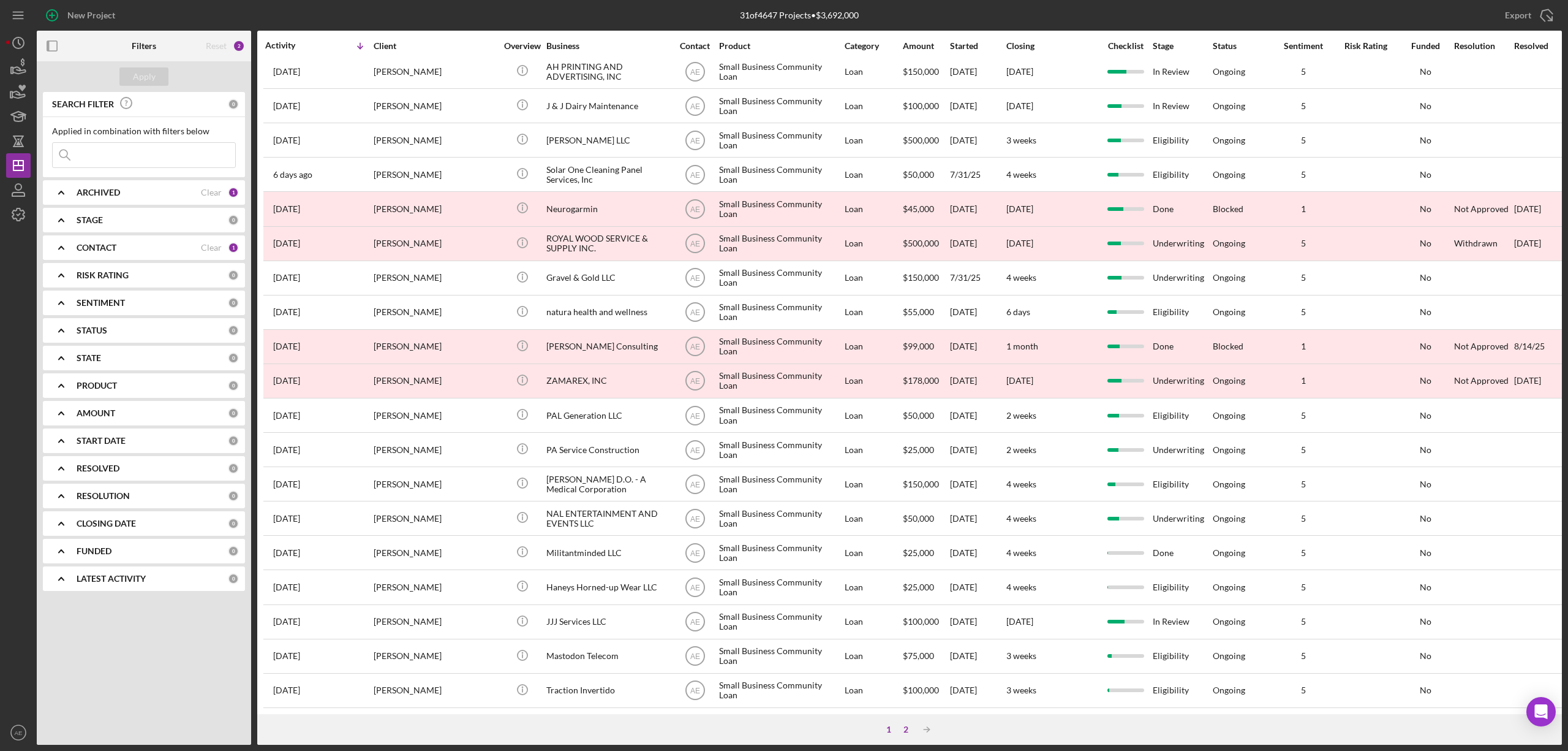
click at [904, 731] on div "2" at bounding box center [906, 729] width 17 height 10
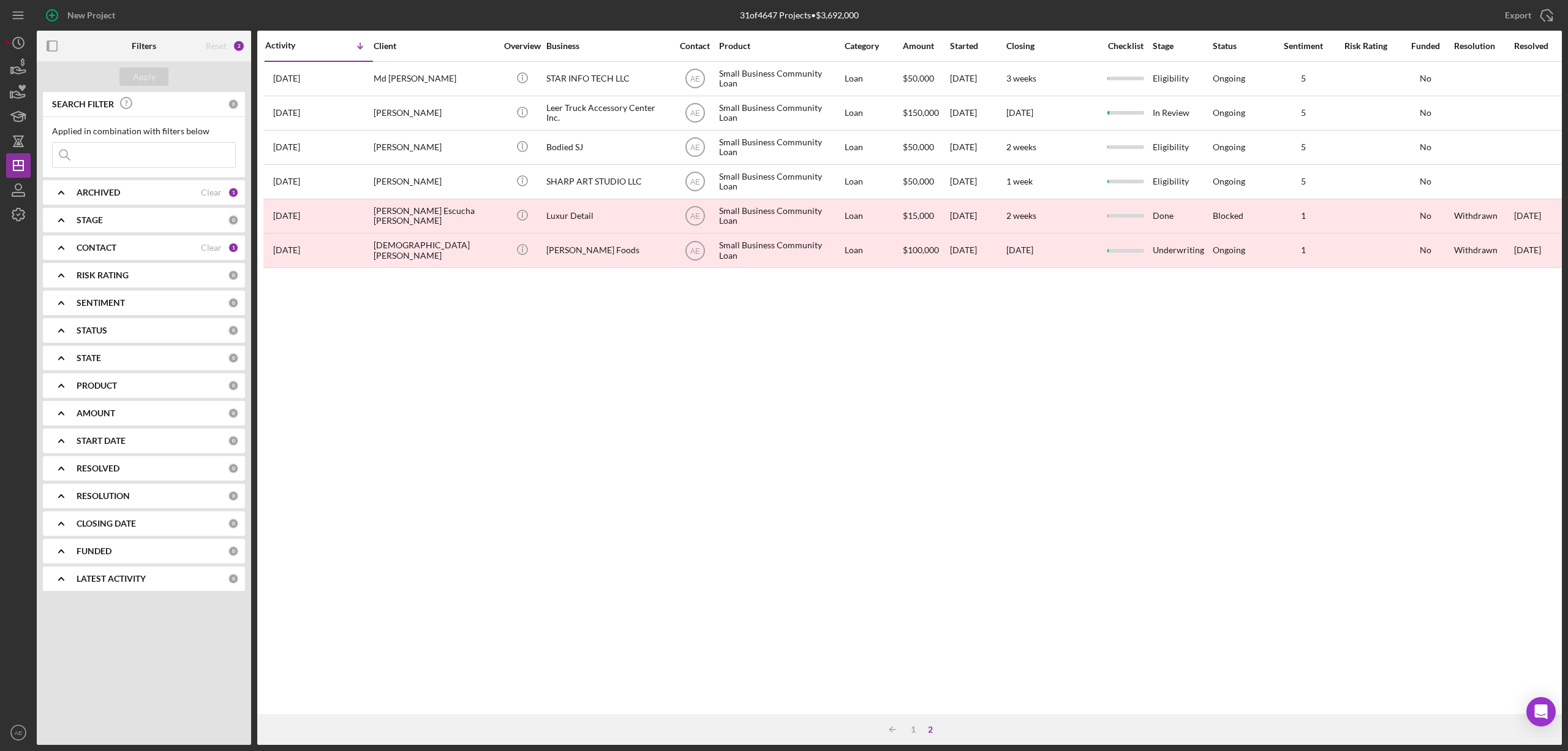
scroll to position [0, 0]
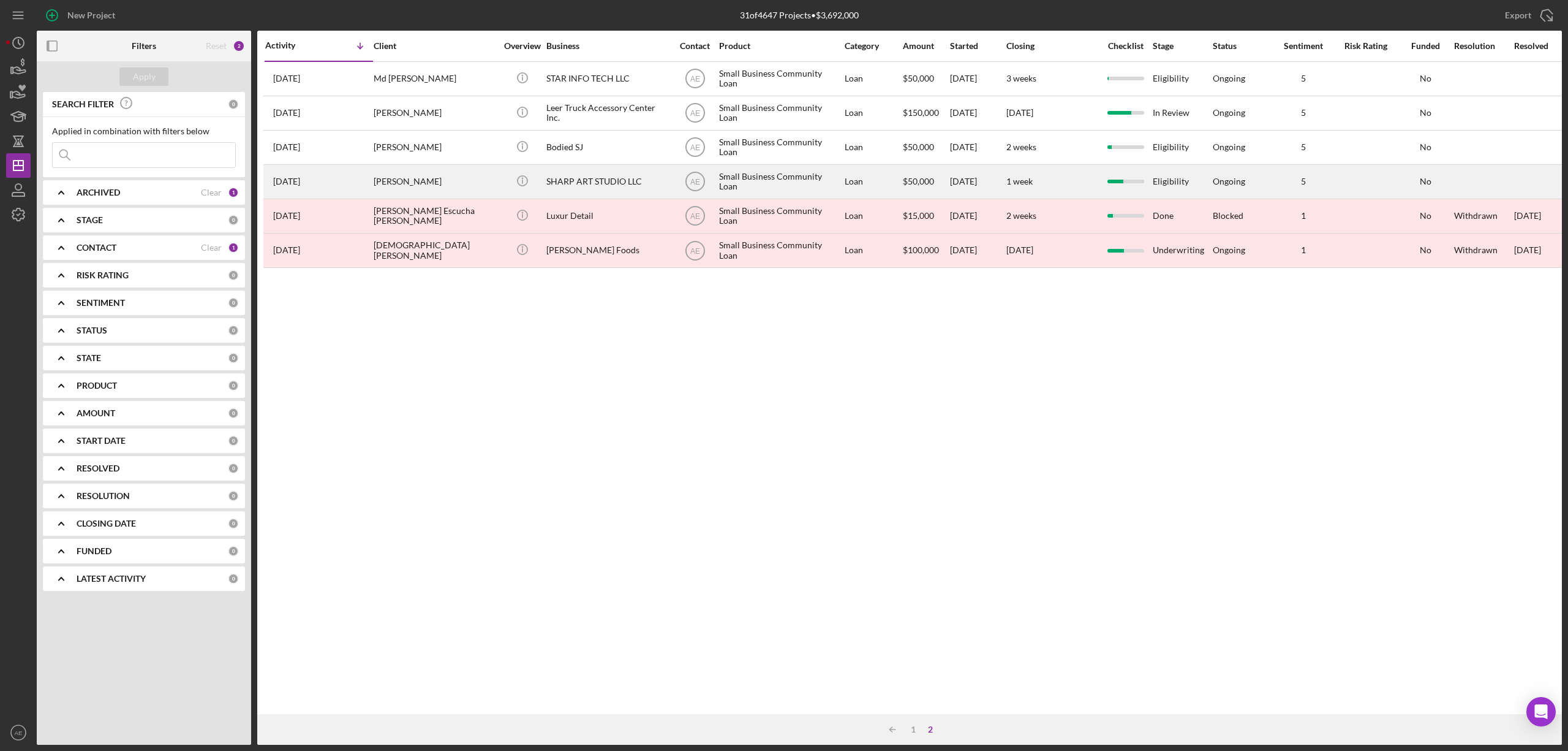
click at [593, 179] on div "SHARP ART STUDIO LLC" at bounding box center [608, 181] width 123 height 32
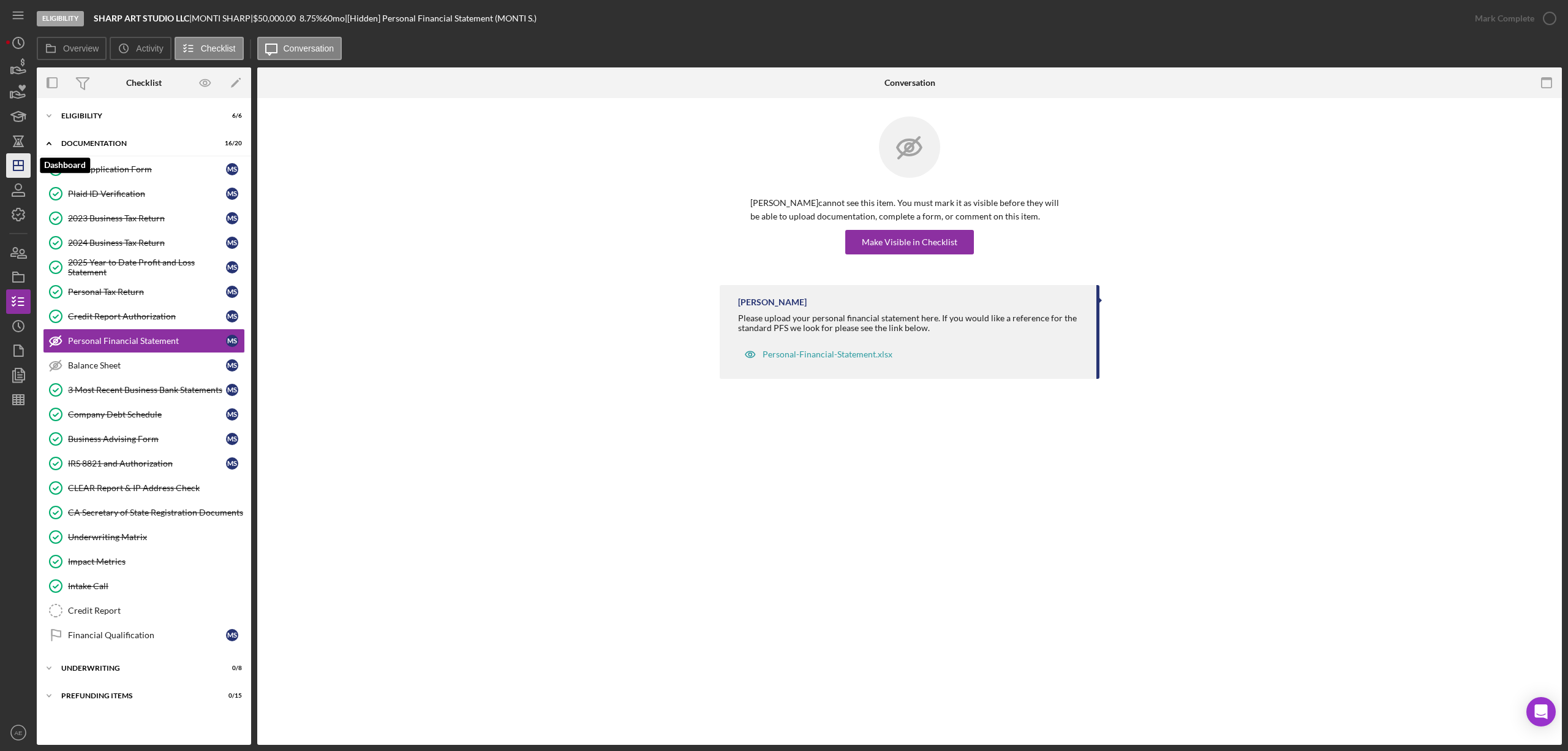
click at [23, 156] on icon "Icon/Dashboard" at bounding box center [18, 166] width 30 height 30
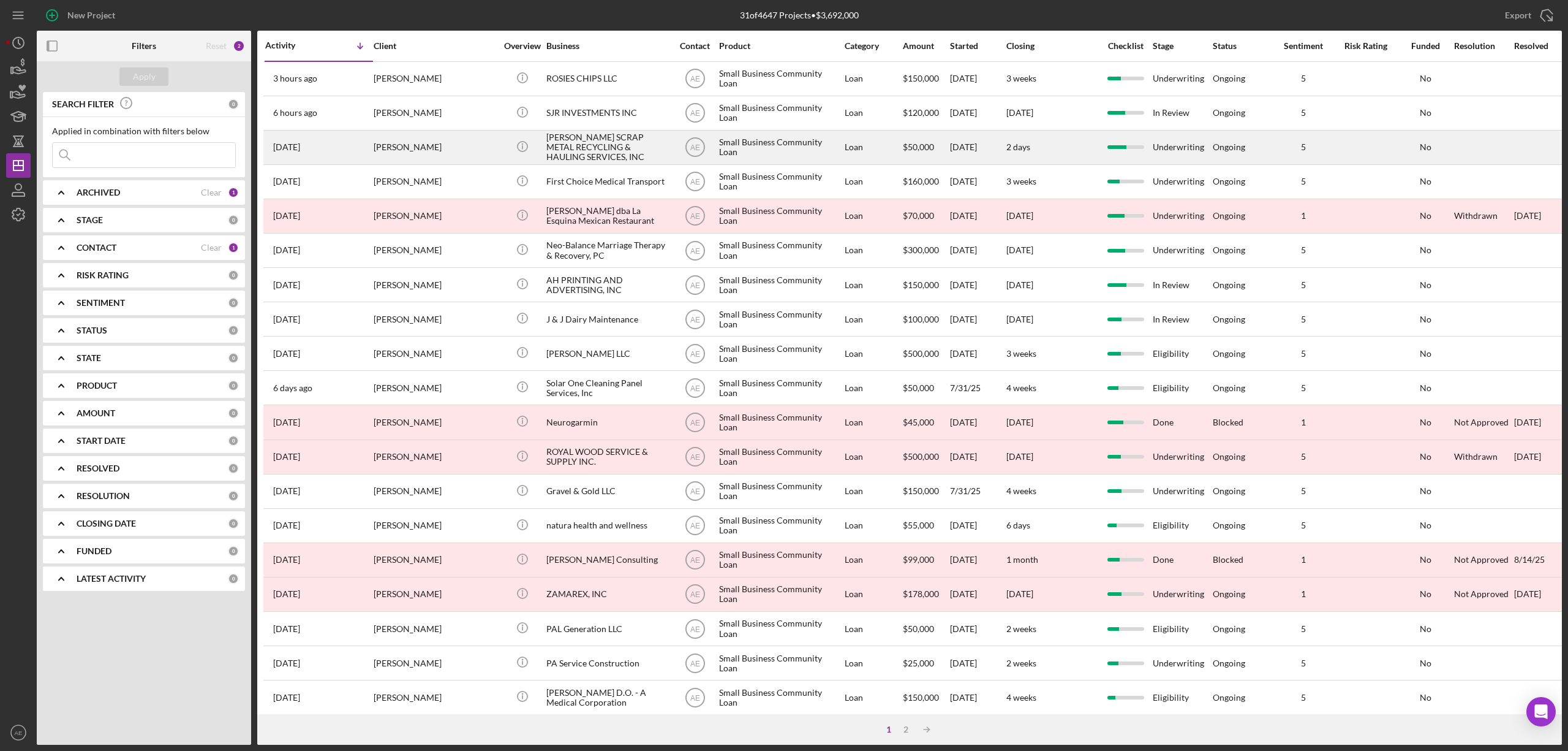
click at [587, 148] on div "[PERSON_NAME] SCRAP METAL RECYCLING & HAULING SERVICES, INC" at bounding box center [608, 147] width 123 height 32
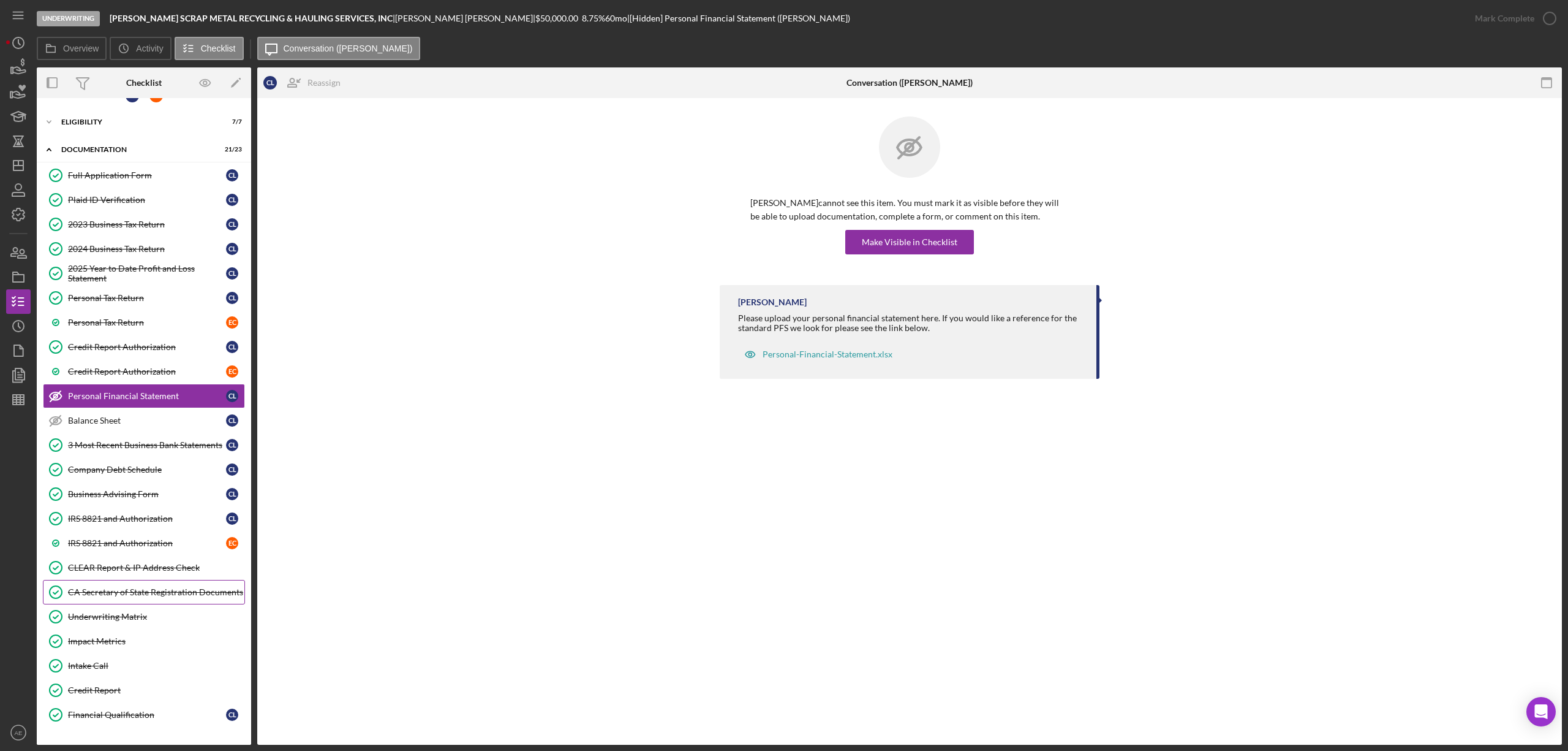
scroll to position [79, 0]
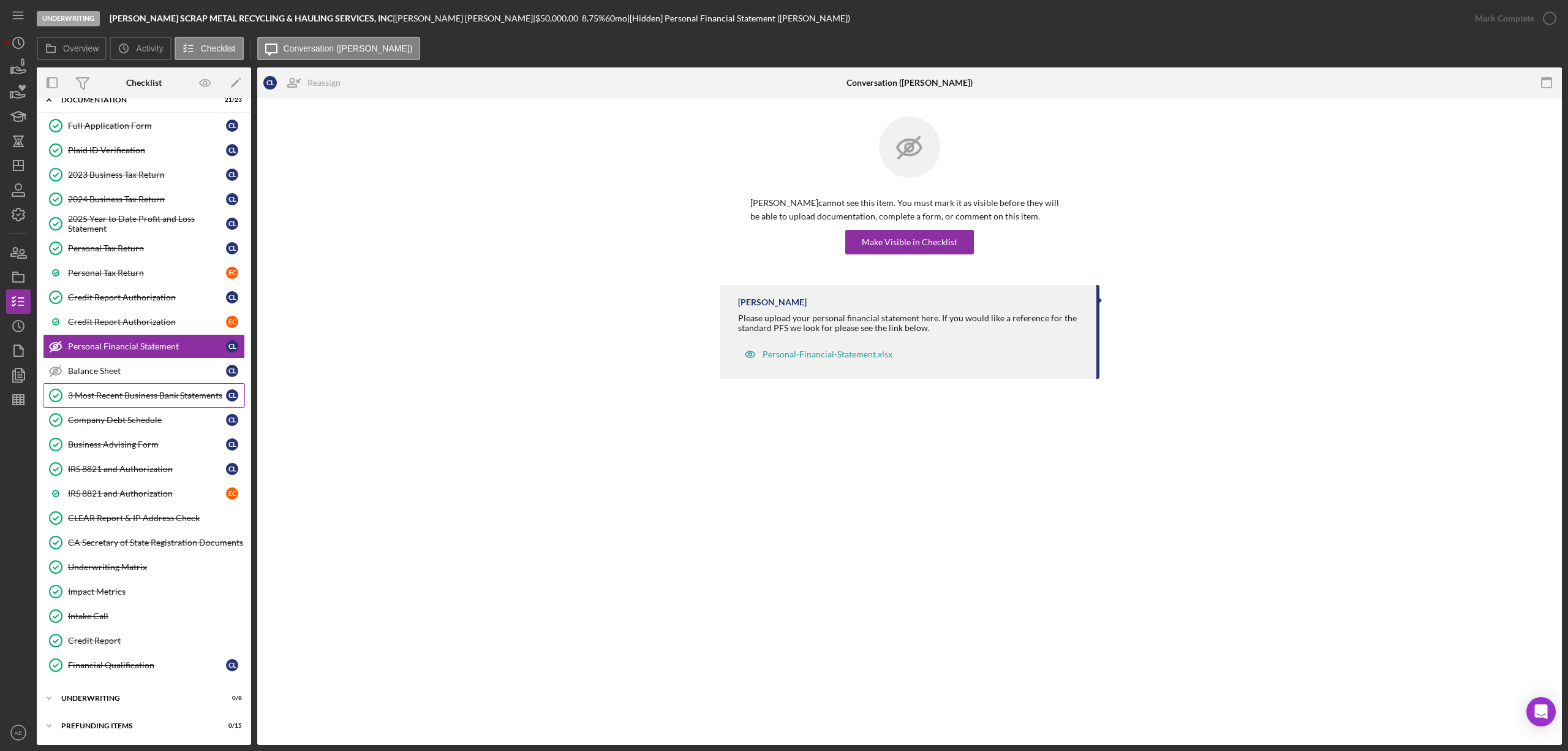
click at [128, 401] on link "3 Most Recent Business Bank Statements 3 Most Recent Business Bank Statements C…" at bounding box center [143, 395] width 202 height 25
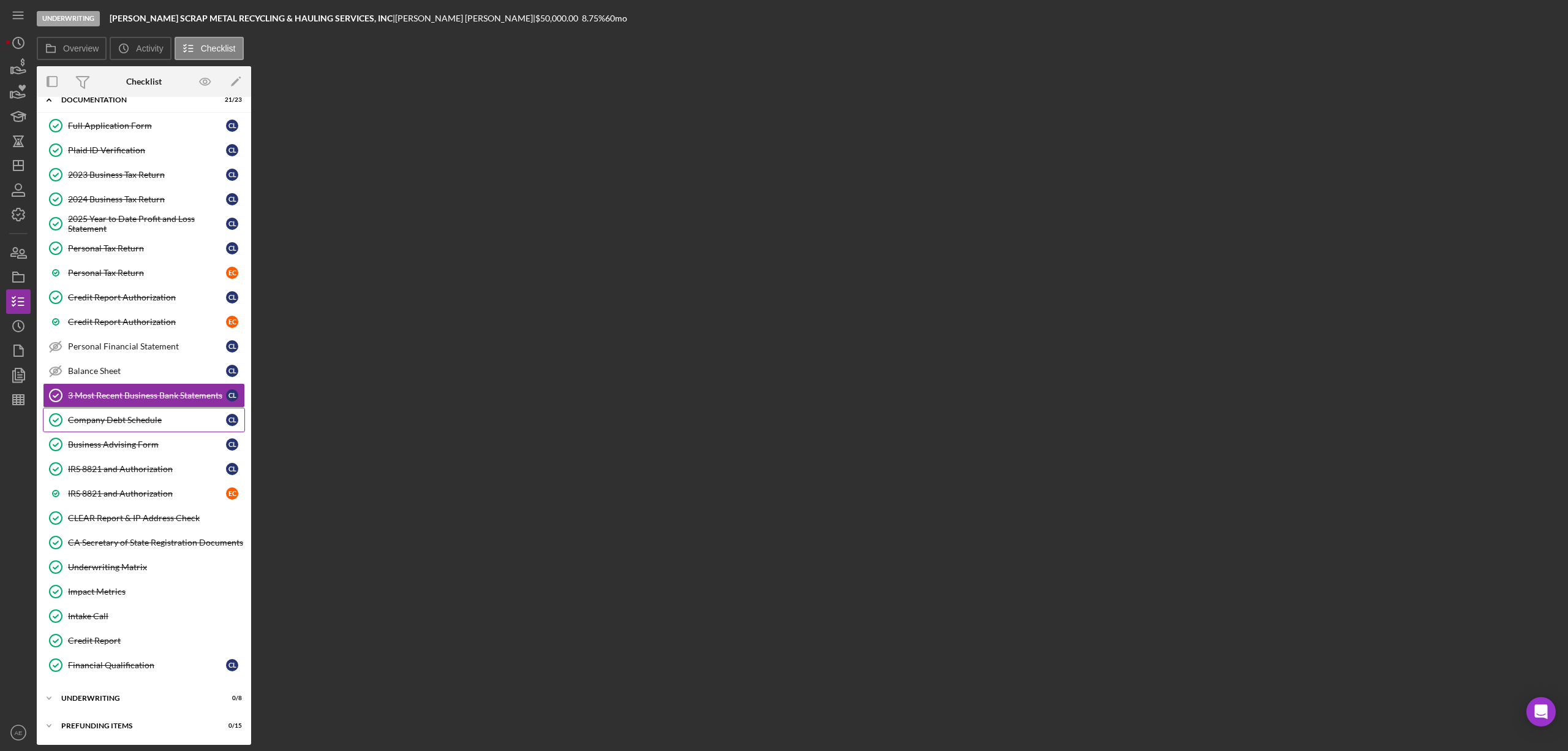
click at [129, 410] on link "Company Debt Schedule Company Debt Schedule C L" at bounding box center [143, 420] width 202 height 25
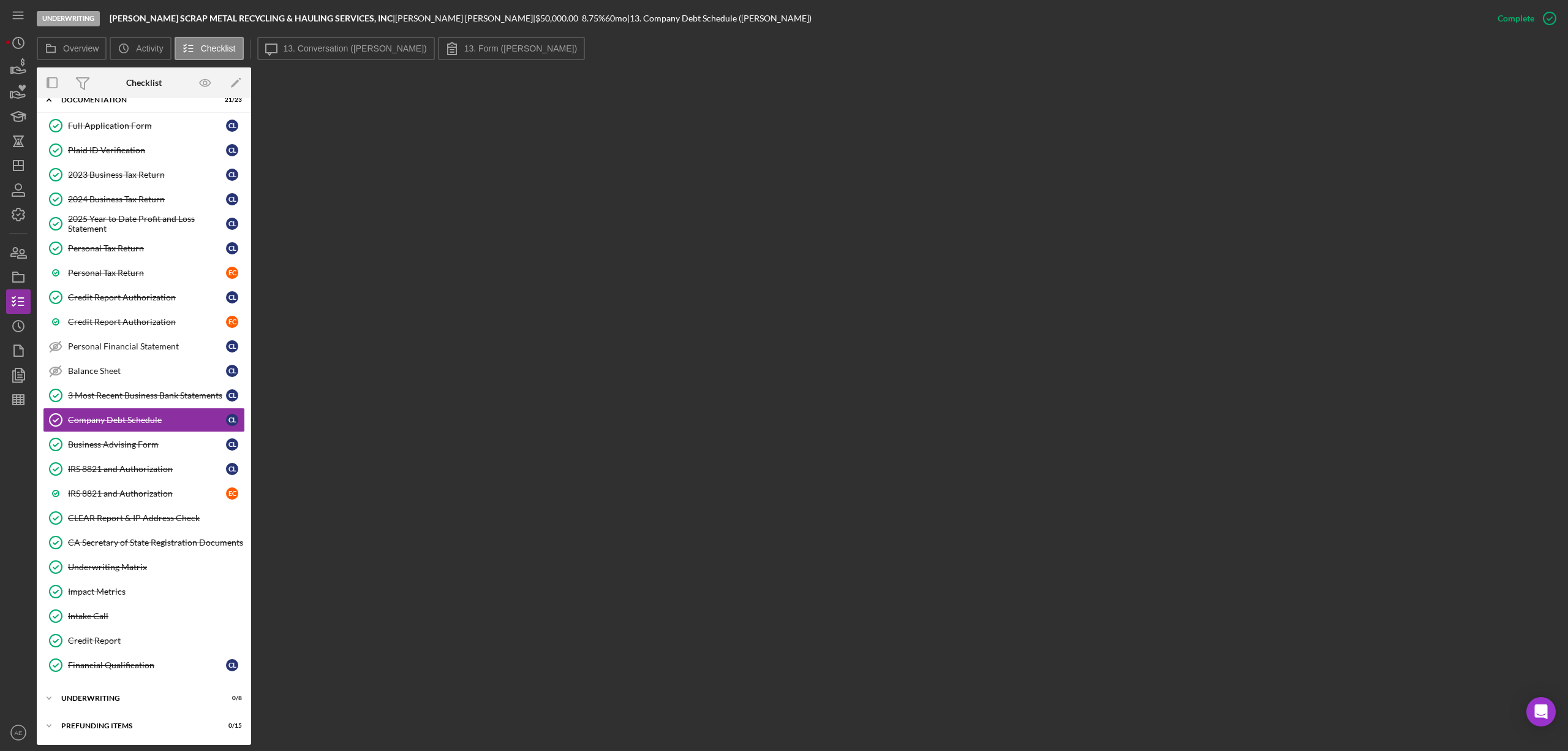
scroll to position [79, 0]
click at [351, 46] on label "13. Conversation ([PERSON_NAME])" at bounding box center [355, 48] width 143 height 10
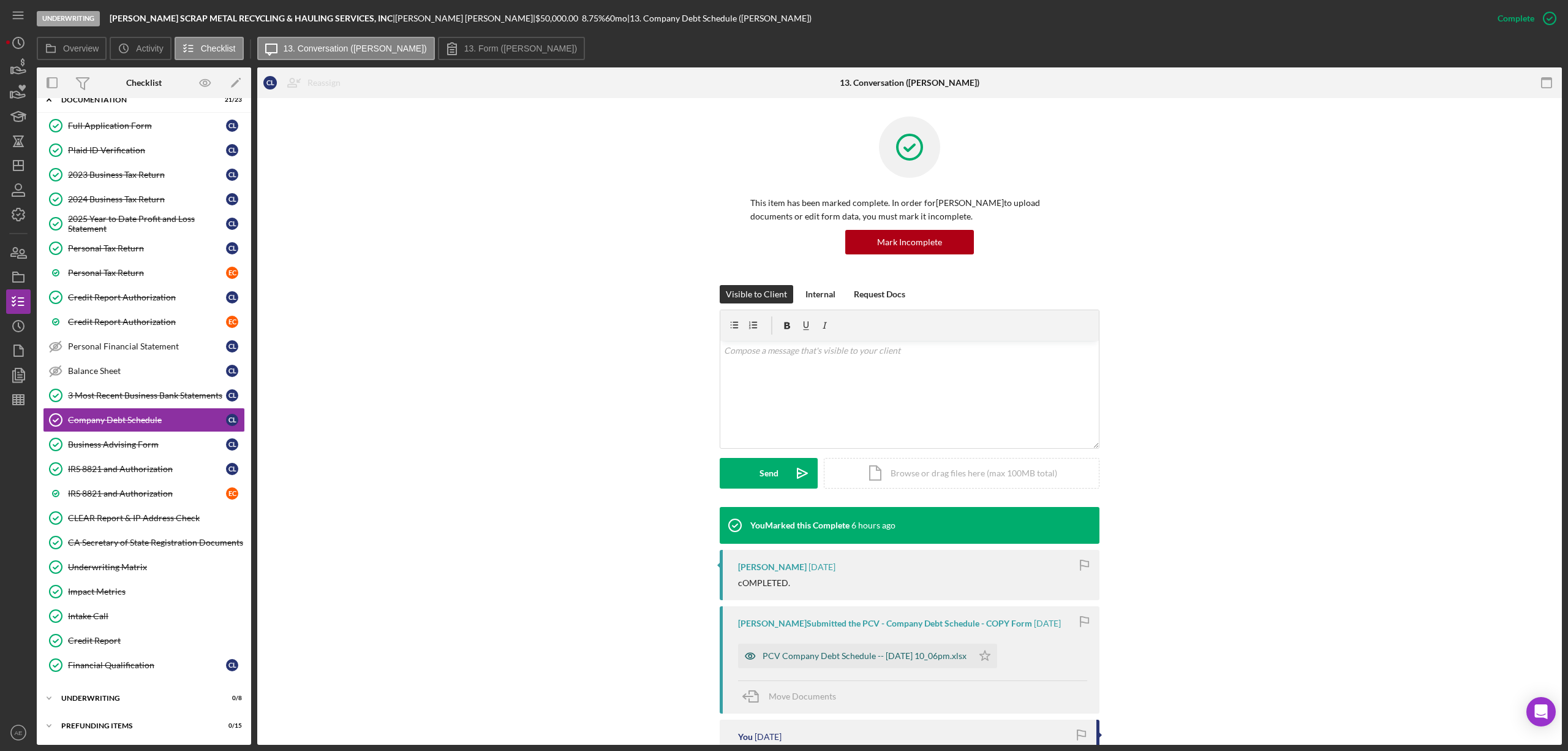
drag, startPoint x: 750, startPoint y: 660, endPoint x: 822, endPoint y: 492, distance: 182.8
click at [750, 659] on icon "button" at bounding box center [751, 656] width 25 height 25
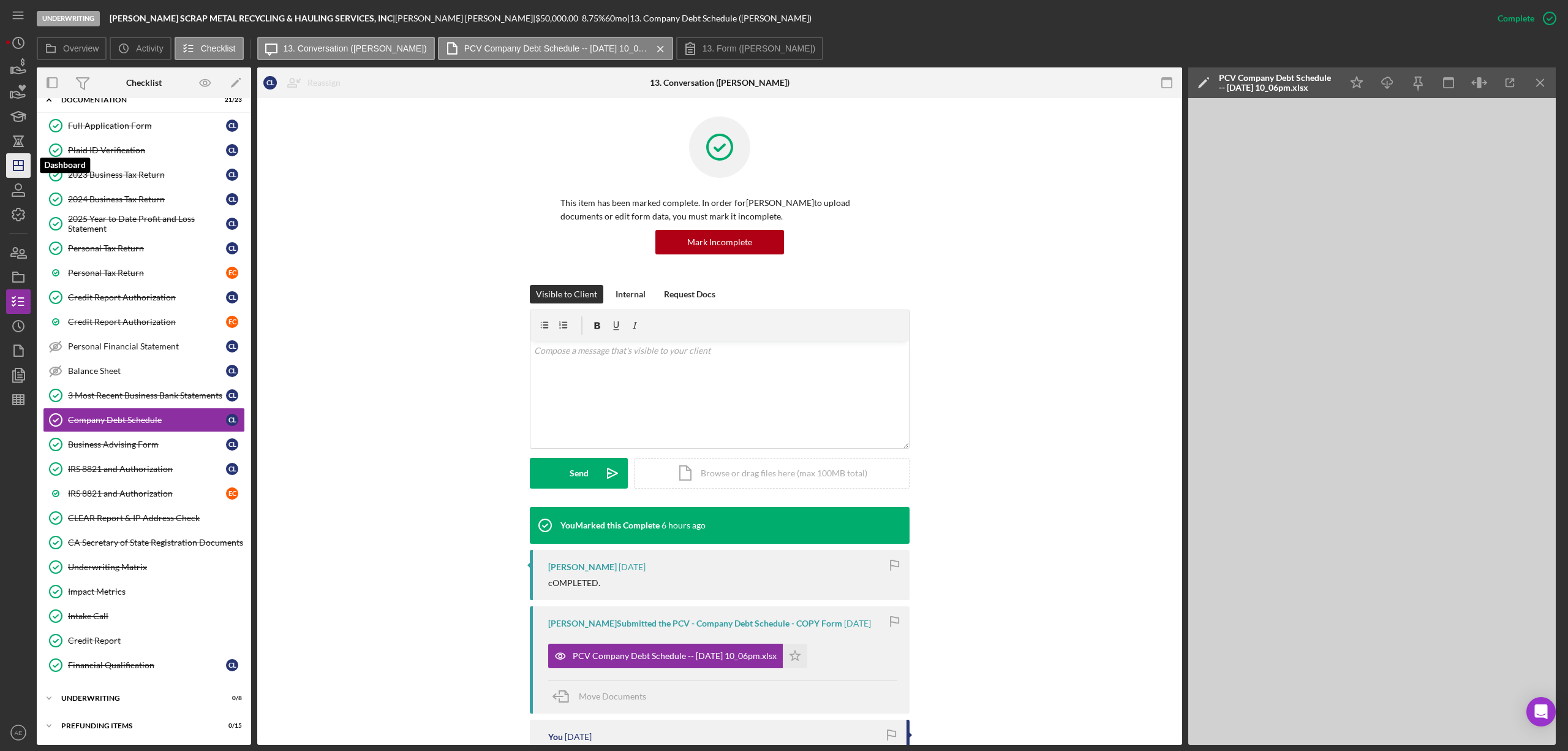
click at [14, 164] on icon "Icon/Dashboard" at bounding box center [18, 166] width 30 height 30
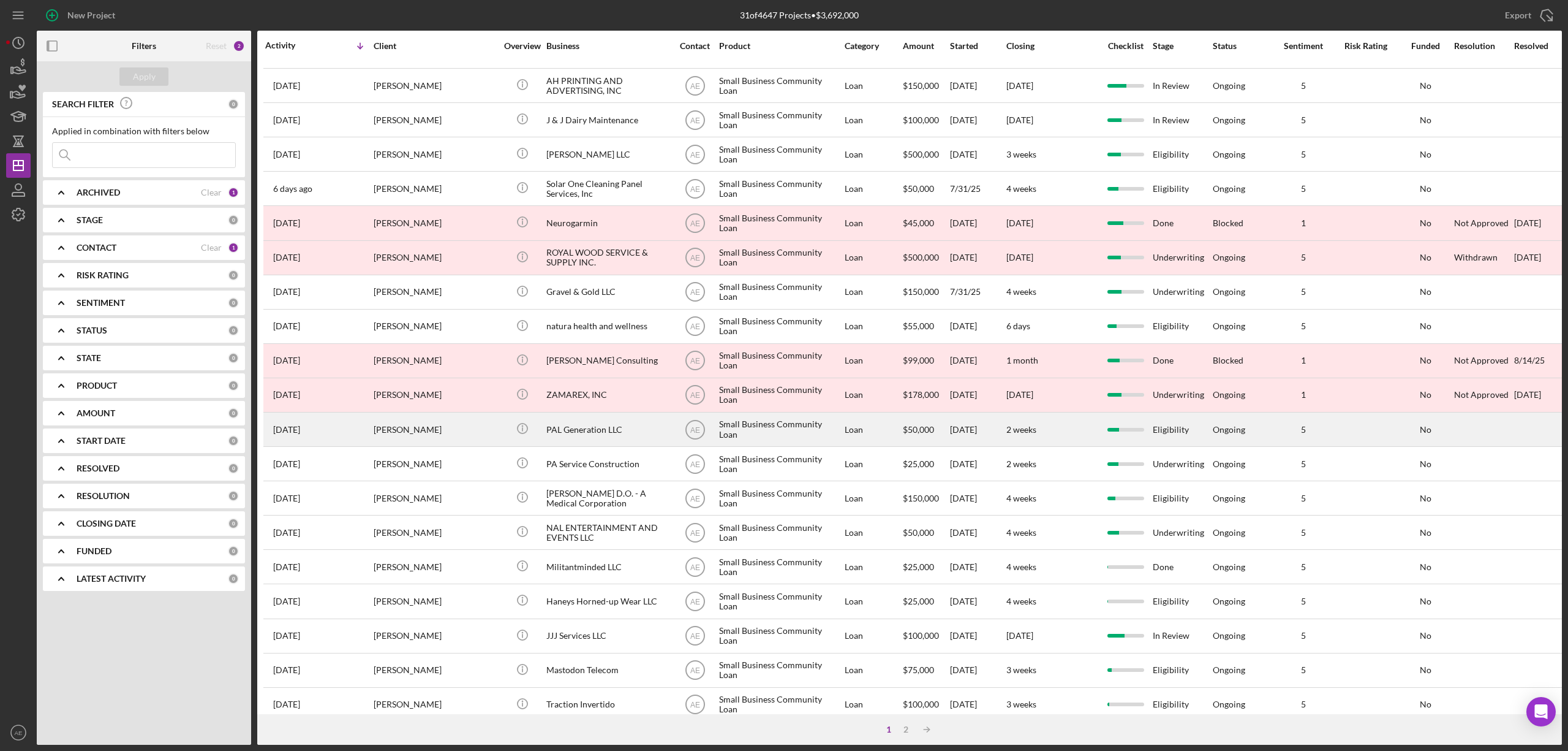
scroll to position [224, 0]
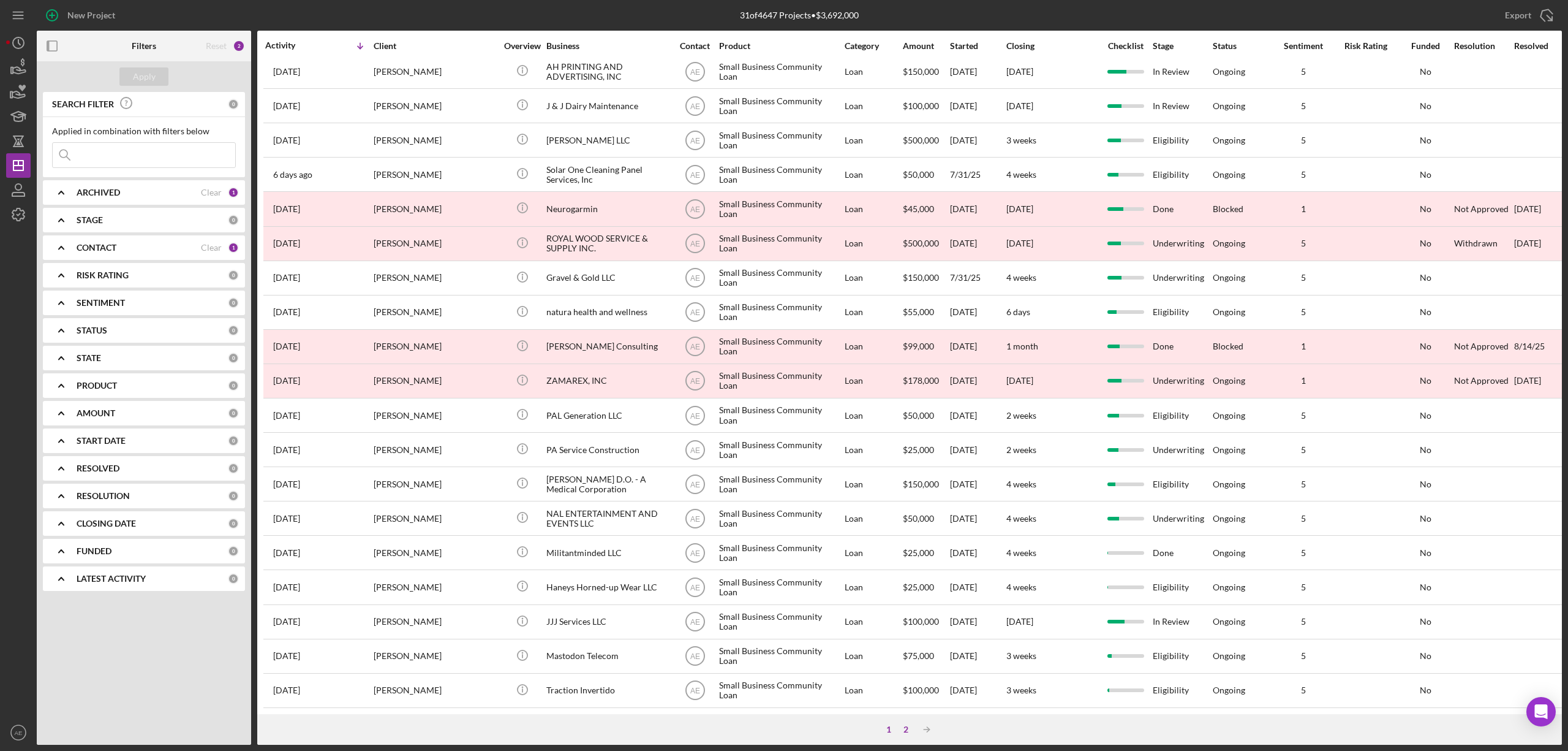
click at [904, 730] on div "2" at bounding box center [906, 729] width 17 height 10
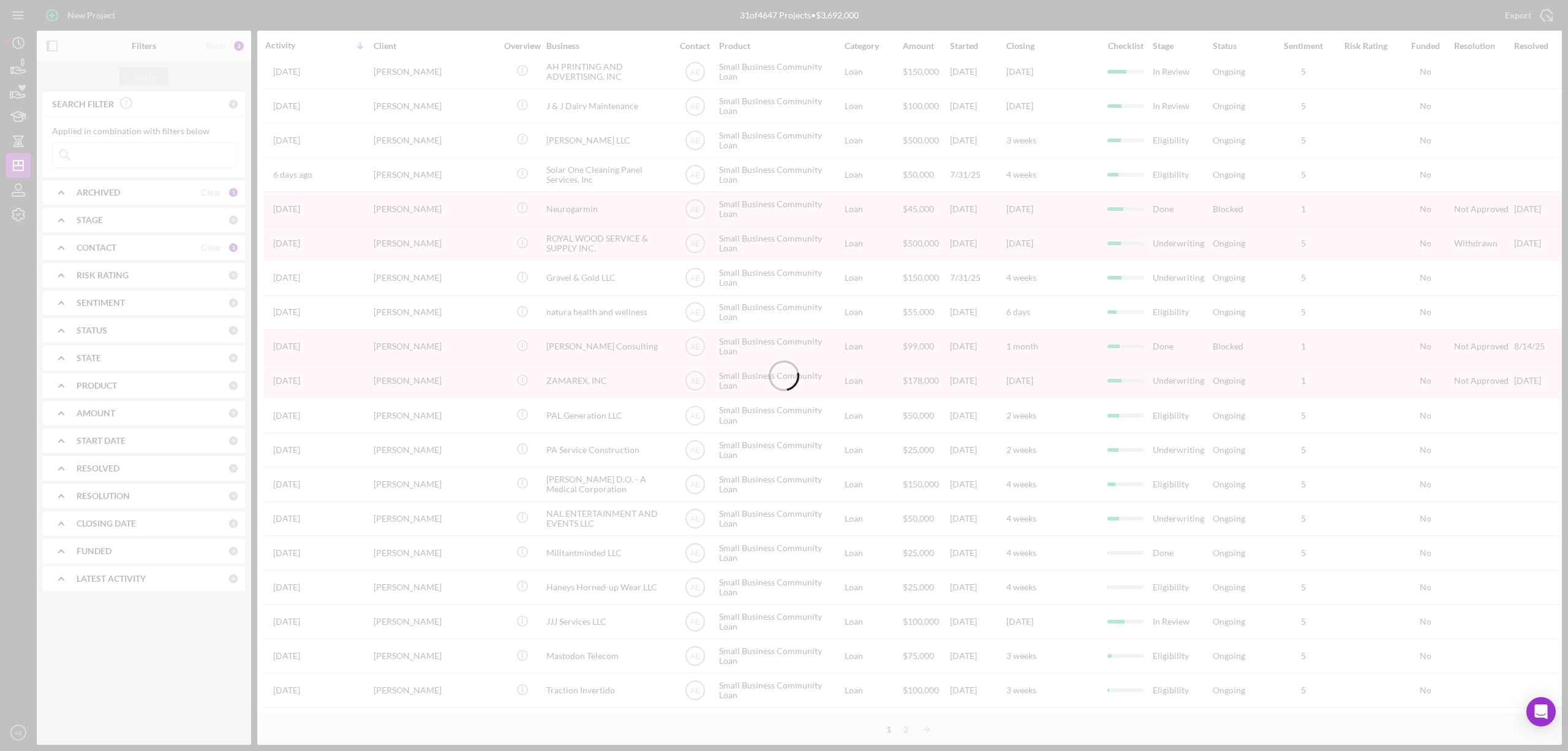
scroll to position [0, 0]
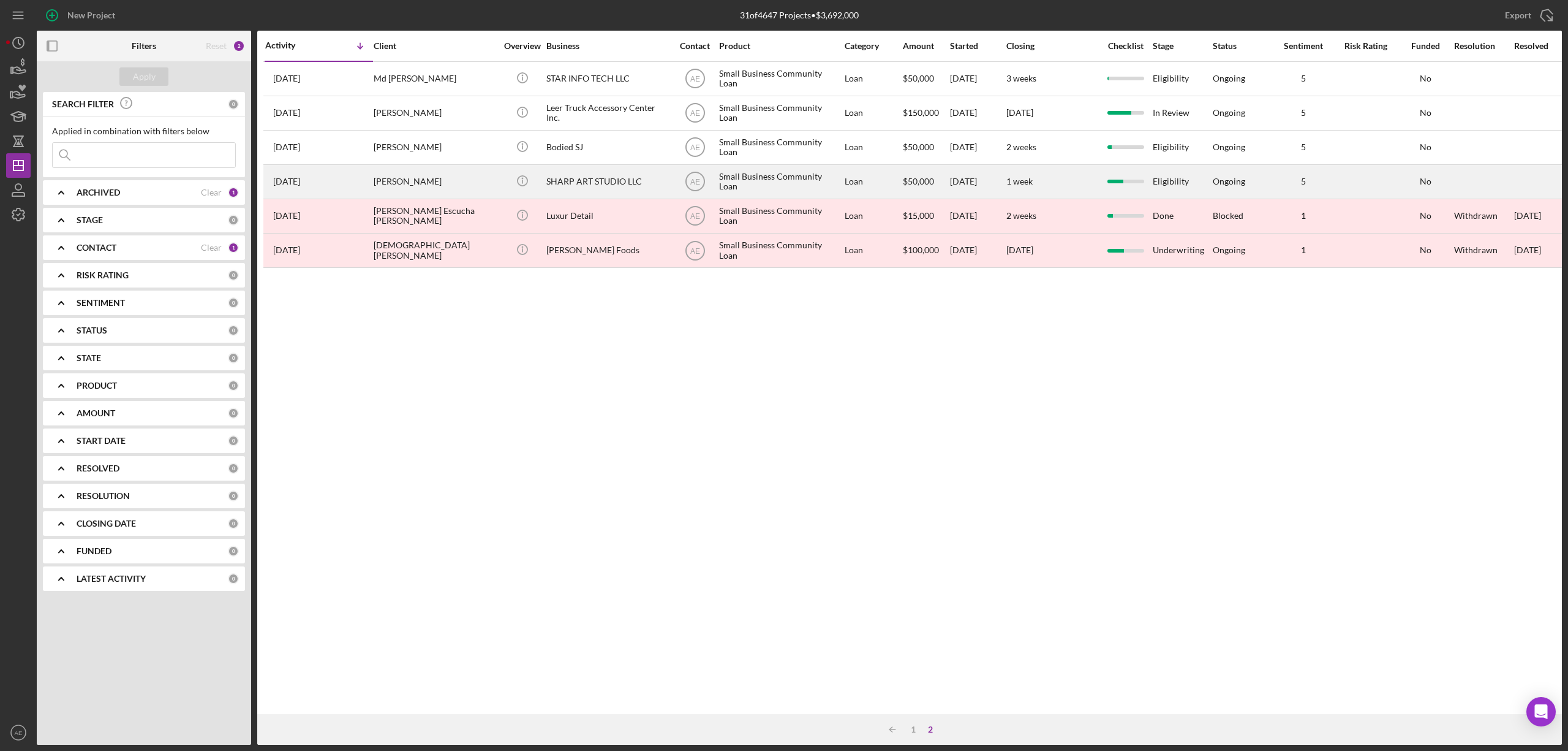
click at [595, 184] on div "SHARP ART STUDIO LLC" at bounding box center [608, 181] width 123 height 32
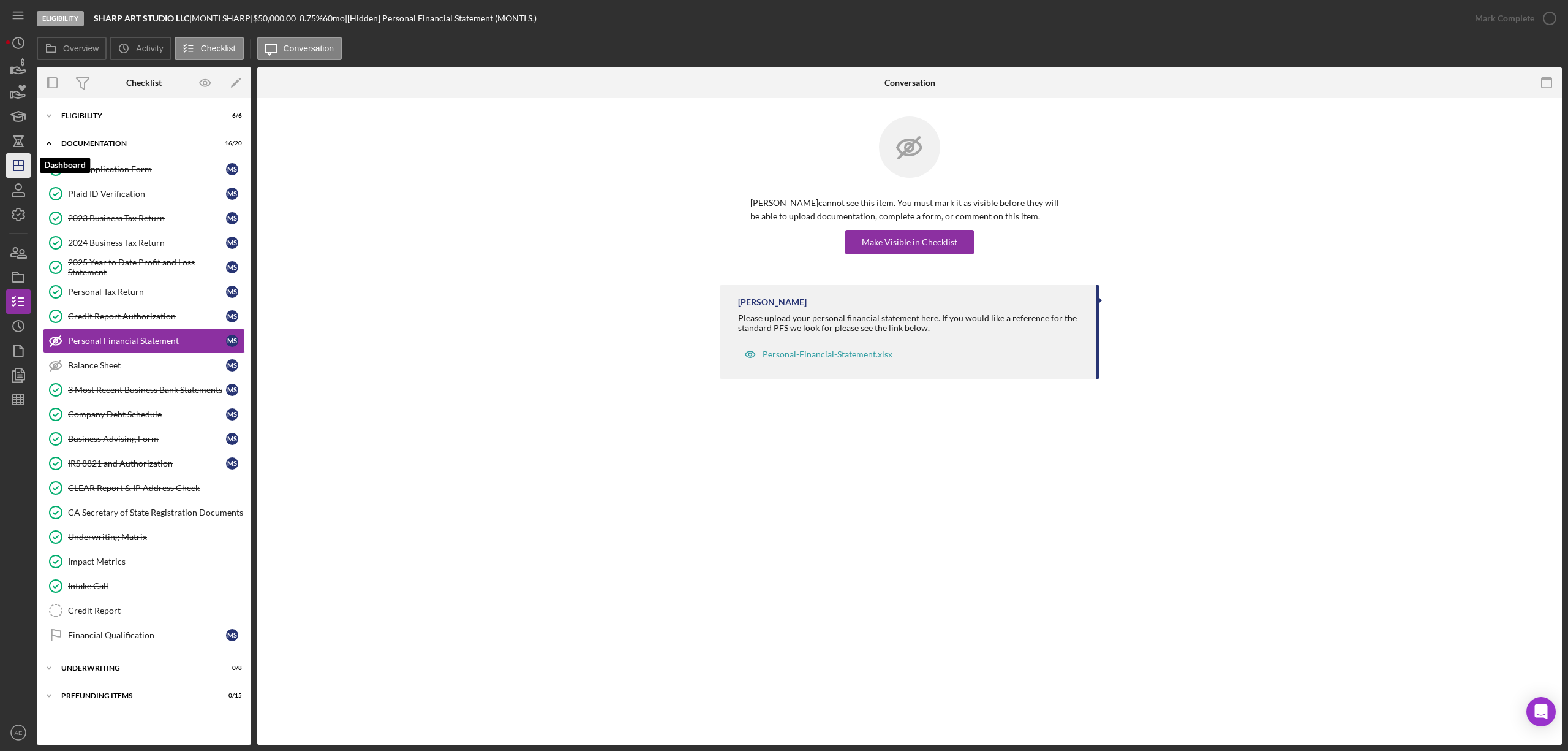
click at [10, 162] on icon "Icon/Dashboard" at bounding box center [18, 166] width 30 height 30
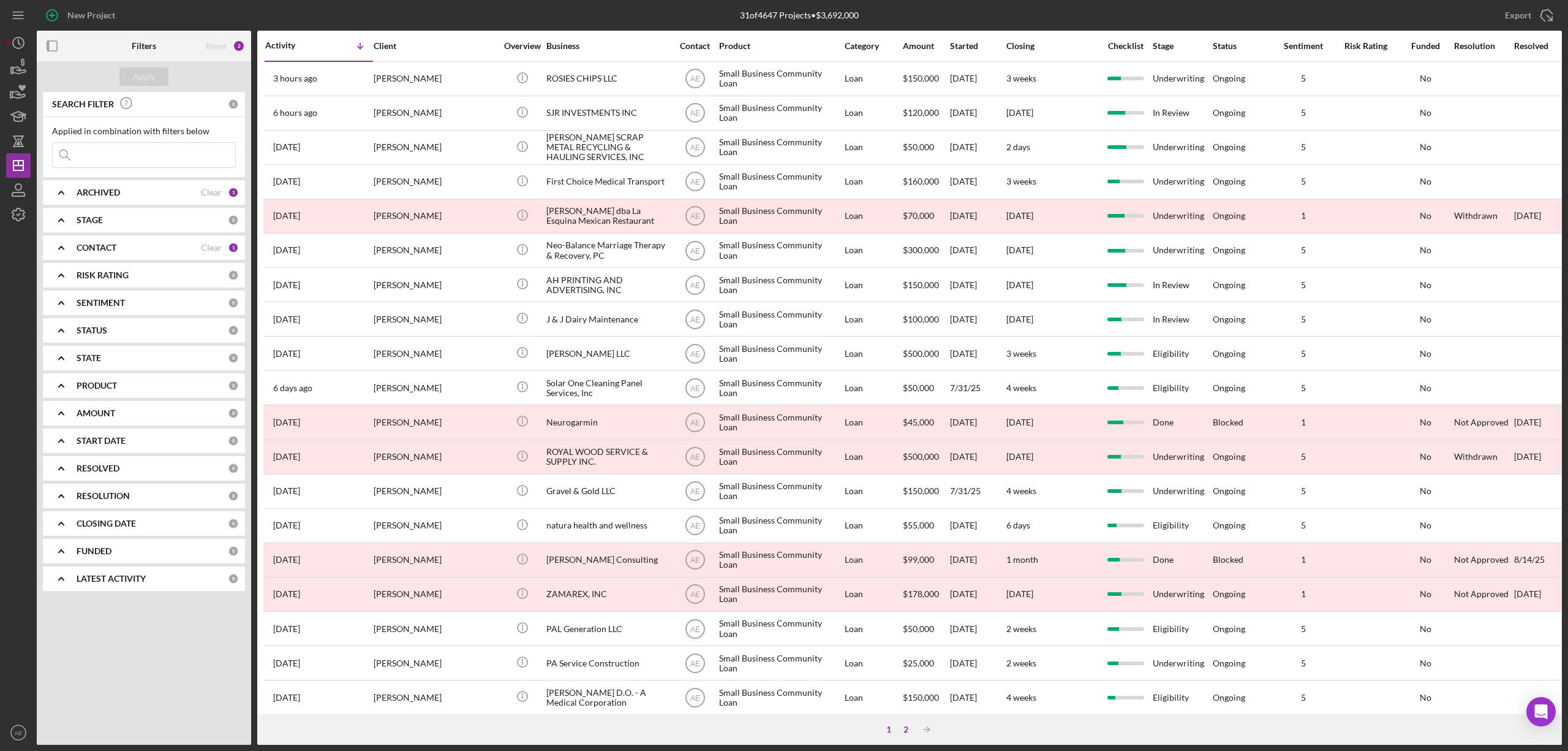
click at [903, 729] on div "2" at bounding box center [906, 729] width 17 height 10
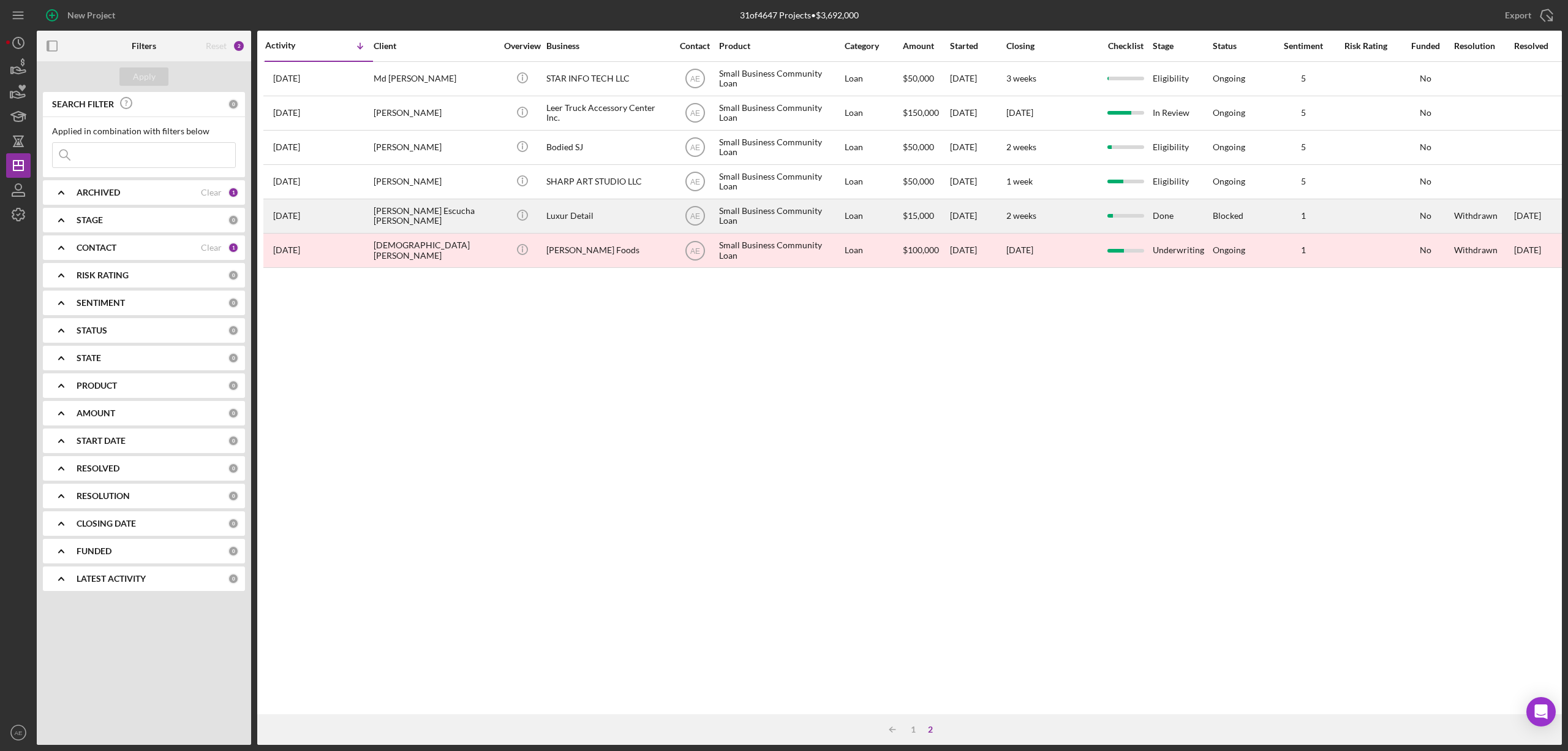
click at [593, 213] on div "Luxur Detail" at bounding box center [608, 216] width 123 height 32
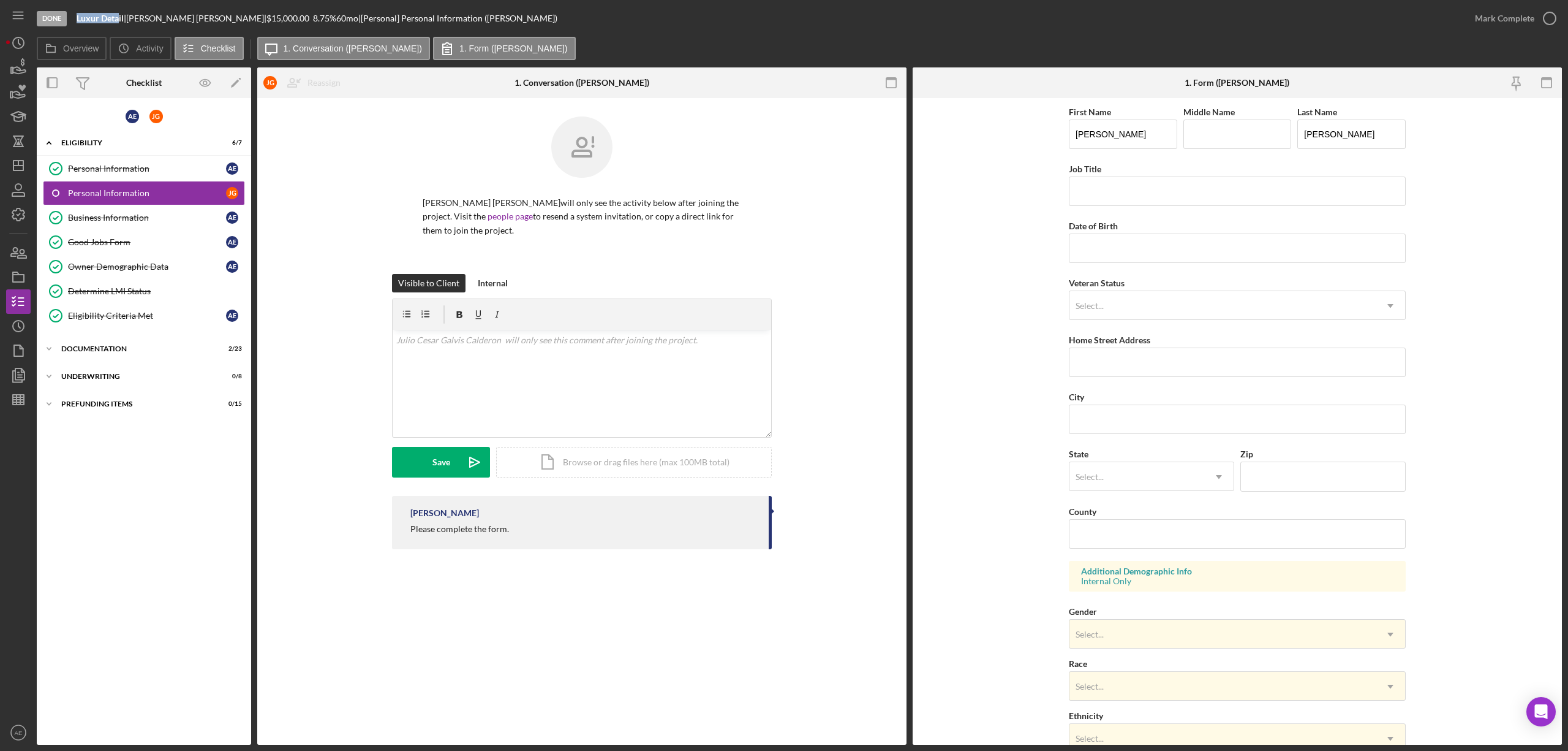
drag, startPoint x: 74, startPoint y: 19, endPoint x: 121, endPoint y: 15, distance: 47.2
click at [121, 15] on div "Done Luxur Detail | [PERSON_NAME] Escucha [PERSON_NAME] | $15,000.00 8.75 % 60 …" at bounding box center [749, 18] width 1426 height 37
click at [124, 346] on div "Icon/Expander Documentation 2 / 23" at bounding box center [143, 349] width 214 height 25
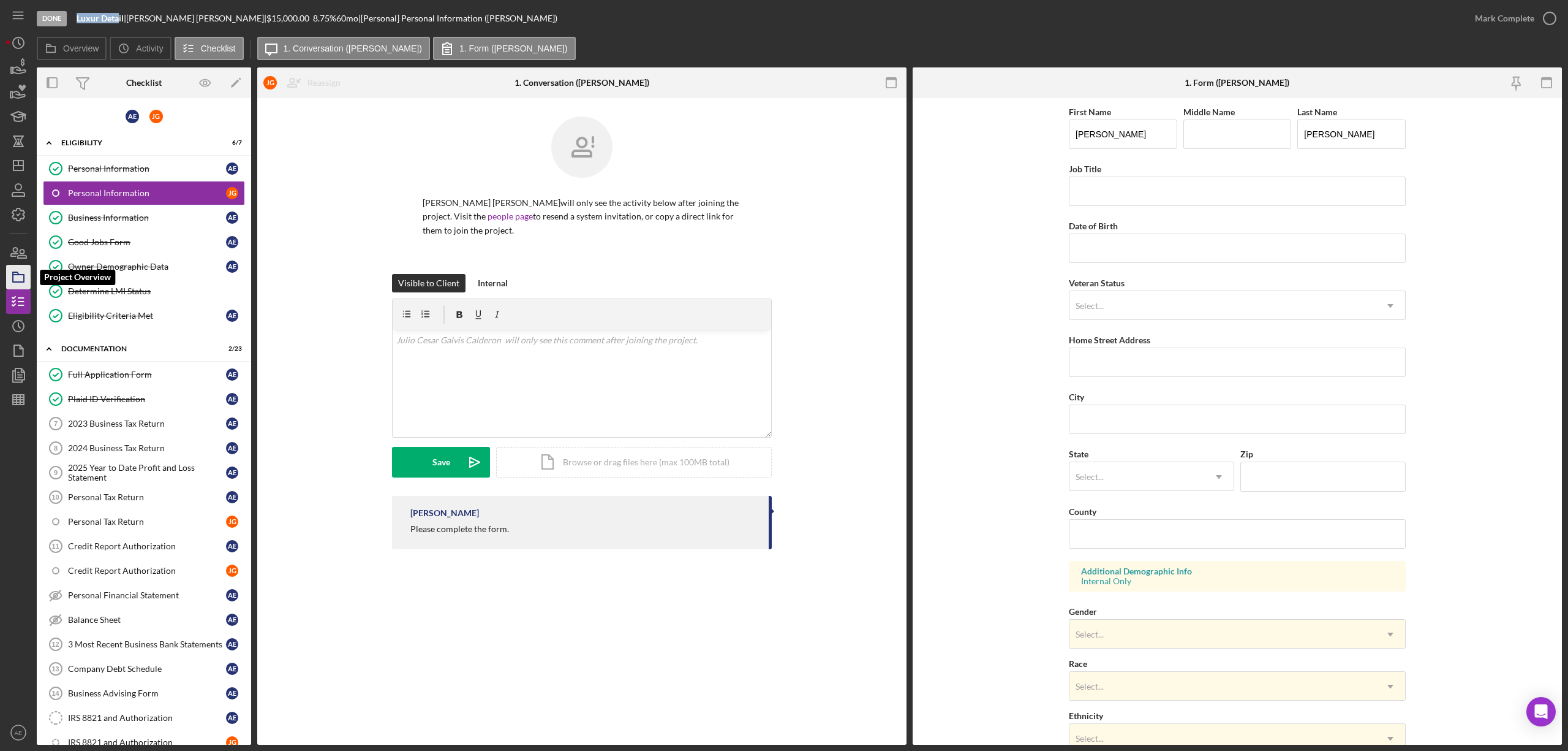
click at [23, 278] on rect "button" at bounding box center [19, 278] width 11 height 8
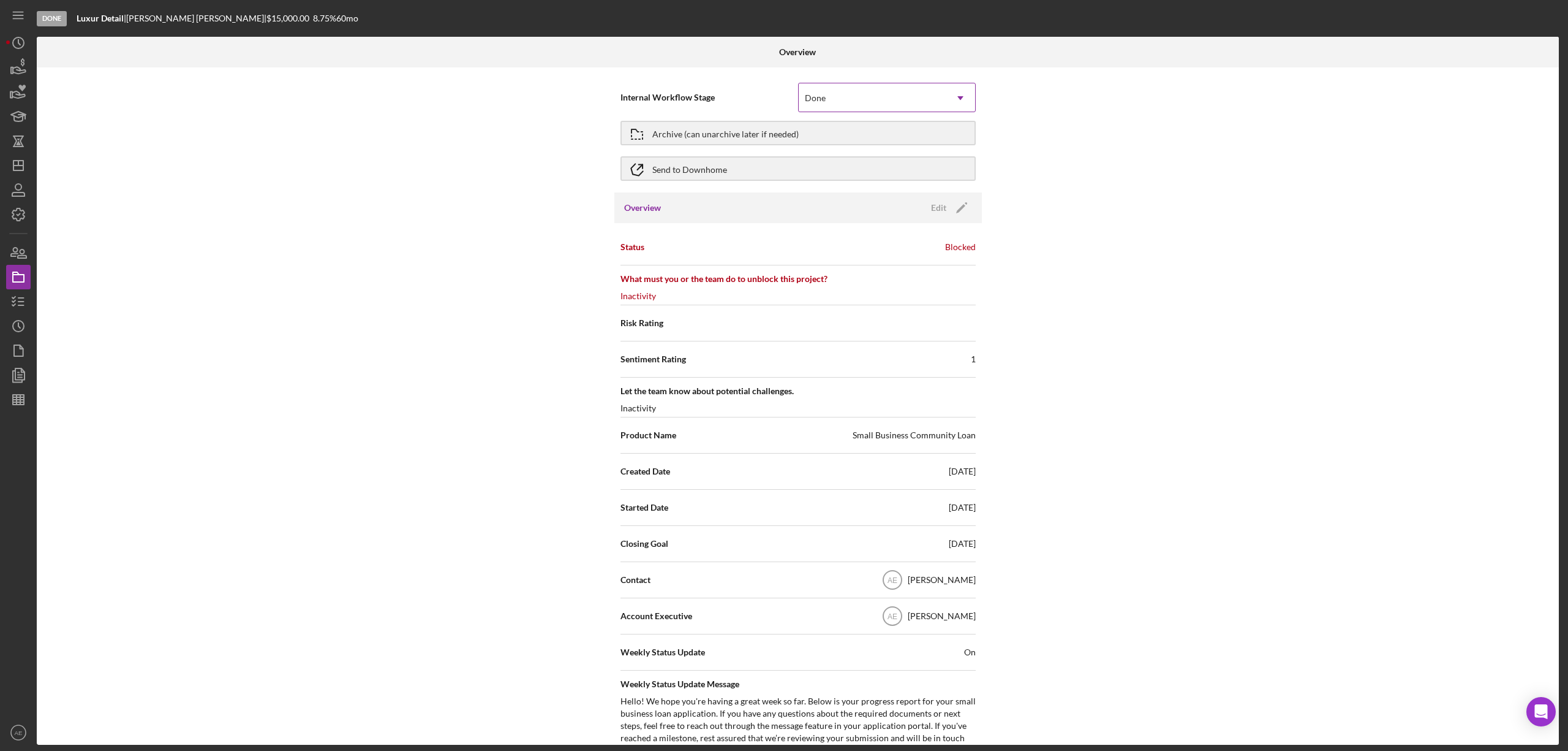
click at [839, 98] on div "Done" at bounding box center [872, 98] width 147 height 28
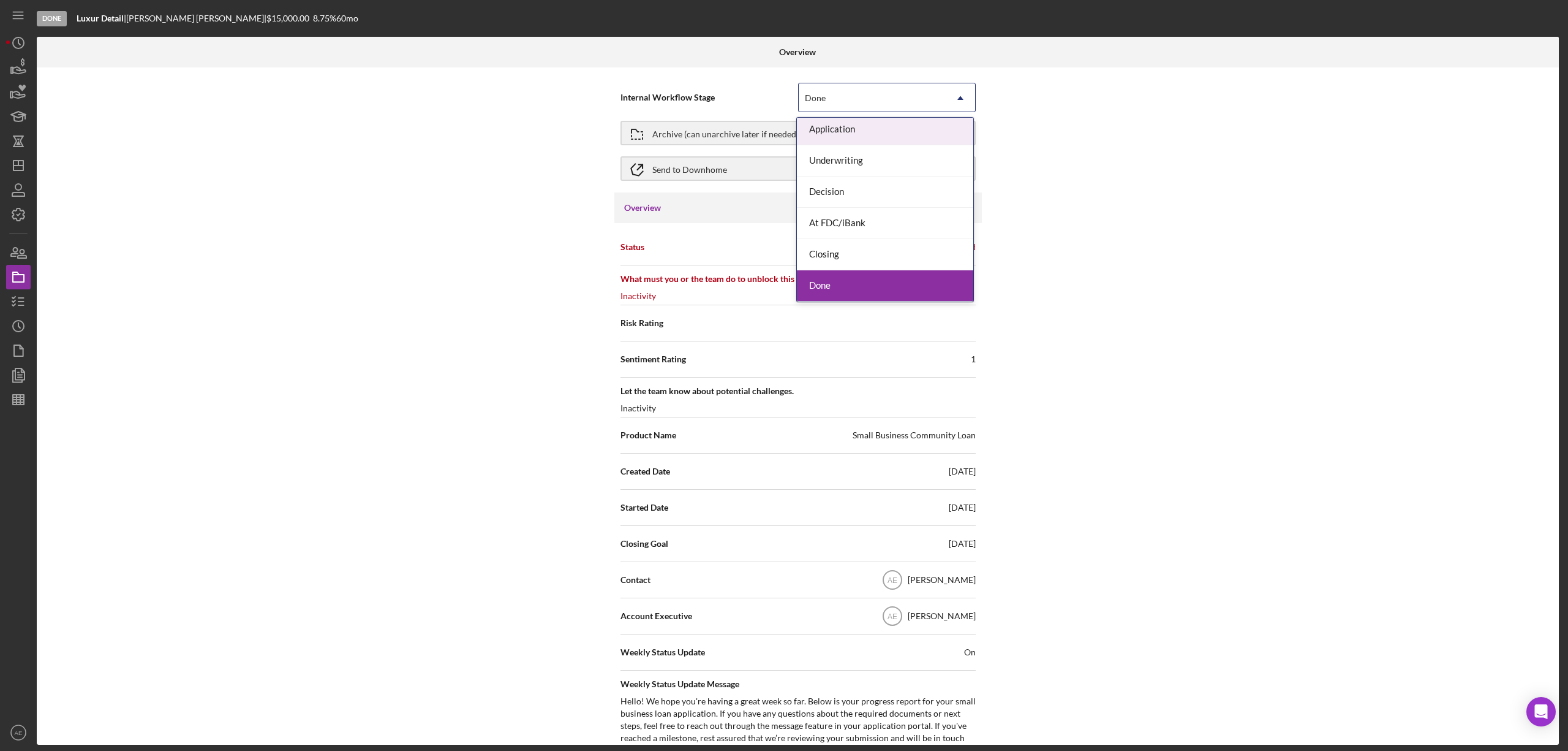
click at [696, 55] on div "Overview" at bounding box center [797, 52] width 507 height 30
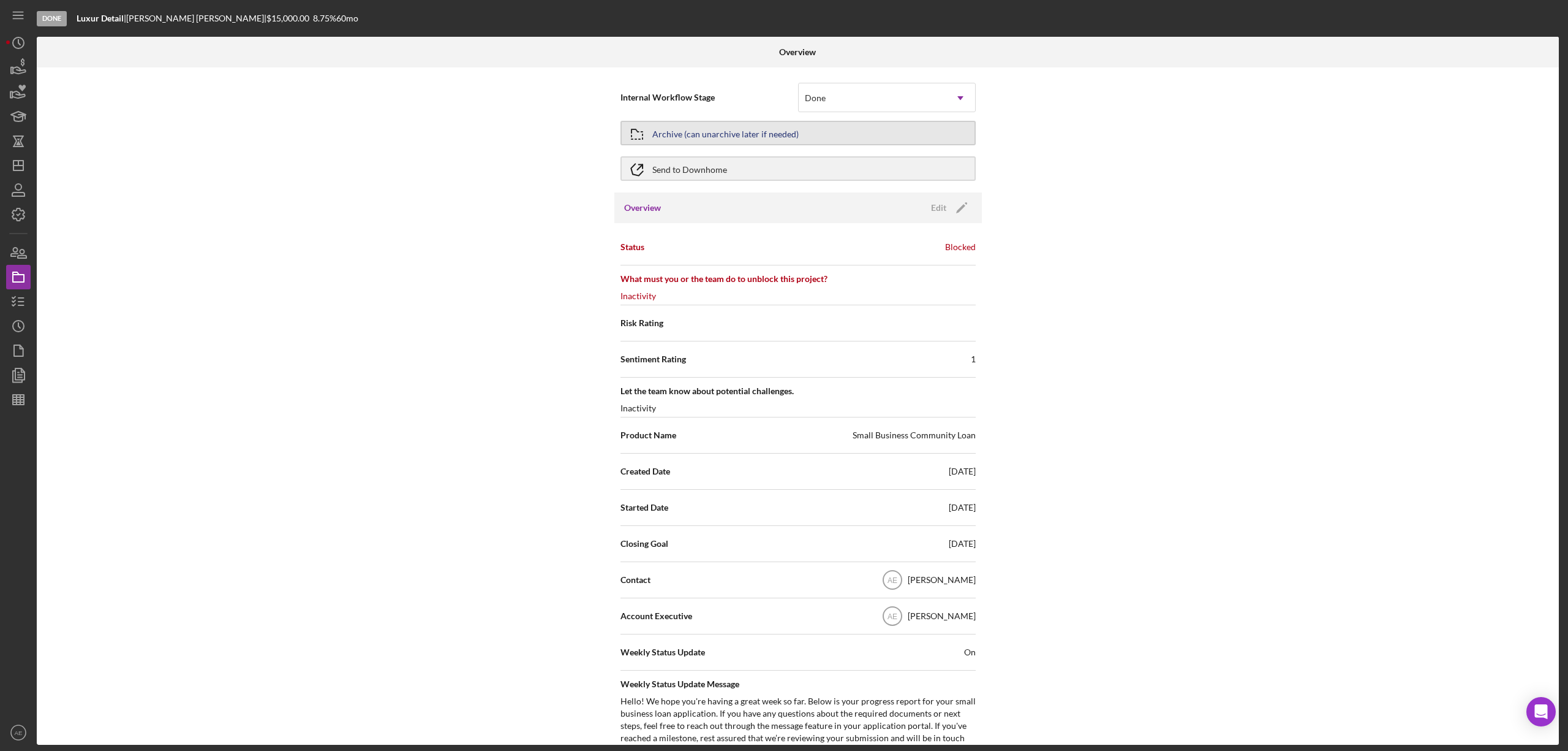
click at [758, 138] on div "Archive (can unarchive later if needed)" at bounding box center [725, 133] width 146 height 22
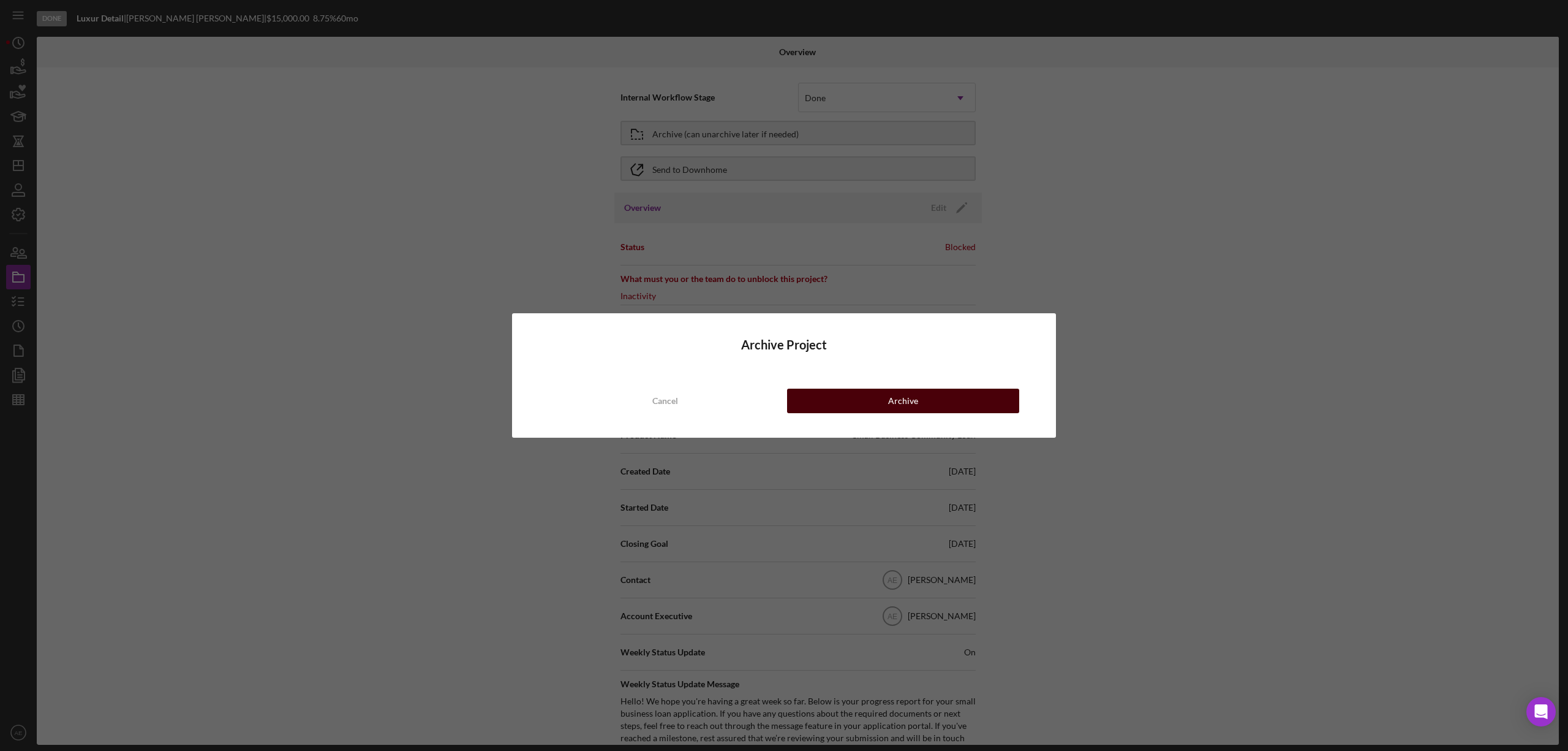
drag, startPoint x: 861, startPoint y: 399, endPoint x: 844, endPoint y: 399, distance: 17.0
click at [860, 399] on button "Archive" at bounding box center [903, 401] width 232 height 25
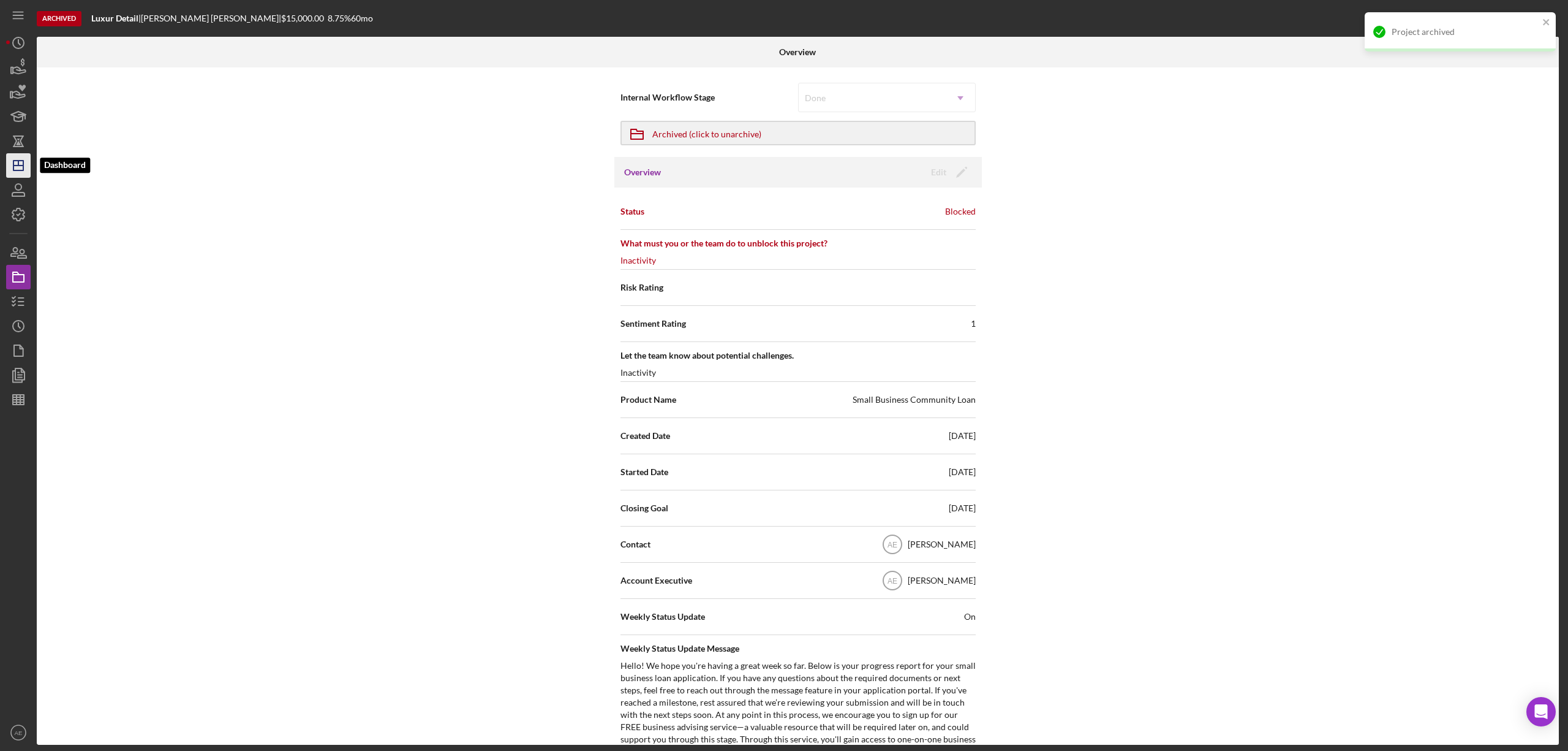
click at [19, 164] on line "button" at bounding box center [19, 163] width 0 height 5
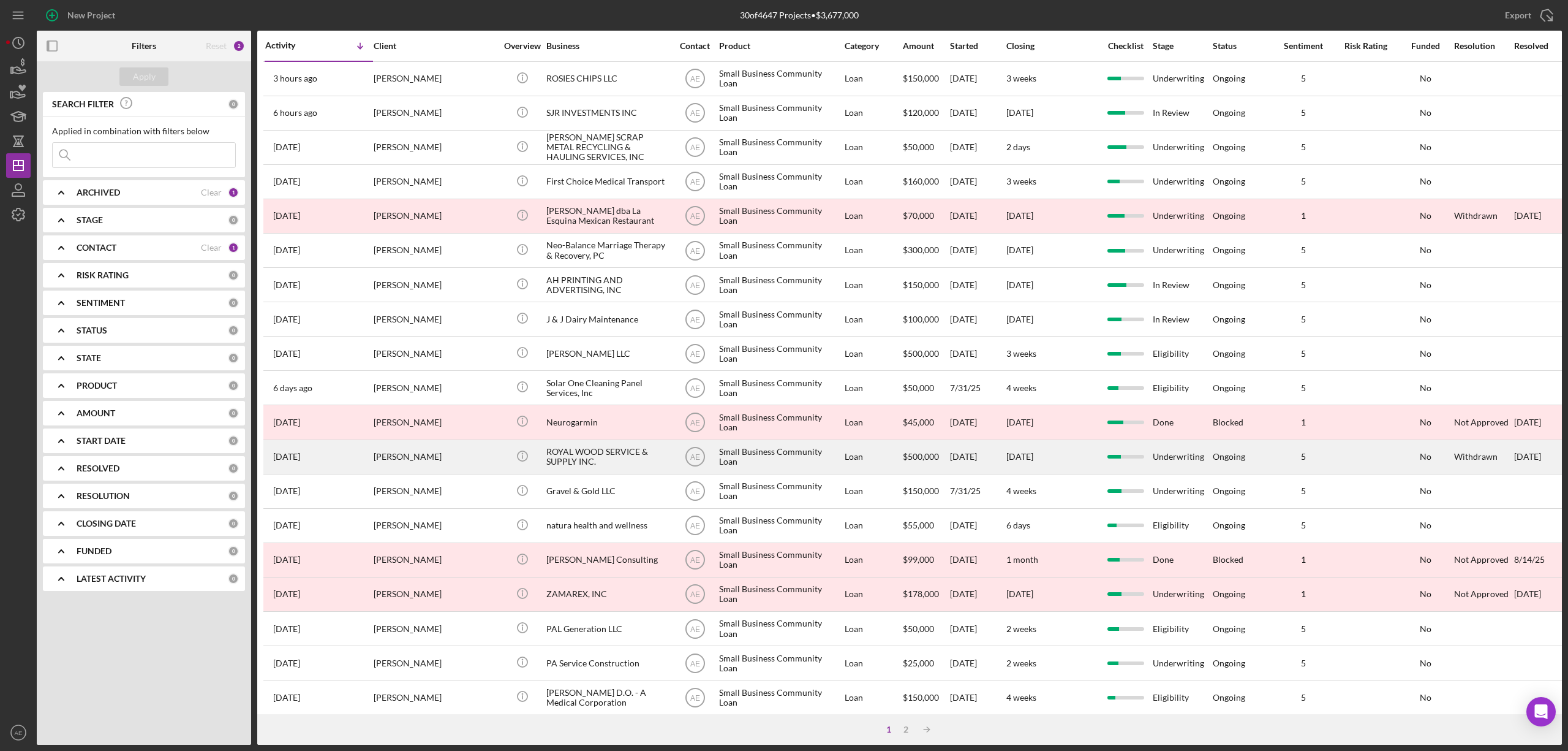
scroll to position [224, 0]
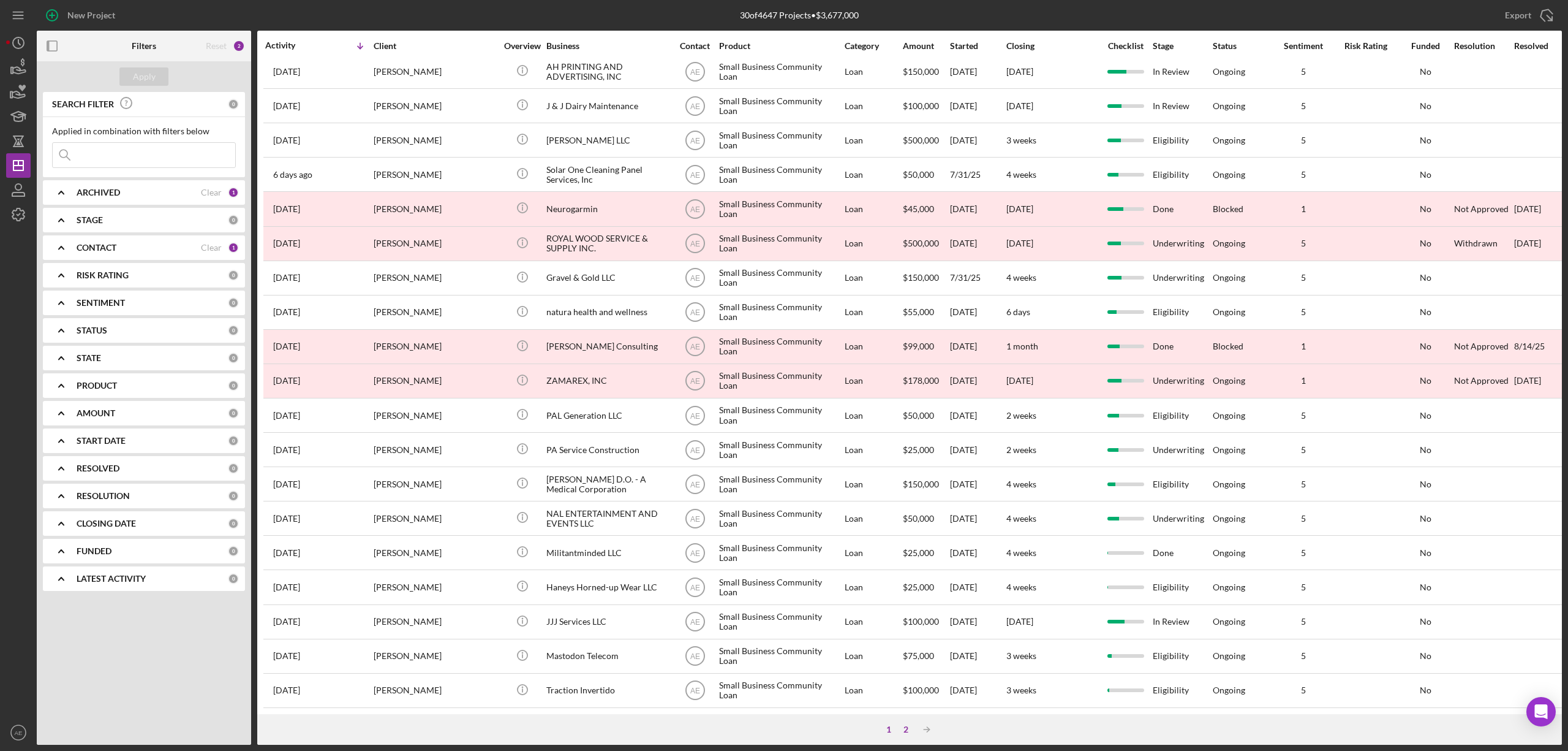
click at [902, 727] on div "2" at bounding box center [906, 729] width 17 height 10
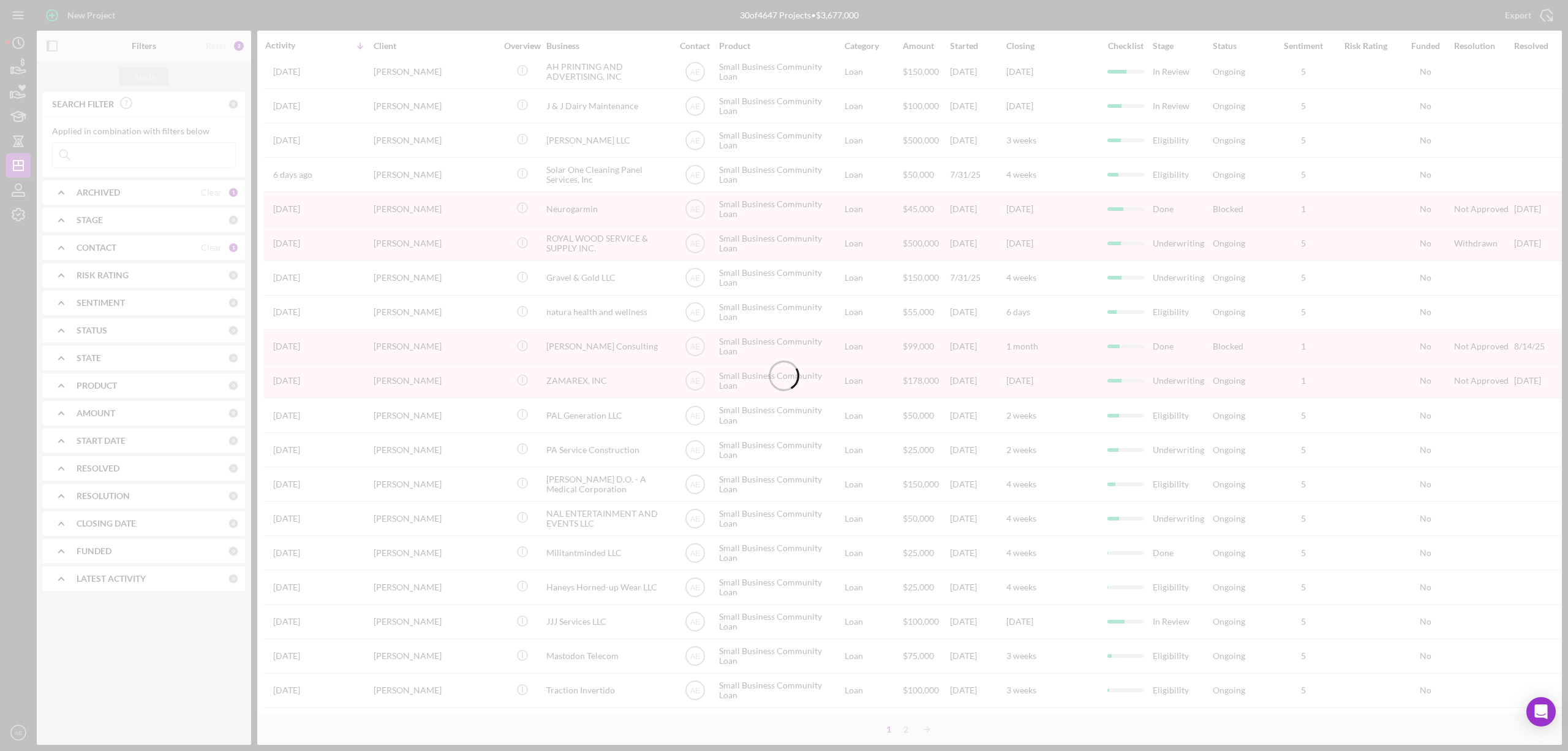
scroll to position [0, 0]
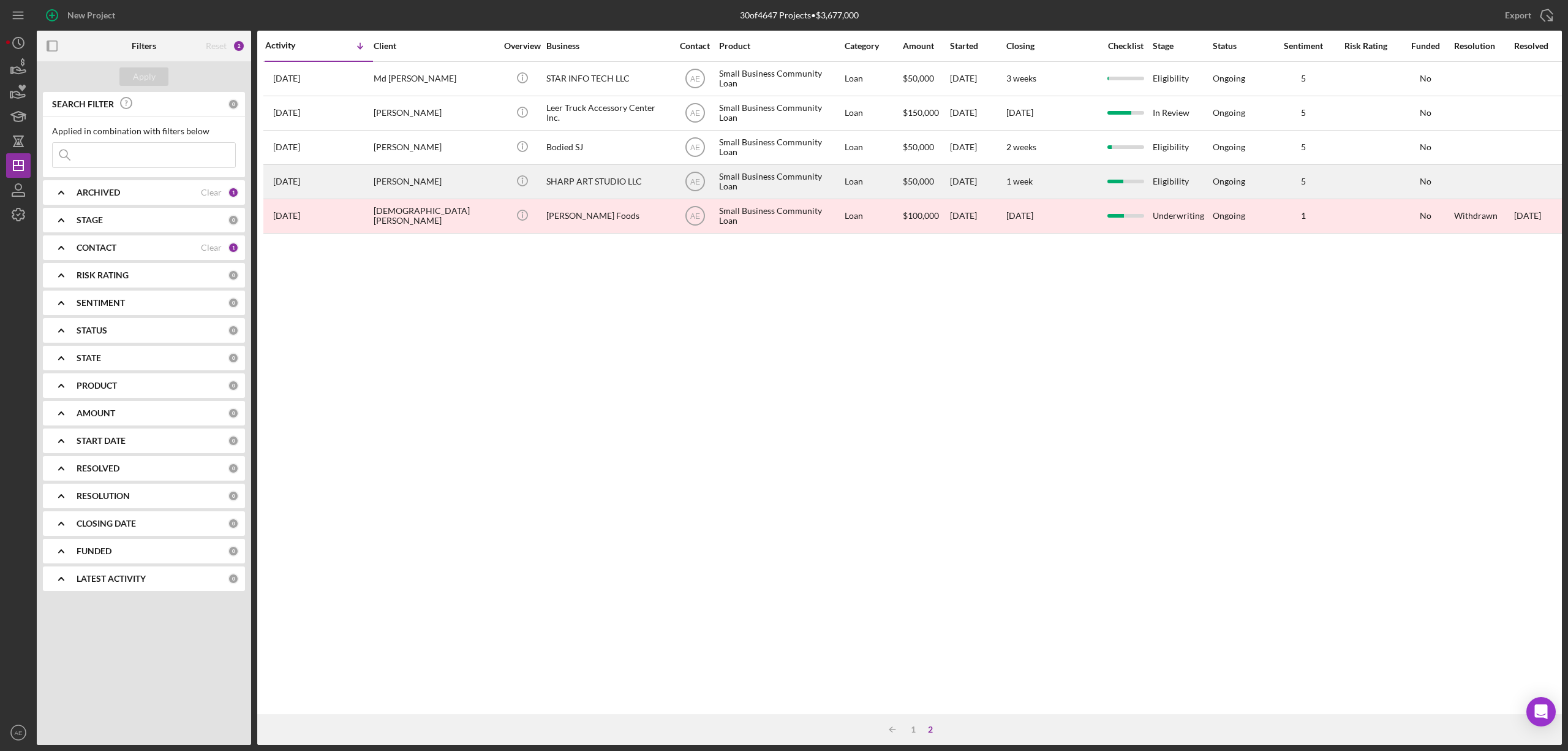
click at [443, 179] on div "[PERSON_NAME]" at bounding box center [435, 181] width 123 height 32
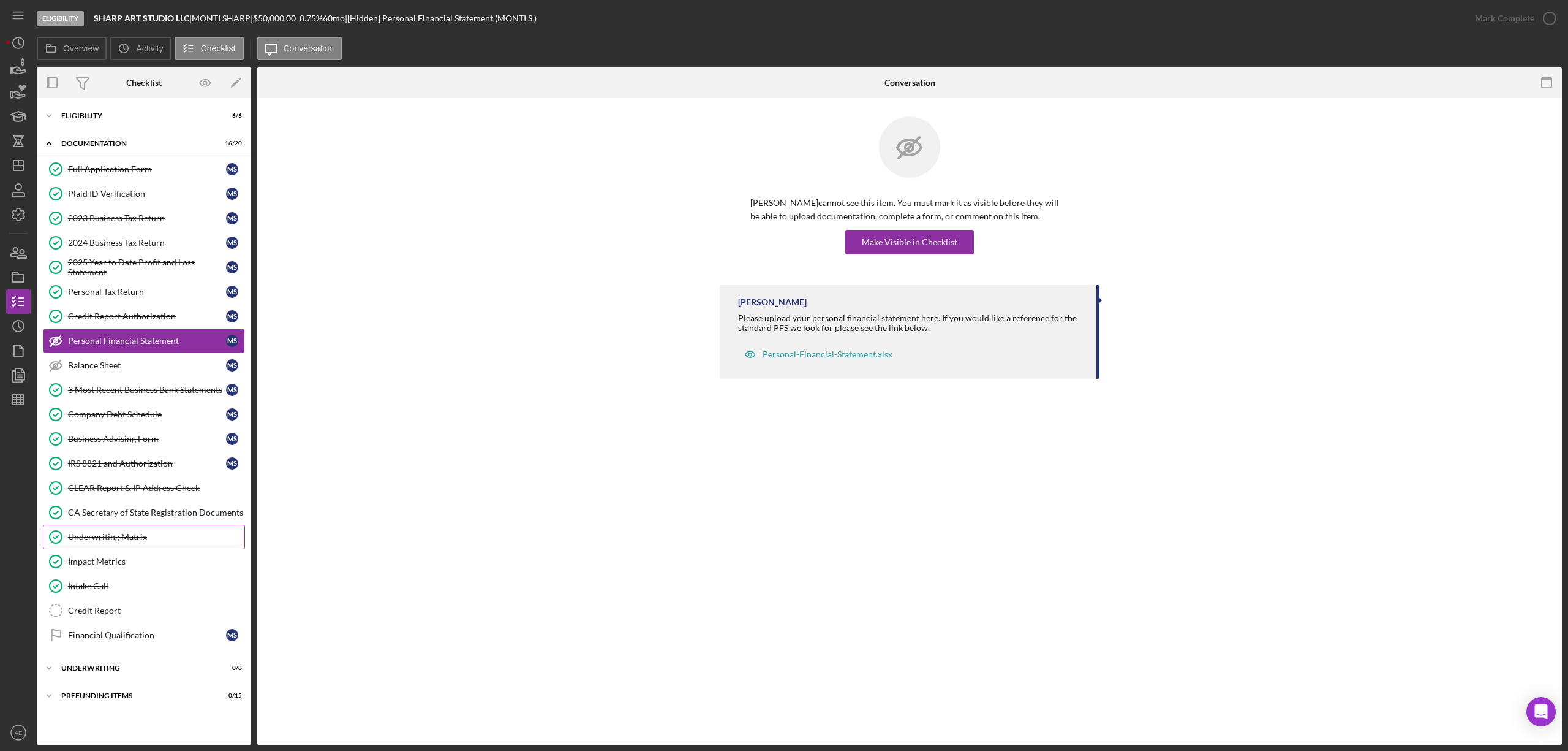
click at [140, 542] on div "Underwriting Matrix" at bounding box center [156, 537] width 176 height 10
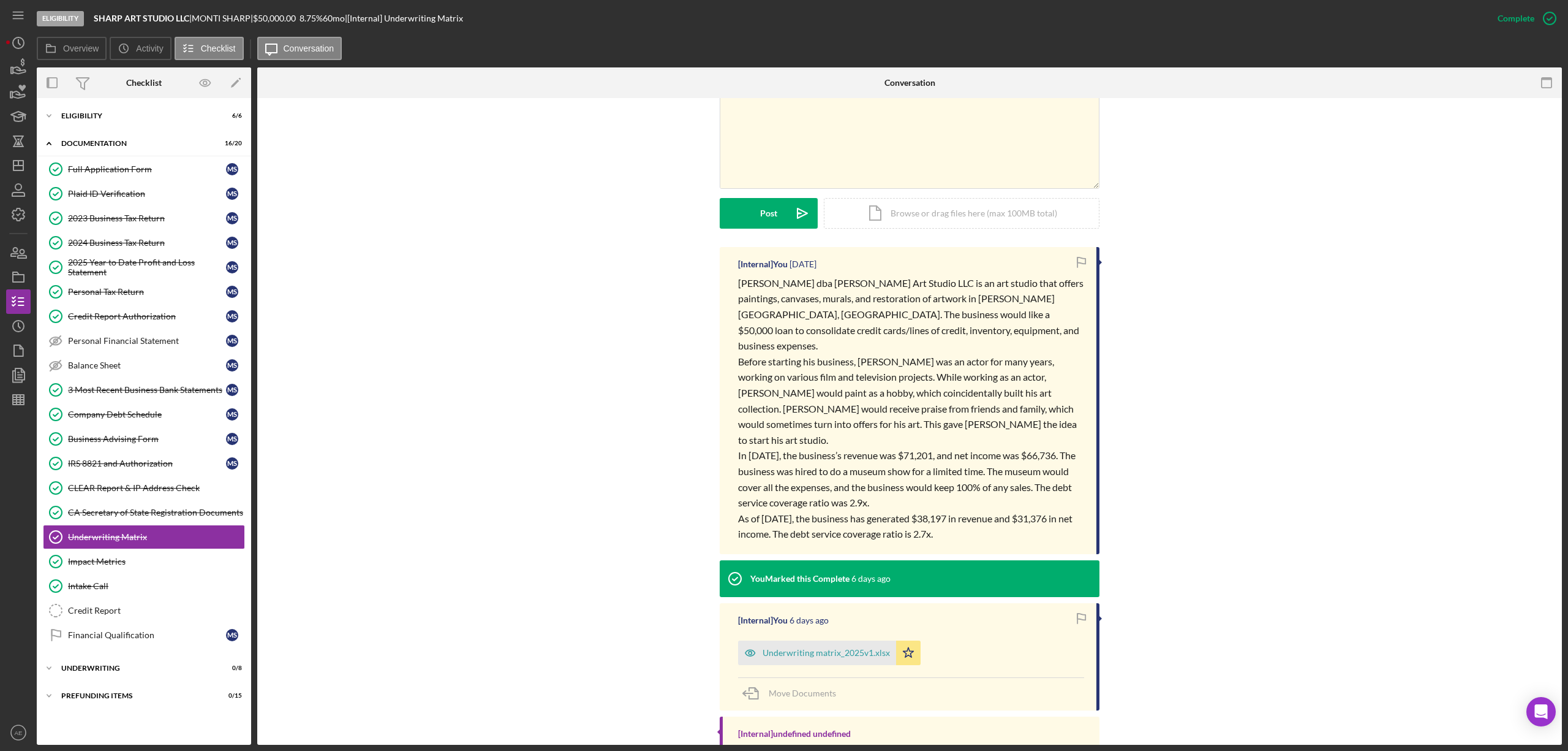
scroll to position [263, 0]
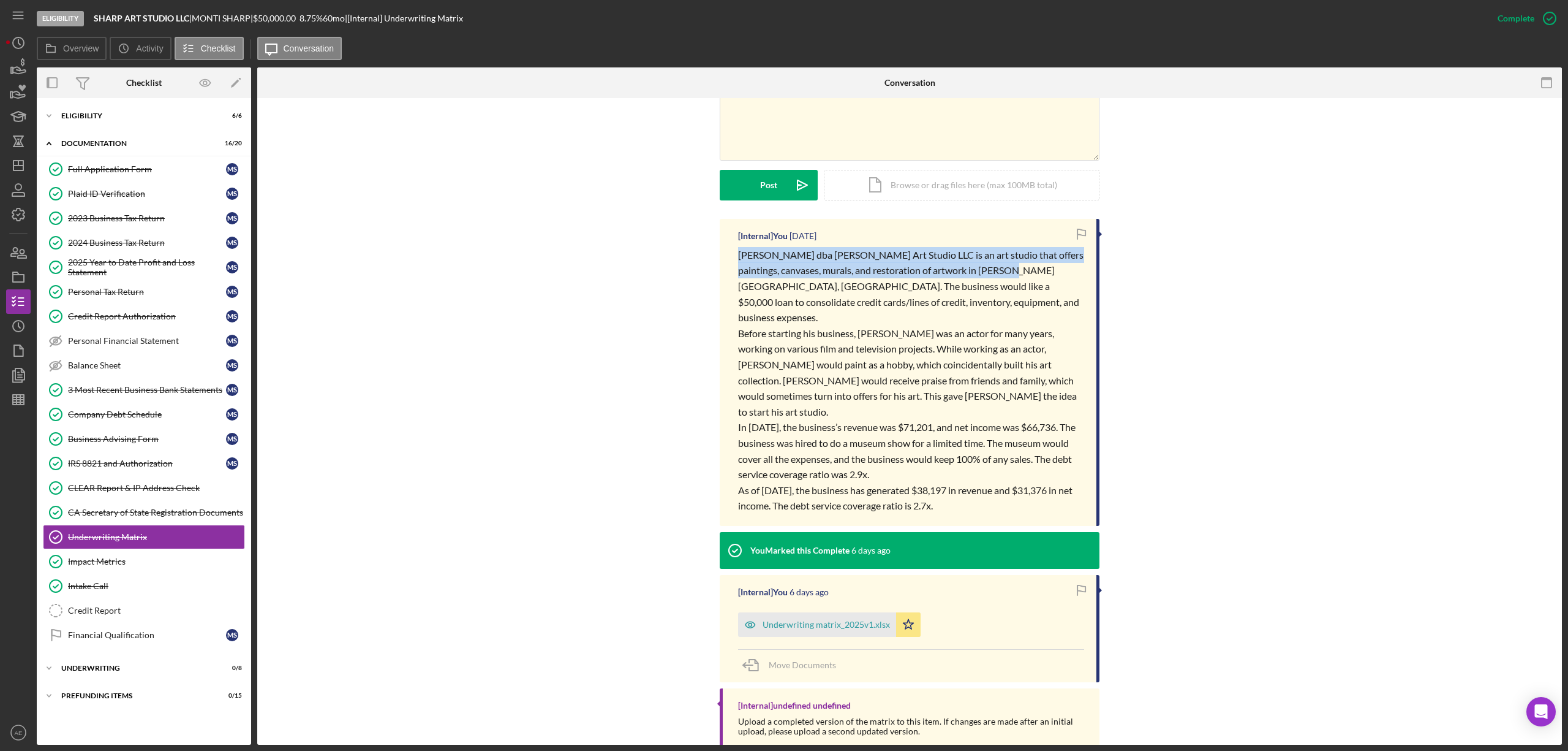
drag, startPoint x: 733, startPoint y: 256, endPoint x: 1018, endPoint y: 272, distance: 285.4
click at [1018, 272] on div "[Internal] You [DATE] [PERSON_NAME] dba [PERSON_NAME] Art Studio LLC is an art …" at bounding box center [909, 372] width 380 height 307
click at [1021, 270] on span "[PERSON_NAME] dba [PERSON_NAME] Art Studio LLC is an art studio that offers pai…" at bounding box center [912, 286] width 347 height 74
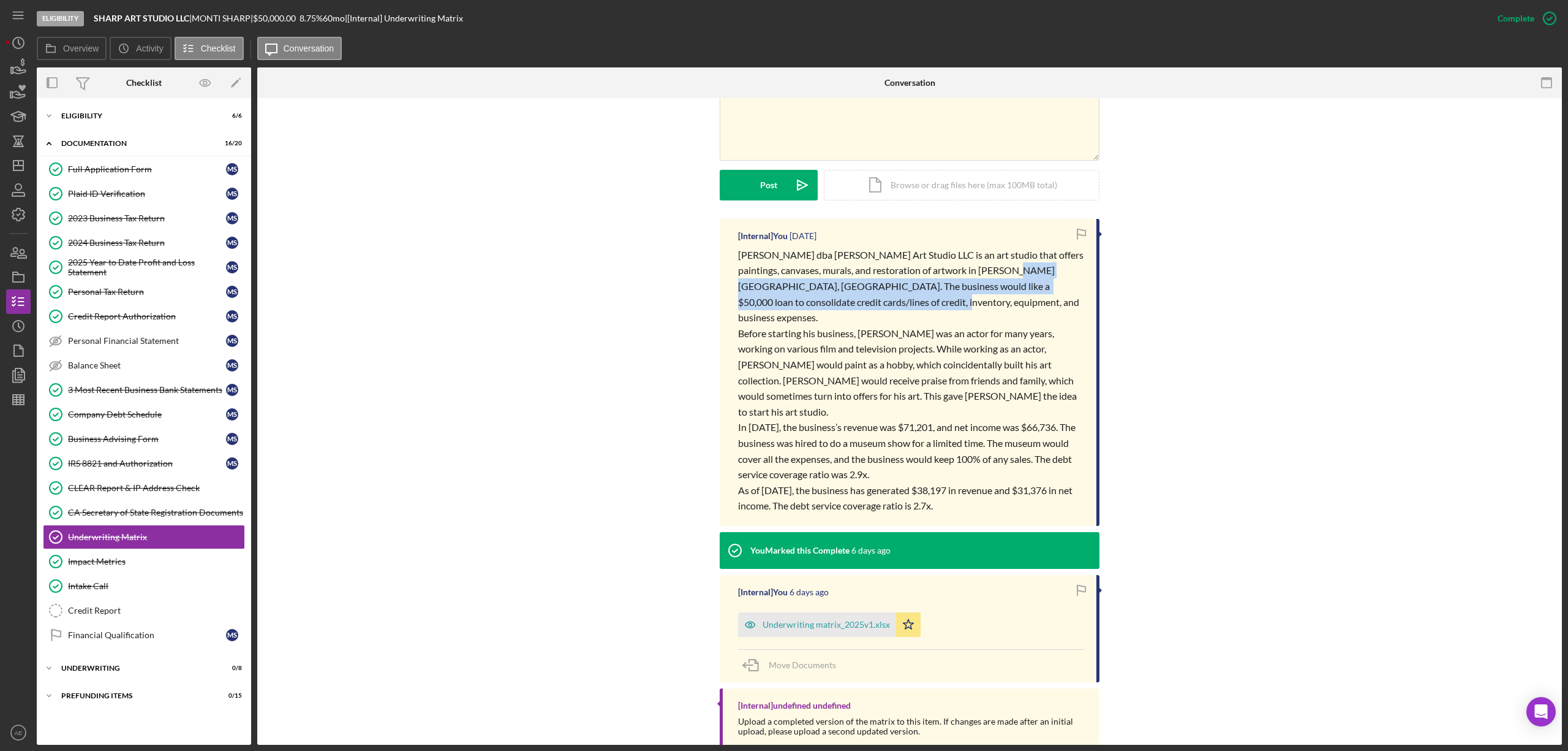
drag, startPoint x: 1021, startPoint y: 270, endPoint x: 1021, endPoint y: 294, distance: 24.0
click at [1021, 294] on p "[PERSON_NAME] dba [PERSON_NAME] Art Studio LLC is an art studio that offers pai…" at bounding box center [911, 286] width 346 height 79
click at [126, 123] on div "Icon/Expander Eligibility 6 / 6" at bounding box center [143, 116] width 214 height 25
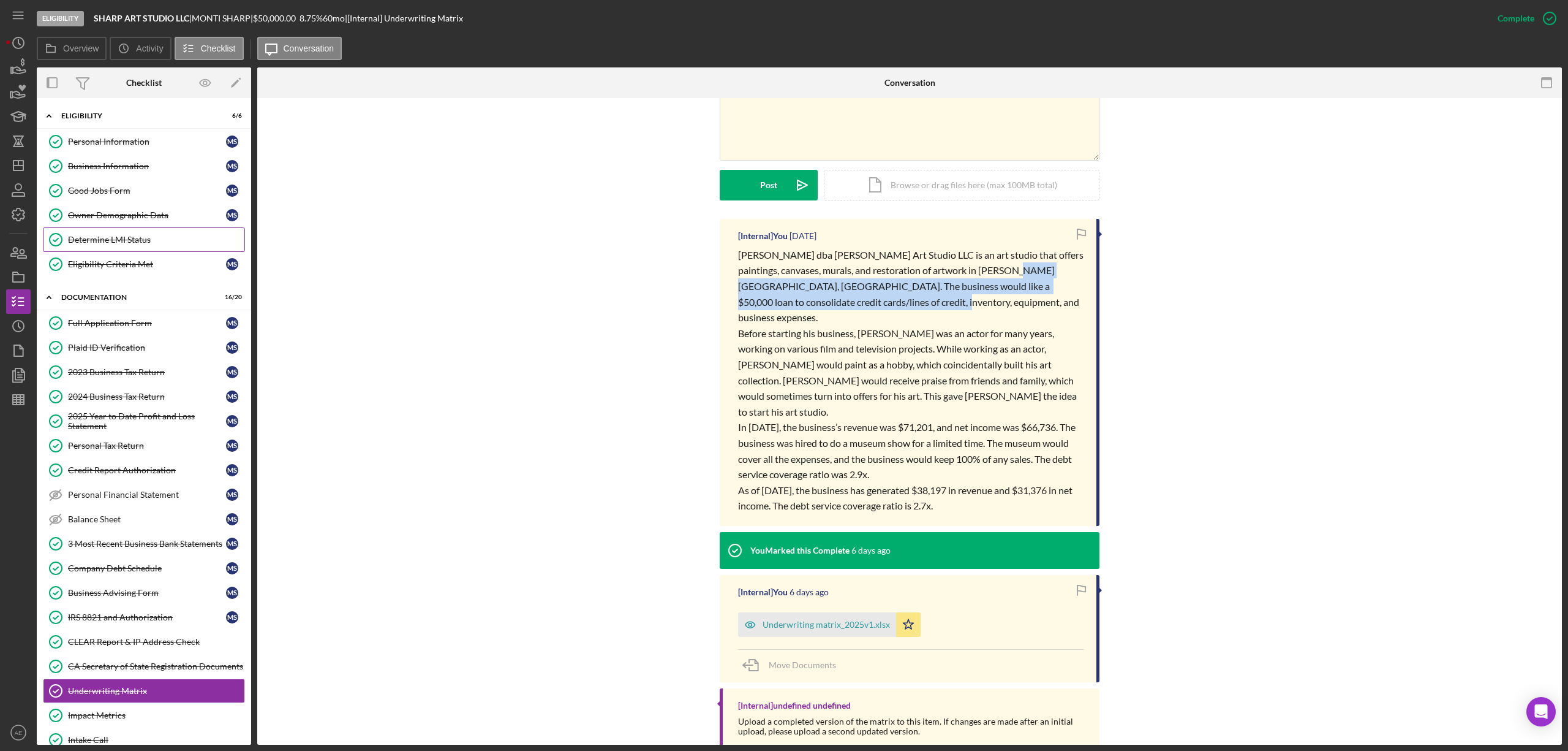
click at [145, 243] on div "Determine LMI Status" at bounding box center [156, 239] width 176 height 10
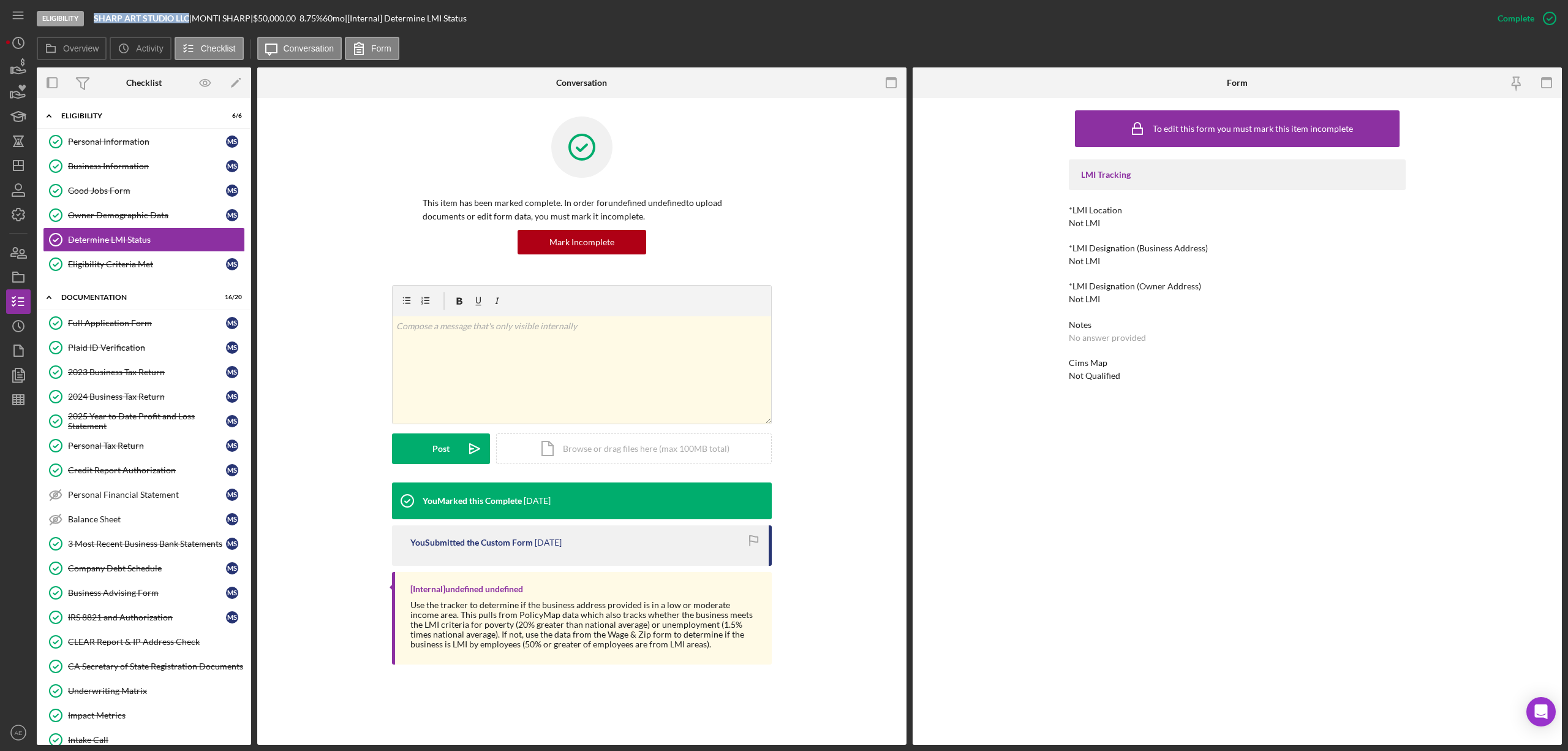
drag, startPoint x: 93, startPoint y: 22, endPoint x: 189, endPoint y: 21, distance: 96.0
click at [189, 21] on div "Eligibility SHARP ART STUDIO LLC | [PERSON_NAME] | $50,000.00 8.75 % 60 mo | [I…" at bounding box center [761, 18] width 1449 height 37
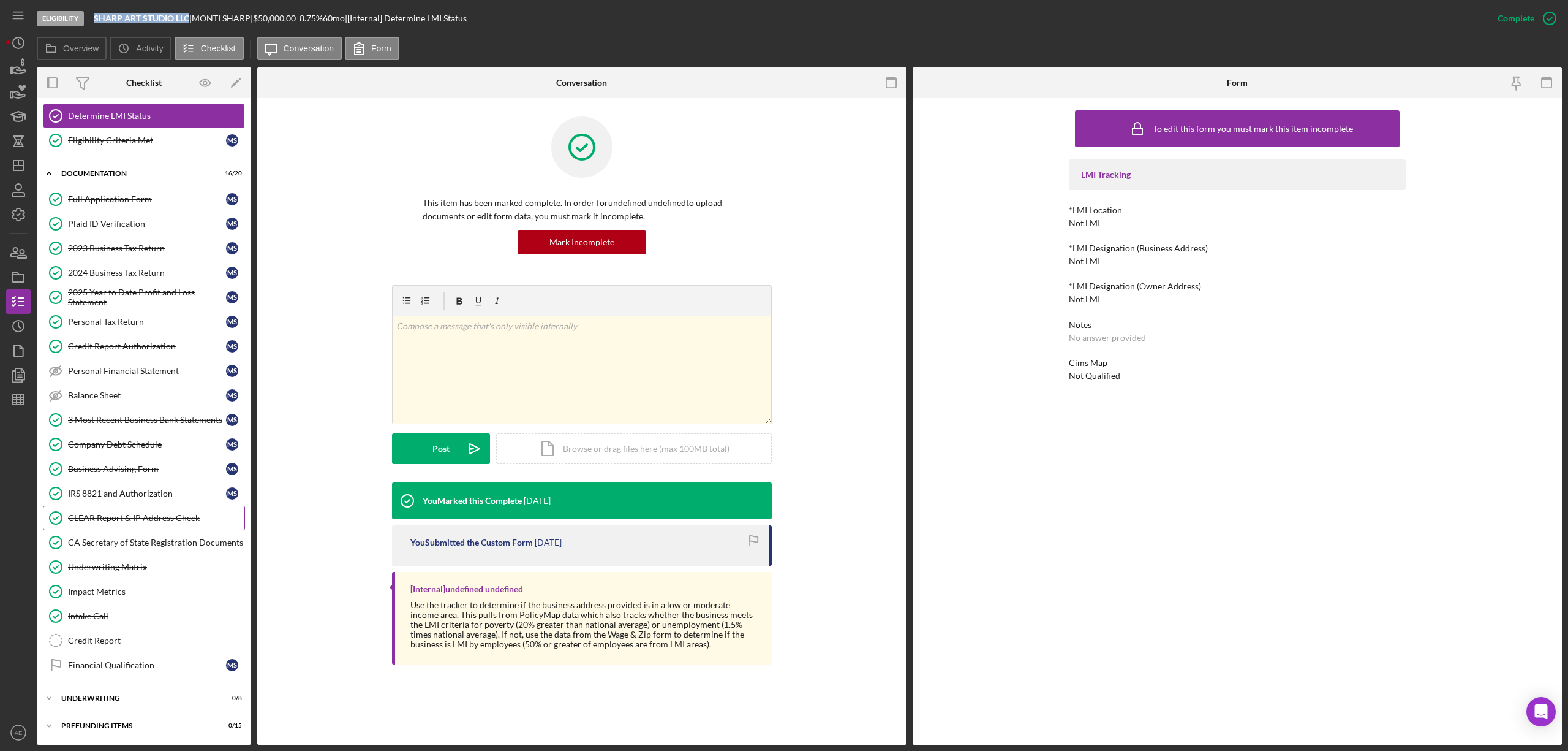
click at [148, 513] on div "CLEAR Report & IP Address Check" at bounding box center [156, 518] width 176 height 10
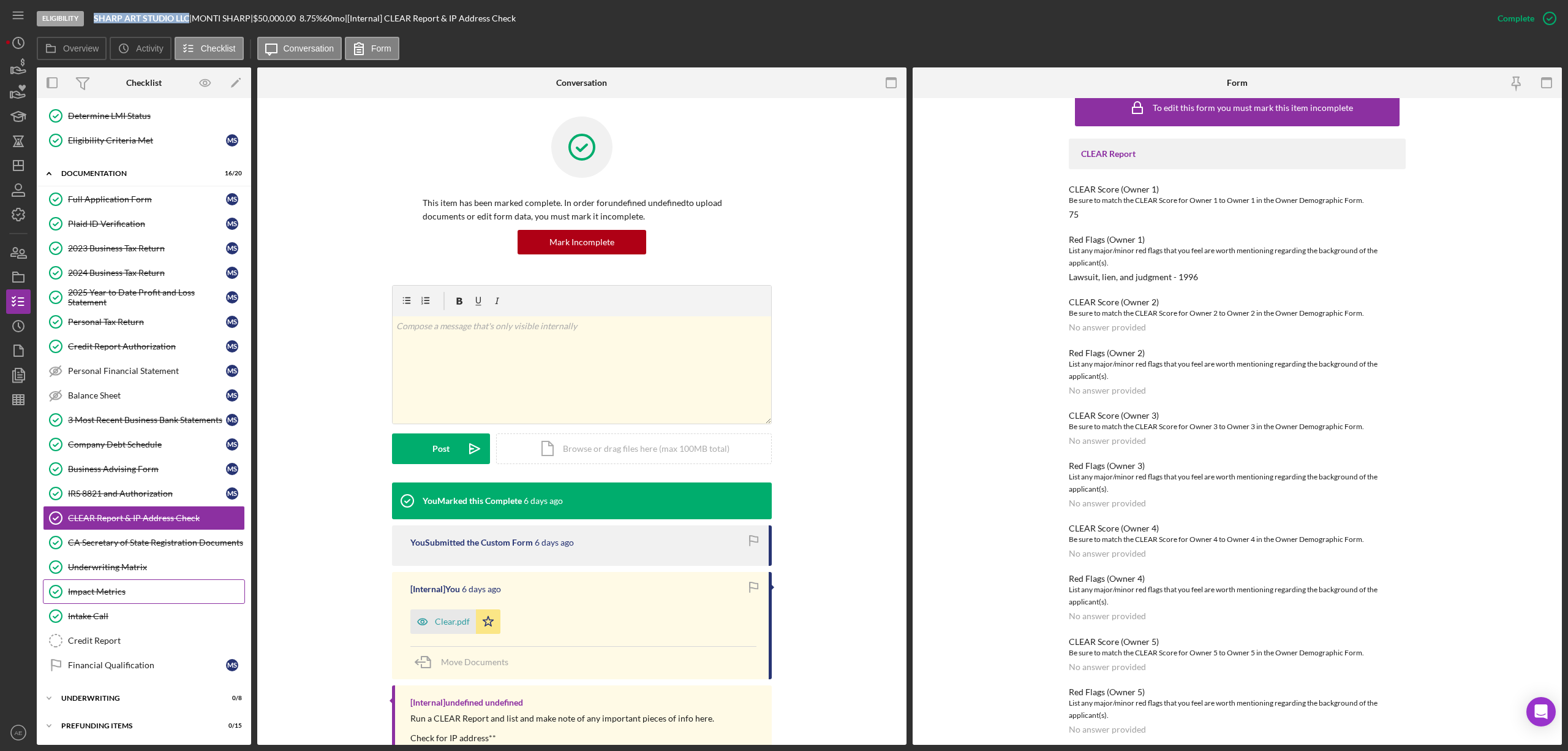
scroll to position [28, 0]
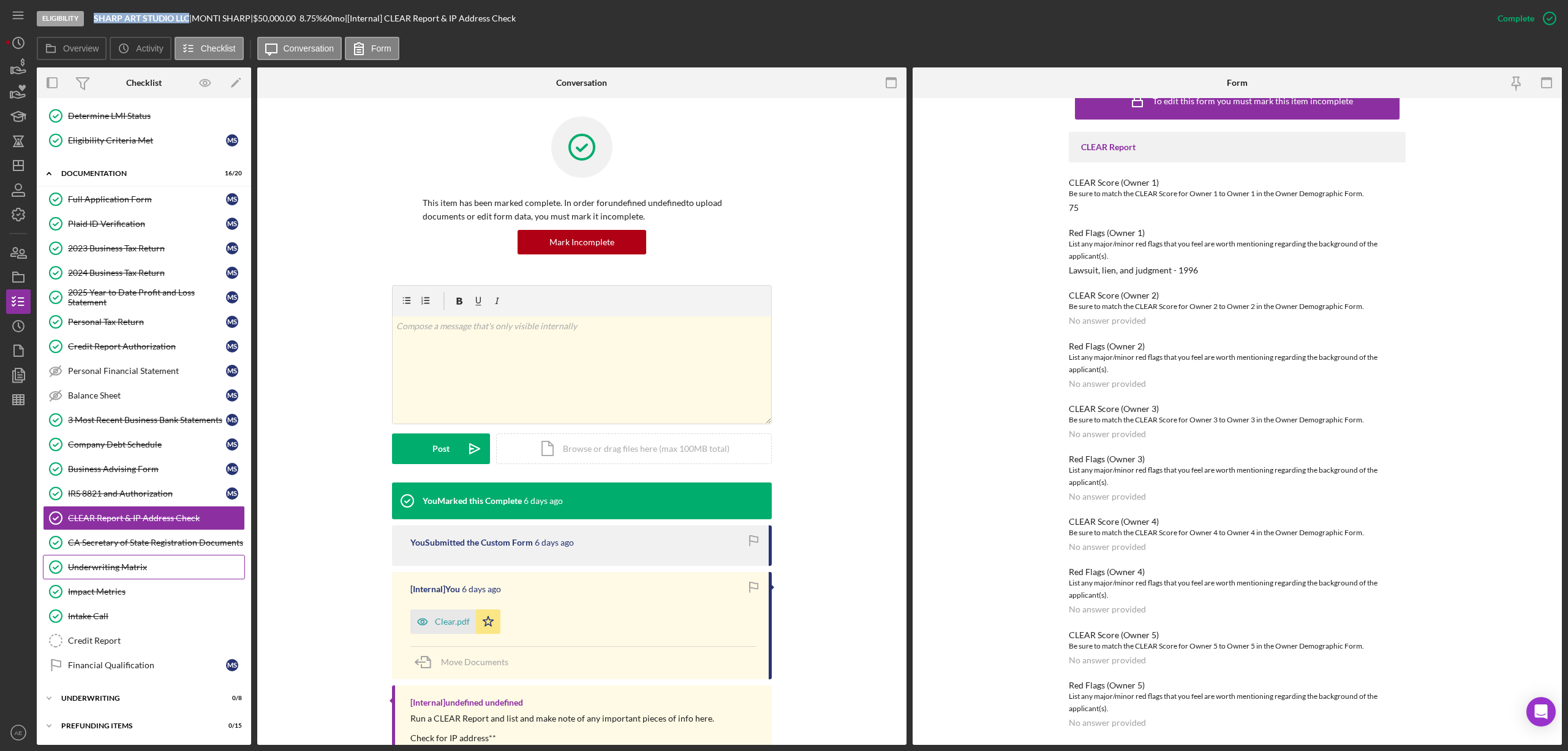
click at [153, 568] on div "Underwriting Matrix" at bounding box center [156, 567] width 176 height 10
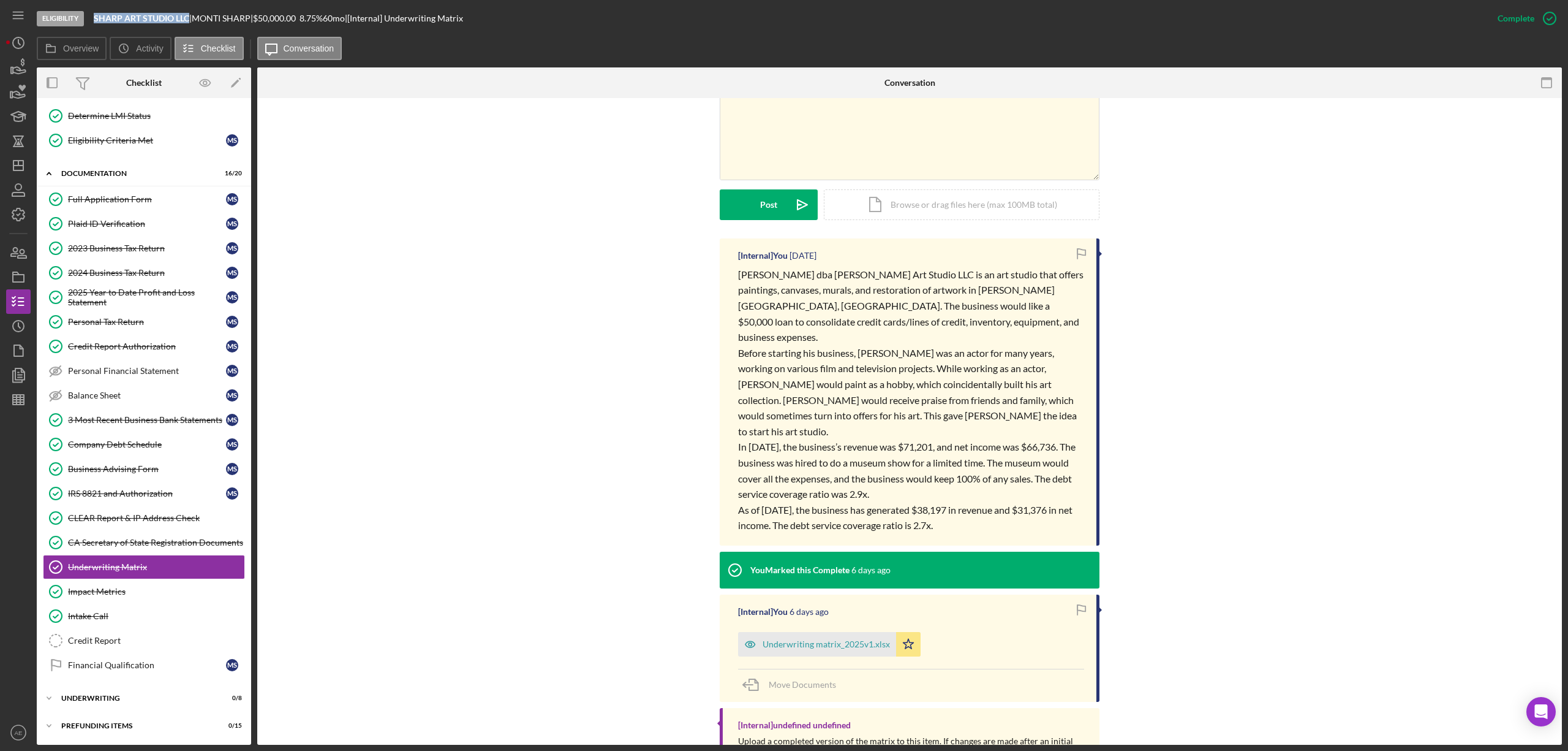
scroll to position [263, 0]
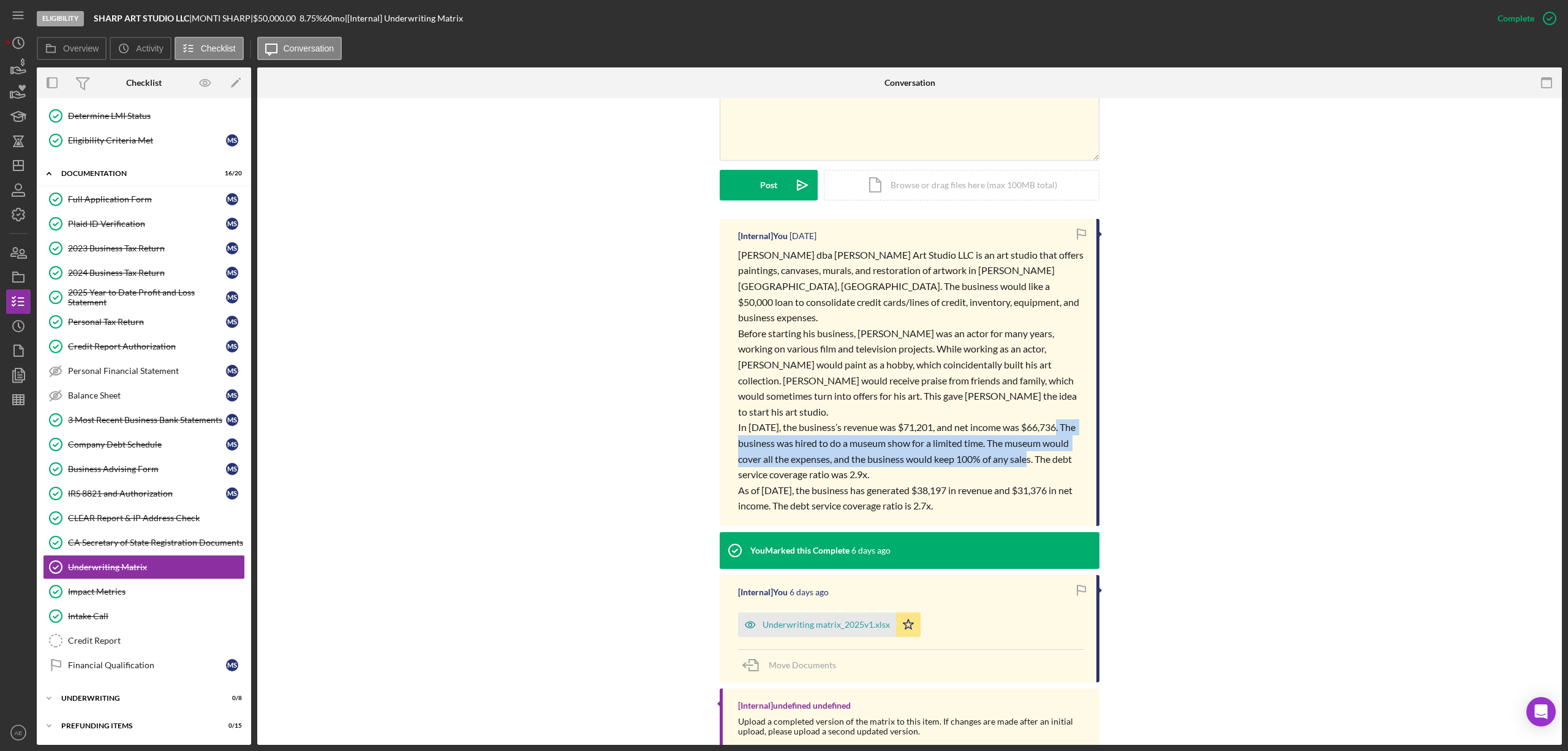
drag, startPoint x: 1055, startPoint y: 396, endPoint x: 1006, endPoint y: 439, distance: 65.2
click at [1035, 432] on span "In [DATE], the business’s revenue was $71,201, and net income was $66,736. The …" at bounding box center [908, 450] width 339 height 59
